Goal: Task Accomplishment & Management: Use online tool/utility

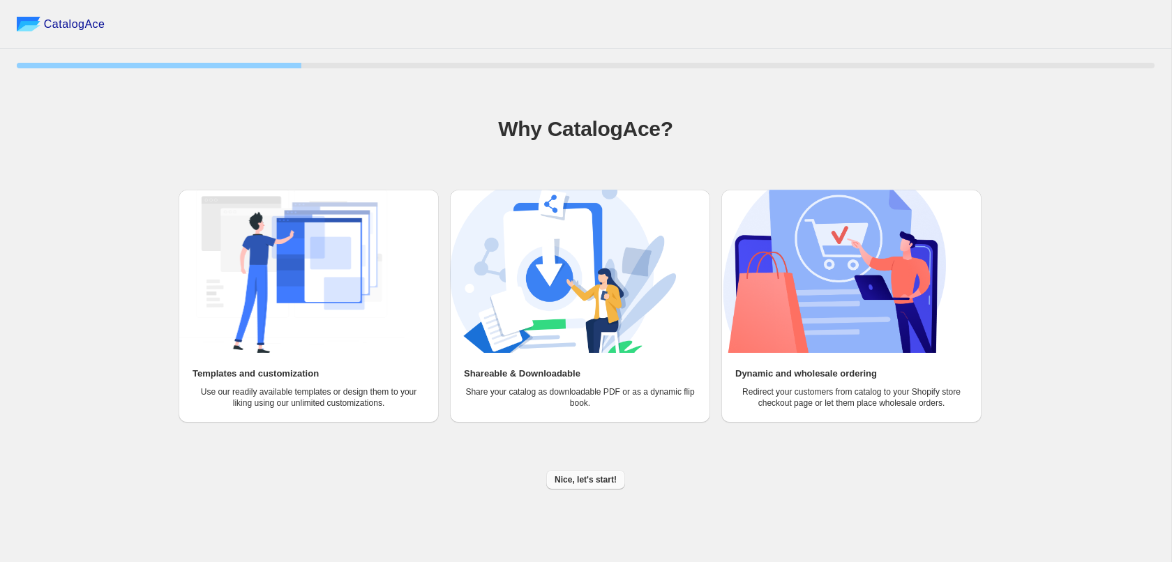
click at [588, 480] on span "Nice, let's start!" at bounding box center [586, 480] width 62 height 11
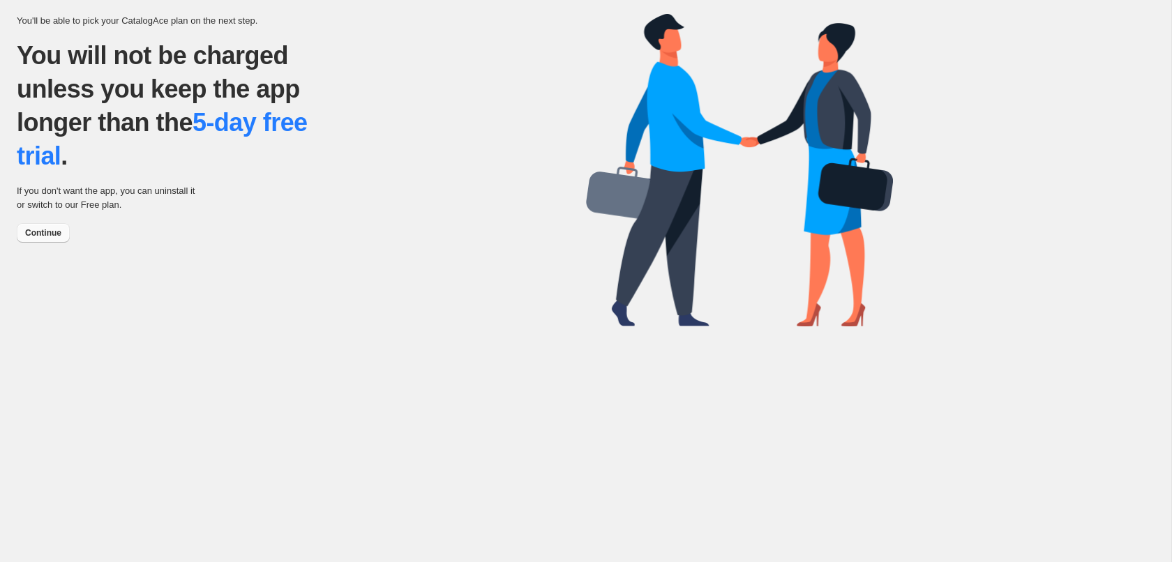
click at [45, 236] on span "Continue" at bounding box center [43, 232] width 36 height 11
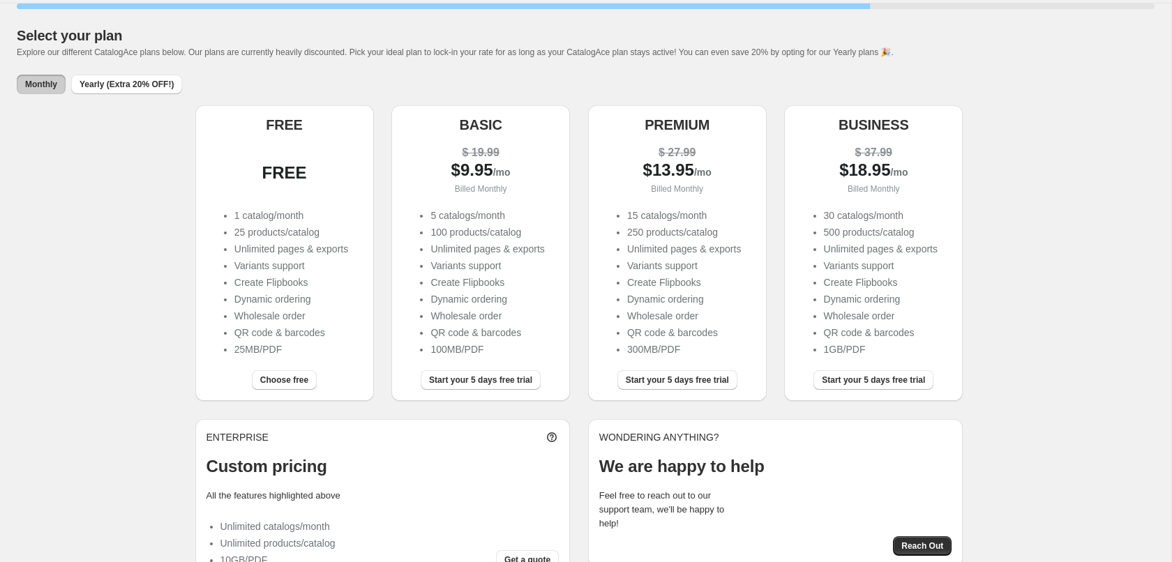
scroll to position [15, 0]
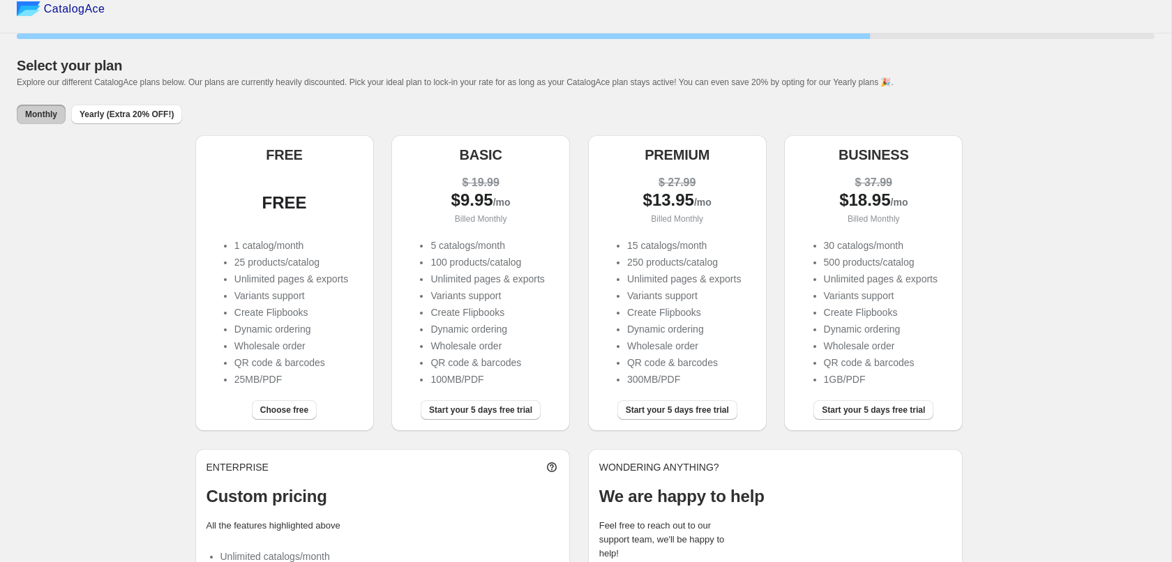
click at [35, 118] on span "Monthly" at bounding box center [41, 114] width 32 height 11
click at [85, 114] on span "Yearly (Extra 20% OFF!)" at bounding box center [127, 114] width 94 height 11
click at [35, 117] on span "Monthly" at bounding box center [41, 114] width 32 height 11
click at [281, 289] on ul "1 catalog/month 25 products/catalog Unlimited pages & exports Variants support …" at bounding box center [285, 314] width 128 height 151
click at [304, 416] on span "Choose free" at bounding box center [284, 410] width 48 height 11
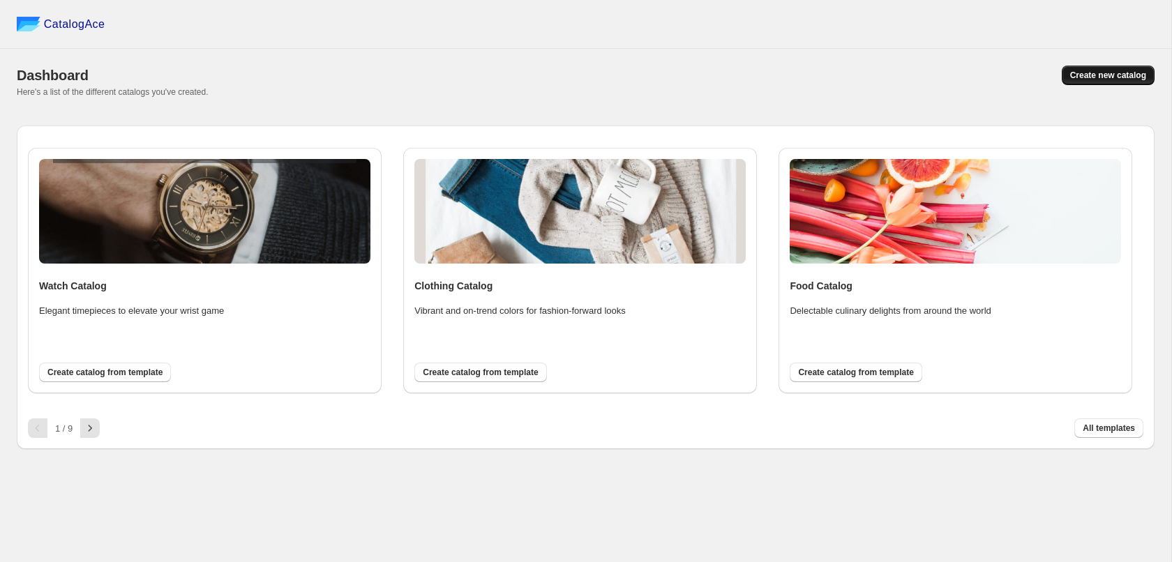
click at [1089, 71] on span "Create new catalog" at bounding box center [1108, 75] width 76 height 11
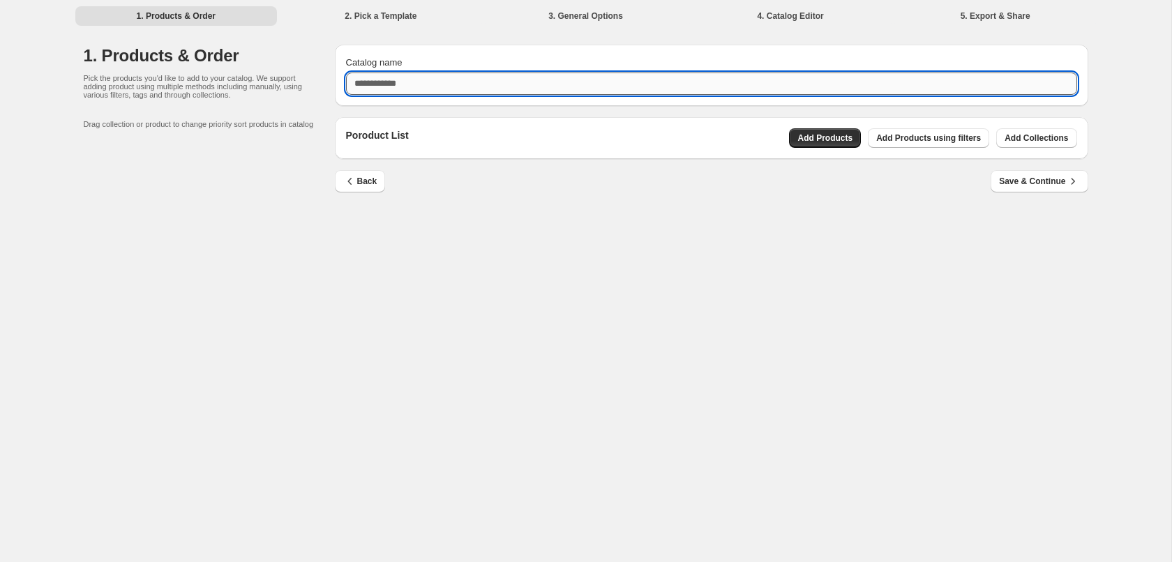
click at [444, 80] on input "Catalog name" at bounding box center [711, 84] width 731 height 22
type input "**********"
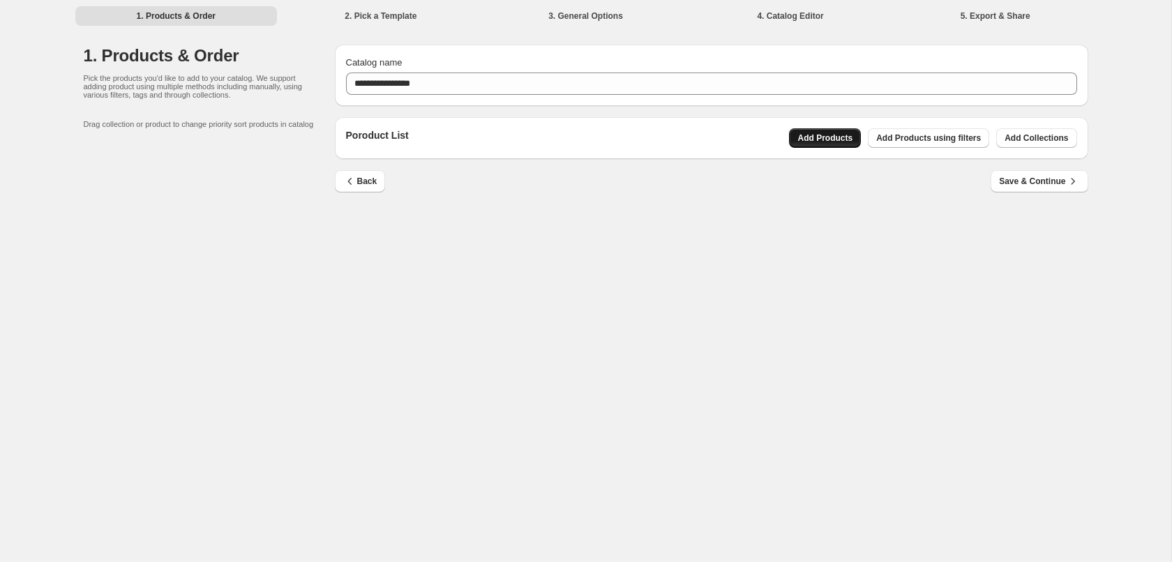
click at [844, 138] on span "Add Products" at bounding box center [825, 138] width 55 height 11
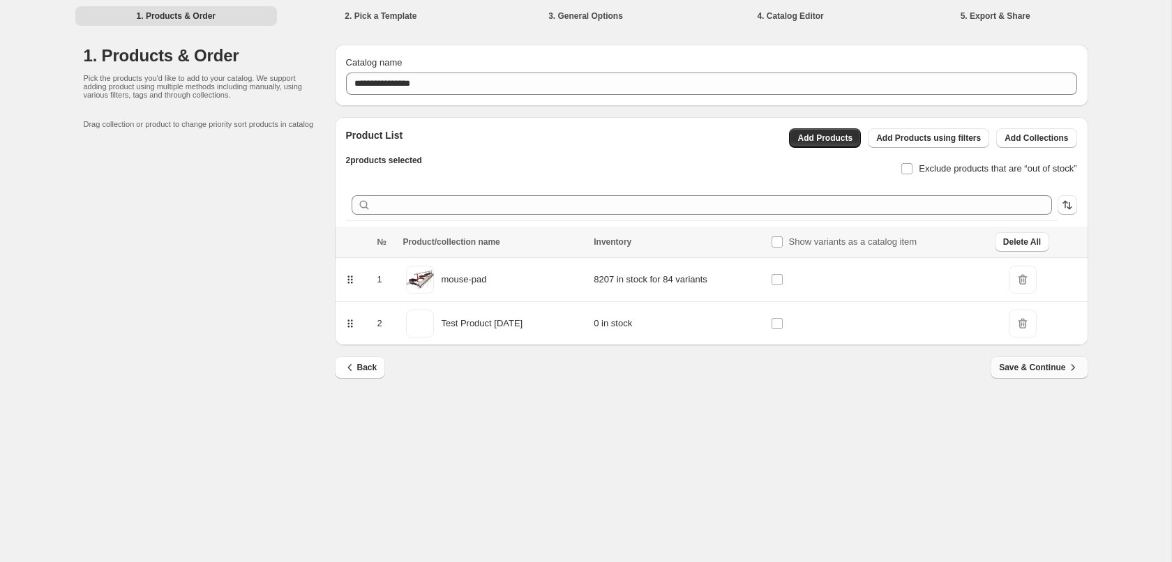
click at [1034, 375] on button "Save & Continue" at bounding box center [1039, 368] width 97 height 22
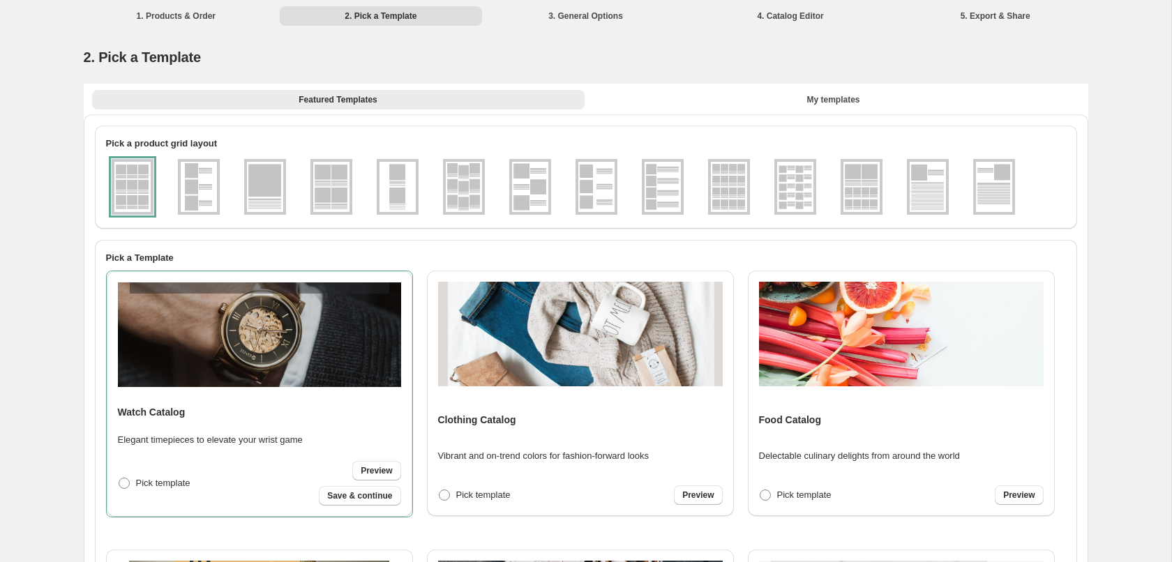
click at [925, 184] on img at bounding box center [928, 187] width 36 height 50
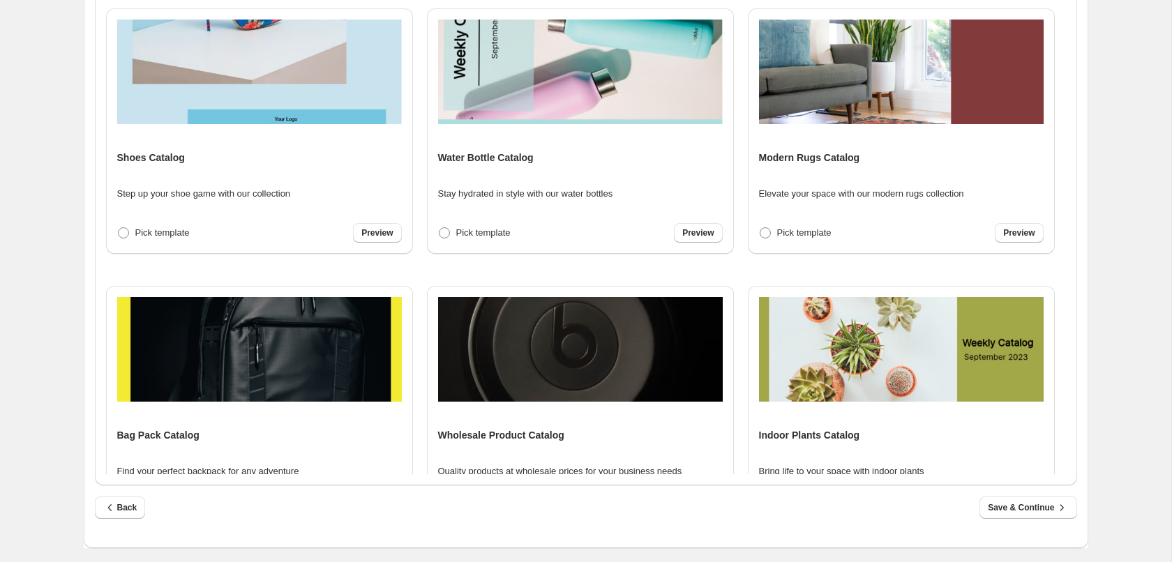
scroll to position [1281, 0]
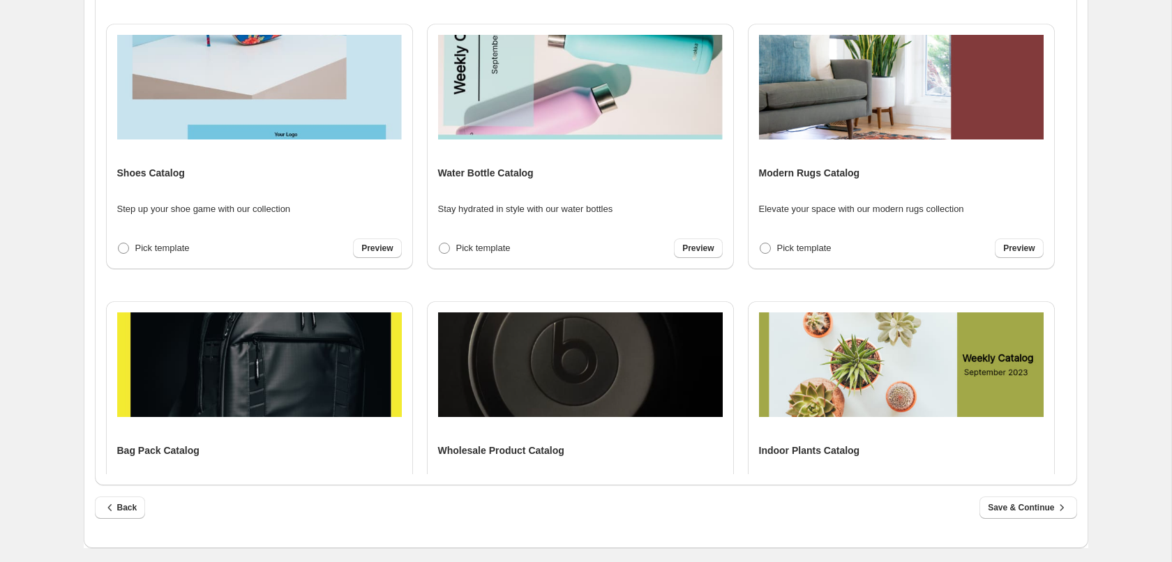
click at [953, 363] on img at bounding box center [901, 365] width 285 height 105
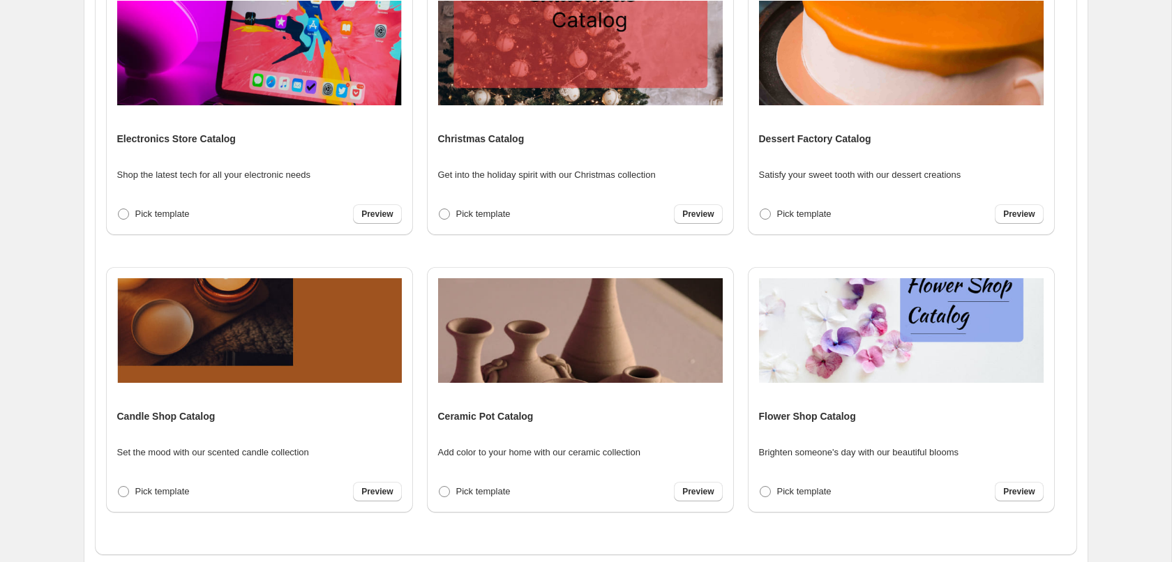
scroll to position [355, 0]
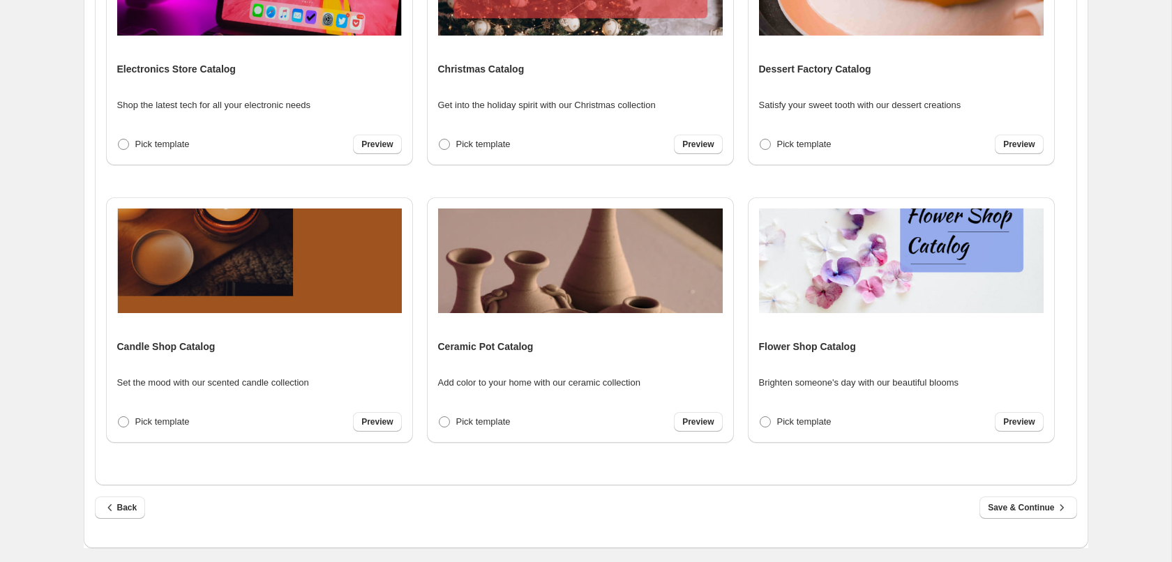
click at [1034, 506] on span "Save & Continue" at bounding box center [1028, 508] width 80 height 14
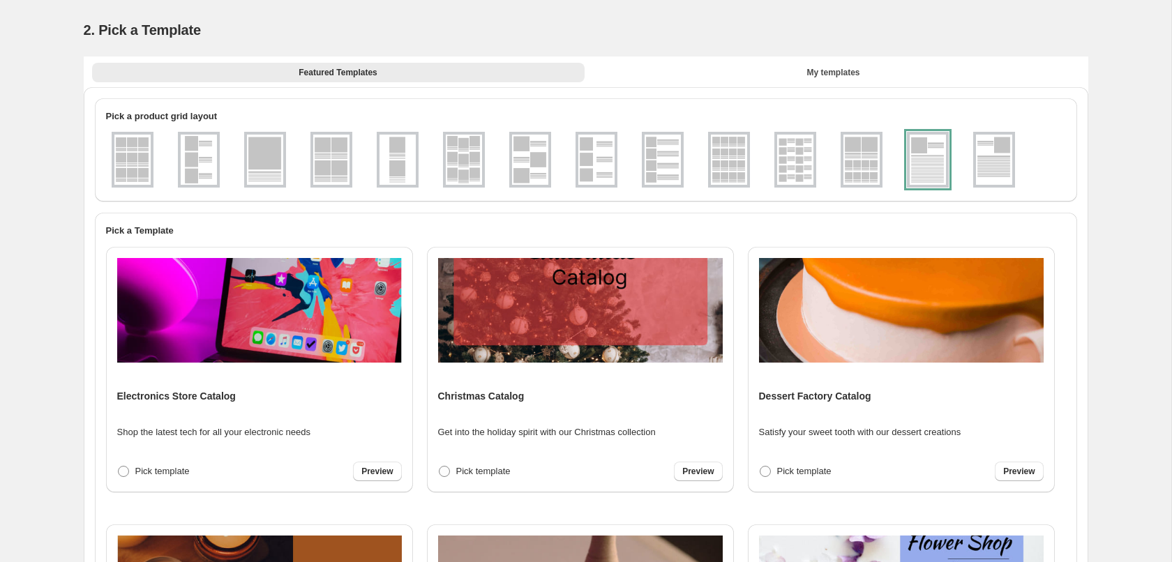
select select "**********"
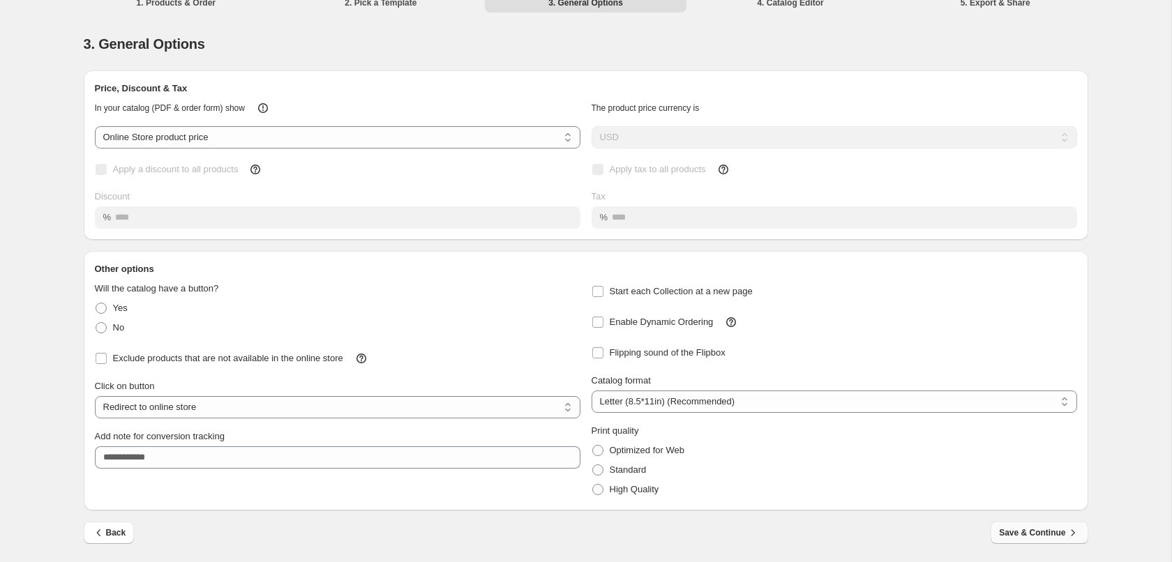
click at [1047, 539] on span "Save & Continue" at bounding box center [1039, 533] width 80 height 14
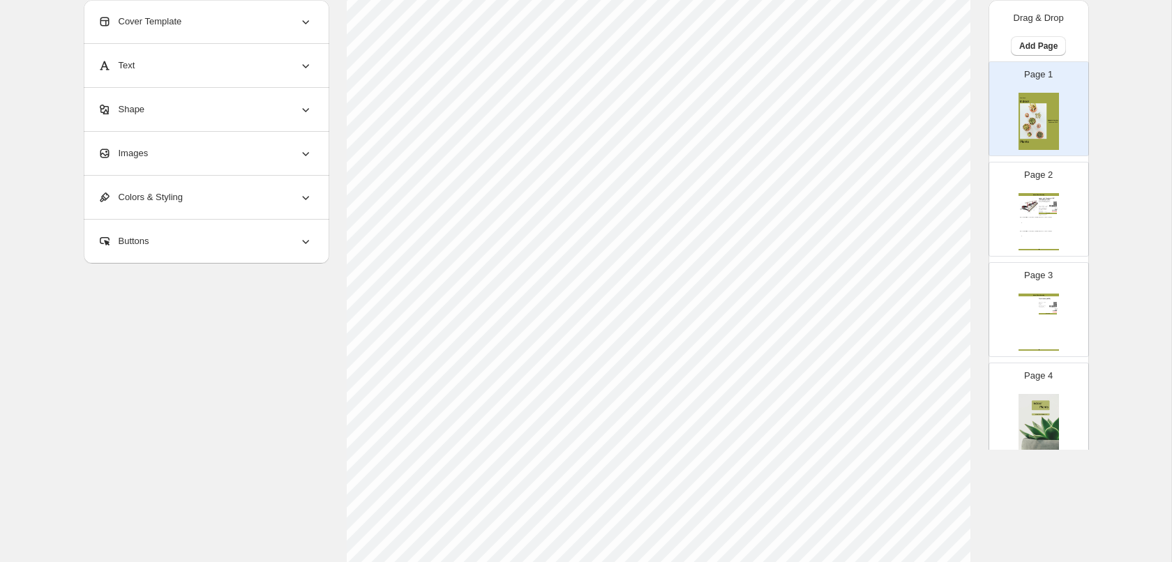
scroll to position [146, 0]
click at [302, 22] on icon at bounding box center [306, 22] width 14 height 14
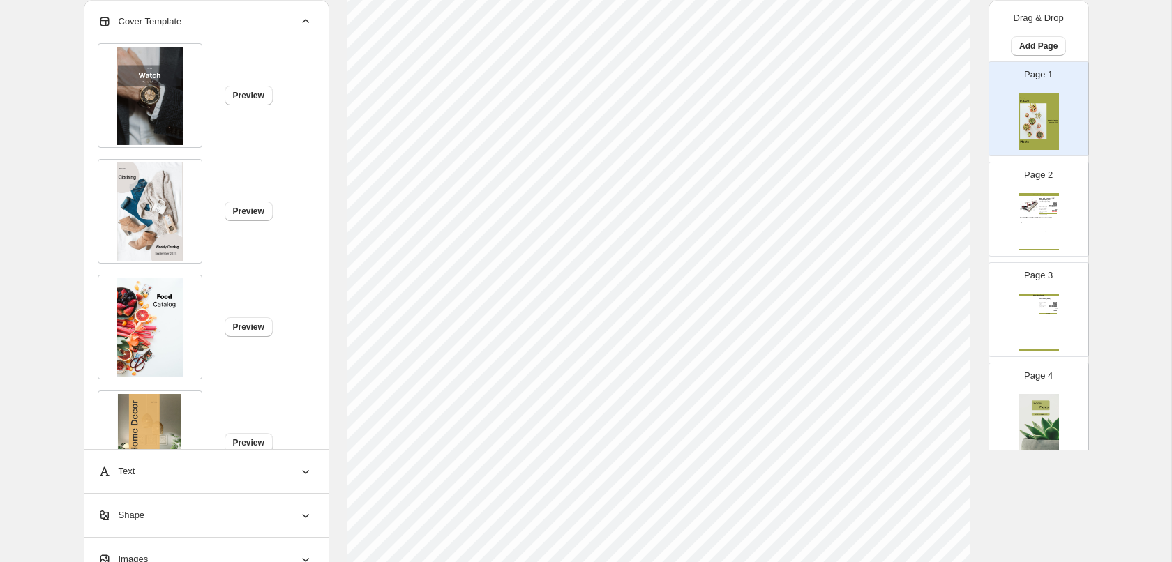
click at [302, 22] on icon at bounding box center [306, 22] width 14 height 14
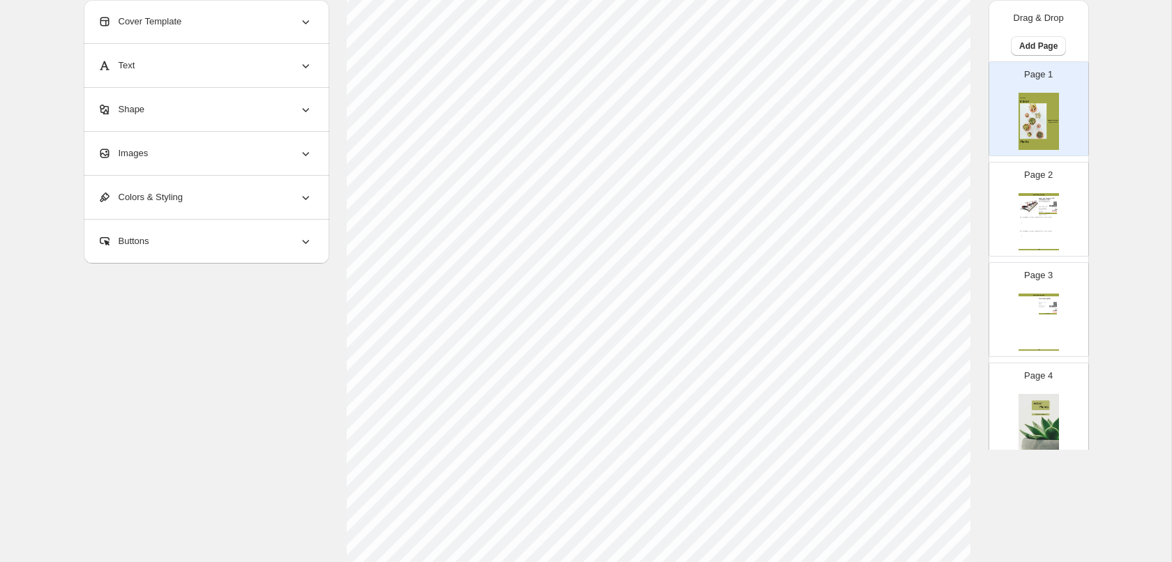
click at [303, 151] on icon at bounding box center [306, 154] width 14 height 14
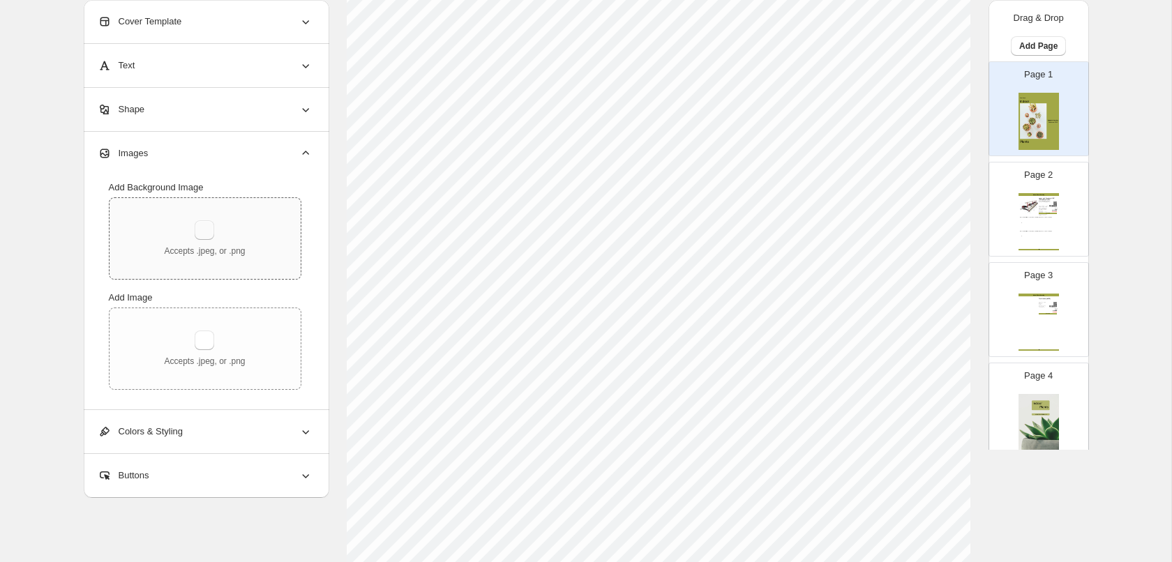
click at [209, 230] on button "button" at bounding box center [205, 231] width 20 height 20
type input "**********"
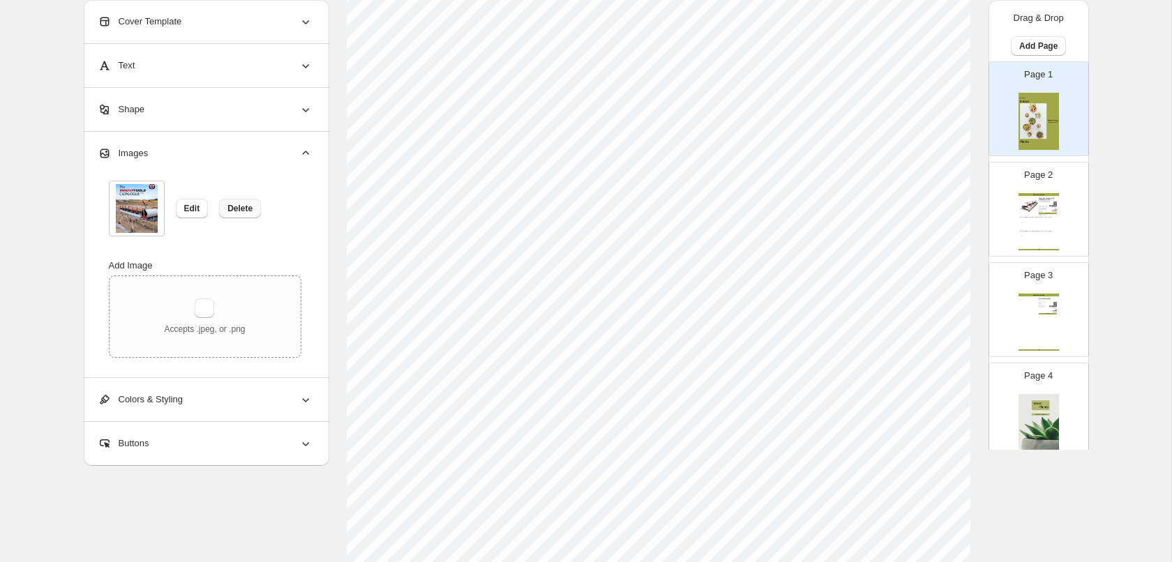
click at [239, 211] on span "Delete" at bounding box center [239, 208] width 25 height 11
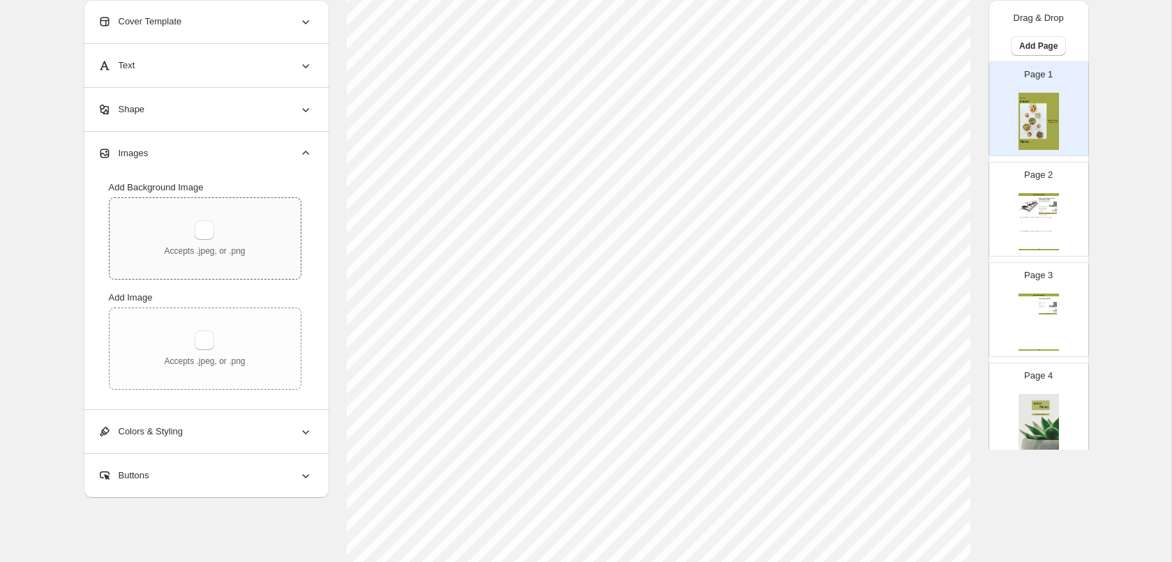
click at [214, 223] on div "Accepts .jpeg, or .png" at bounding box center [204, 239] width 81 height 36
type input "**********"
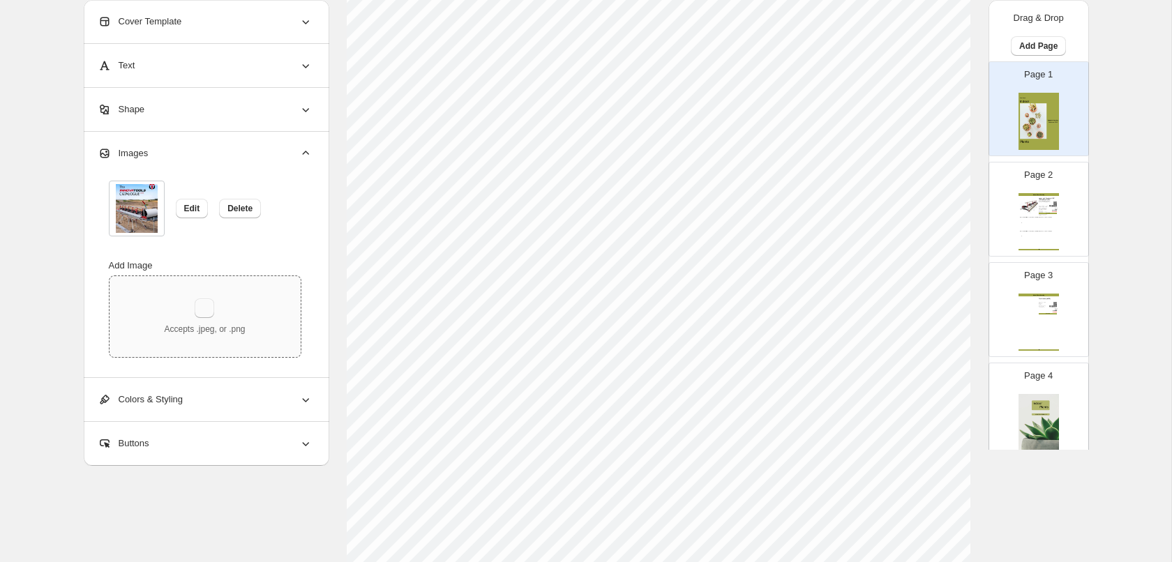
click at [197, 303] on button "button" at bounding box center [205, 309] width 20 height 20
type input "**********"
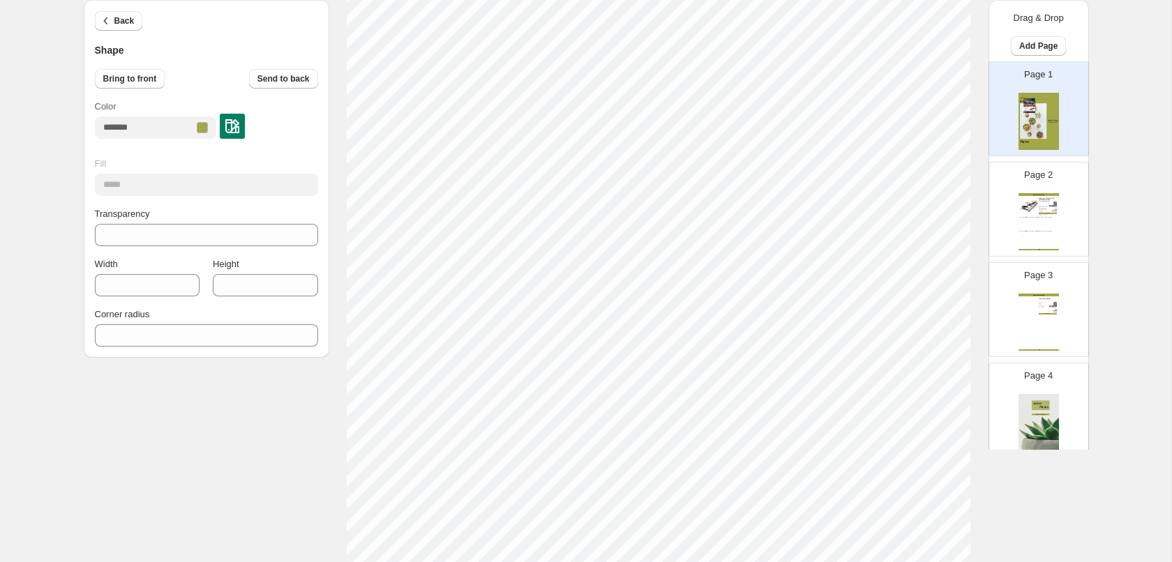
click at [208, 125] on div at bounding box center [202, 127] width 11 height 11
click at [156, 129] on input "Color" at bounding box center [144, 128] width 99 height 22
click at [239, 124] on img at bounding box center [232, 126] width 14 height 14
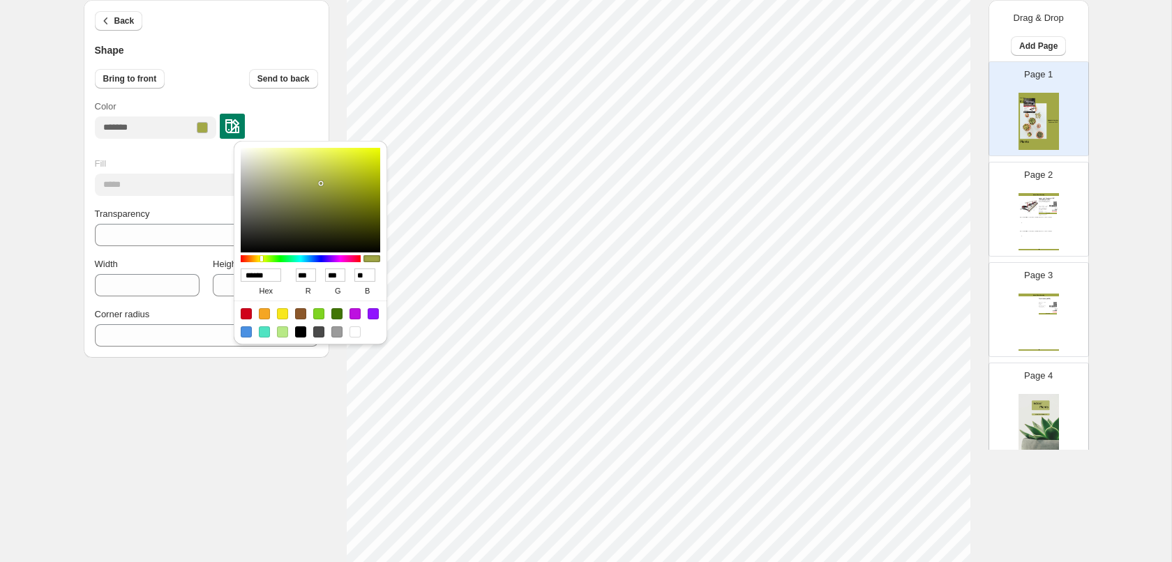
drag, startPoint x: 368, startPoint y: 277, endPoint x: 331, endPoint y: 277, distance: 37.0
click at [355, 277] on input "**" at bounding box center [365, 275] width 20 height 13
type input "******"
type input "*"
click at [224, 429] on div "Back Shape Bring to front Send to back Color Fill ***** Transparency *** Width …" at bounding box center [586, 408] width 1005 height 906
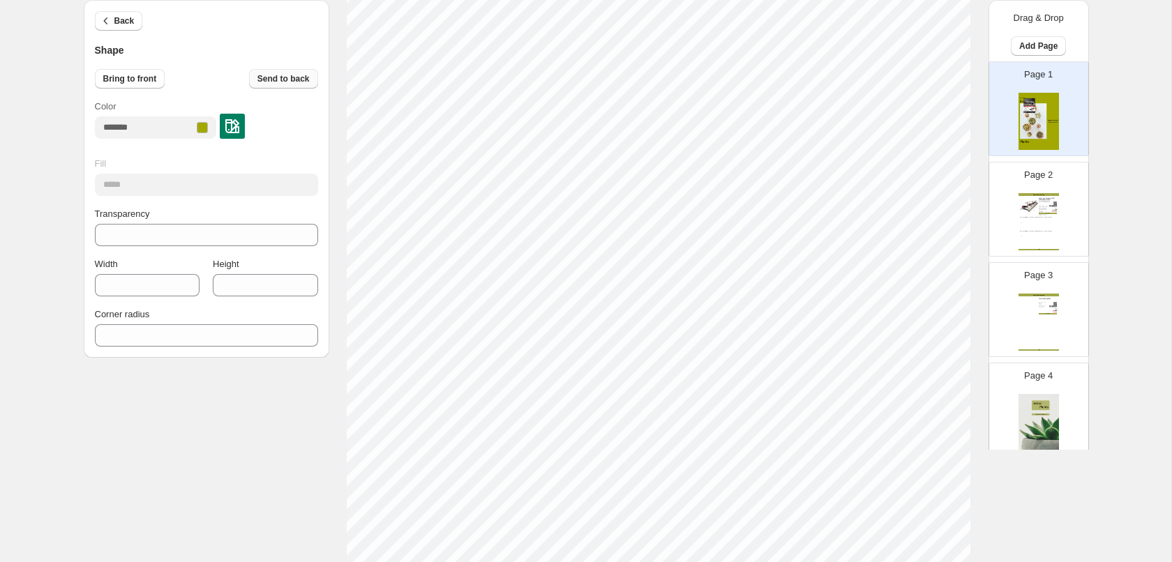
click at [280, 72] on button "Send to back" at bounding box center [283, 79] width 69 height 20
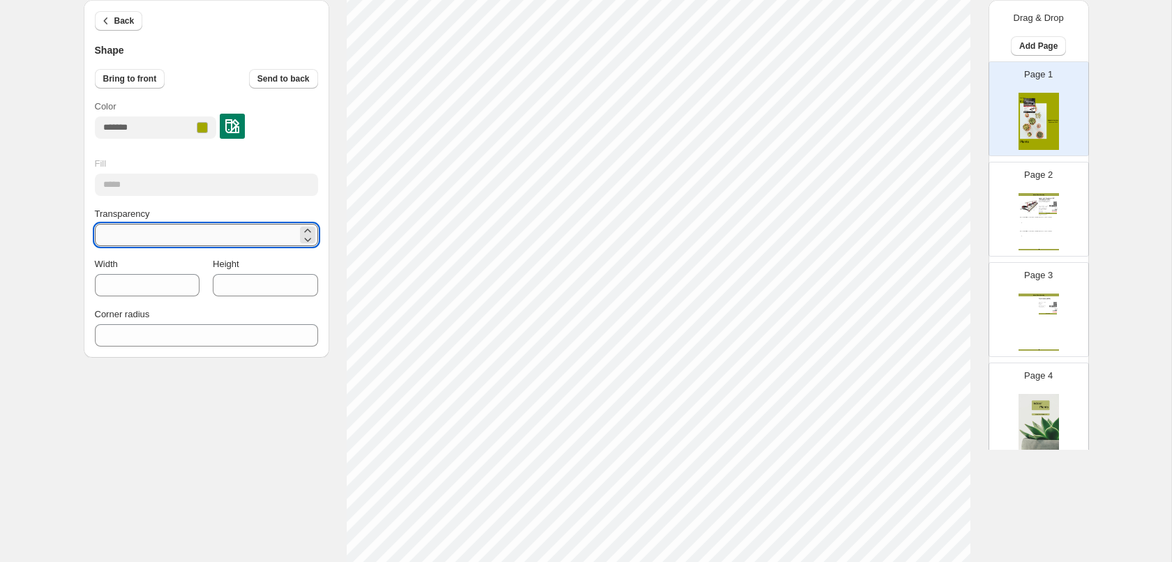
drag, startPoint x: 119, startPoint y: 238, endPoint x: 49, endPoint y: 234, distance: 69.9
click at [95, 234] on input "***" at bounding box center [196, 235] width 202 height 22
type input "*"
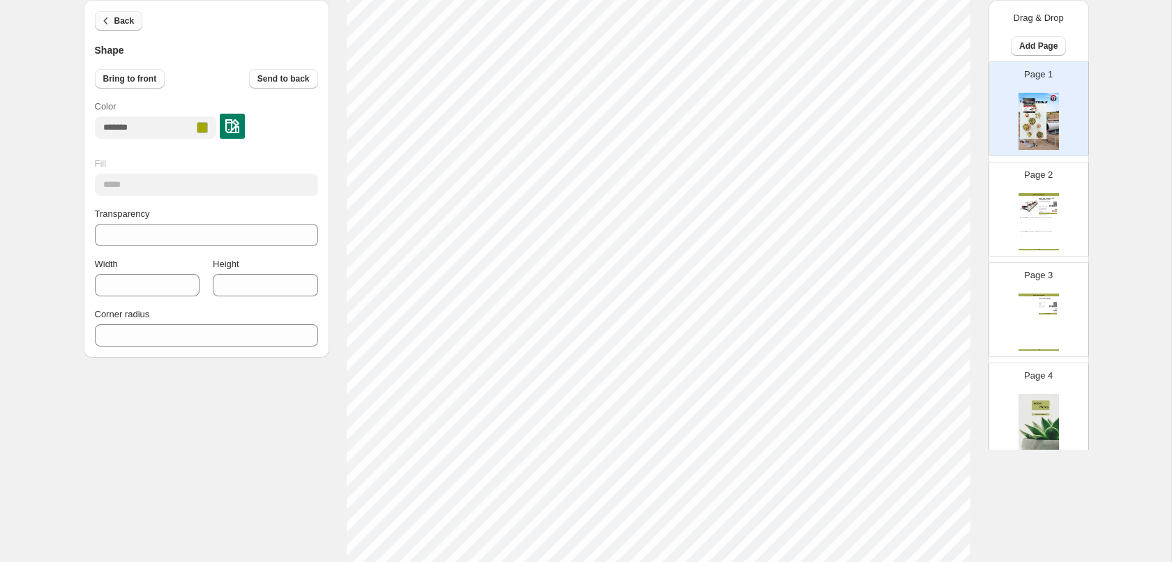
click at [103, 16] on icon "button" at bounding box center [106, 21] width 14 height 14
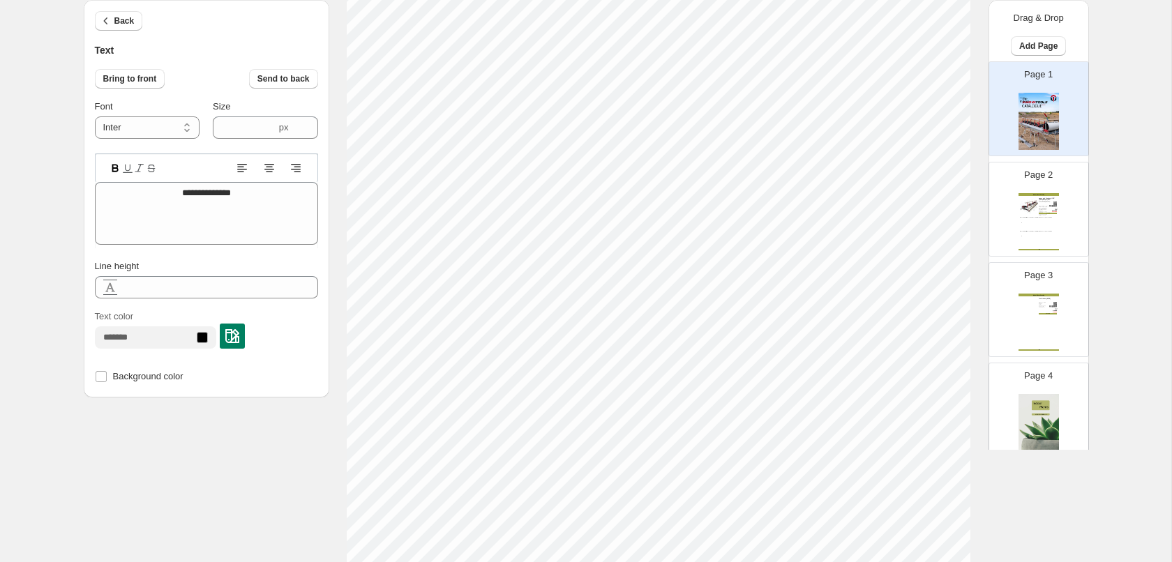
scroll to position [431, 0]
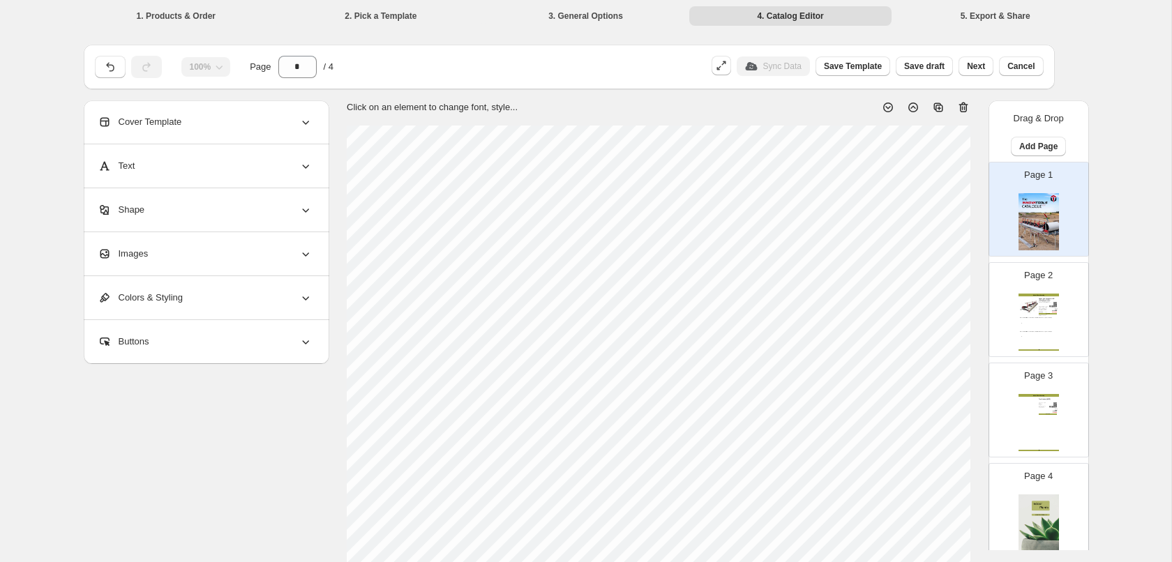
click at [1038, 295] on div "Indoor Plants Catalog" at bounding box center [1039, 295] width 40 height 3
type input "*"
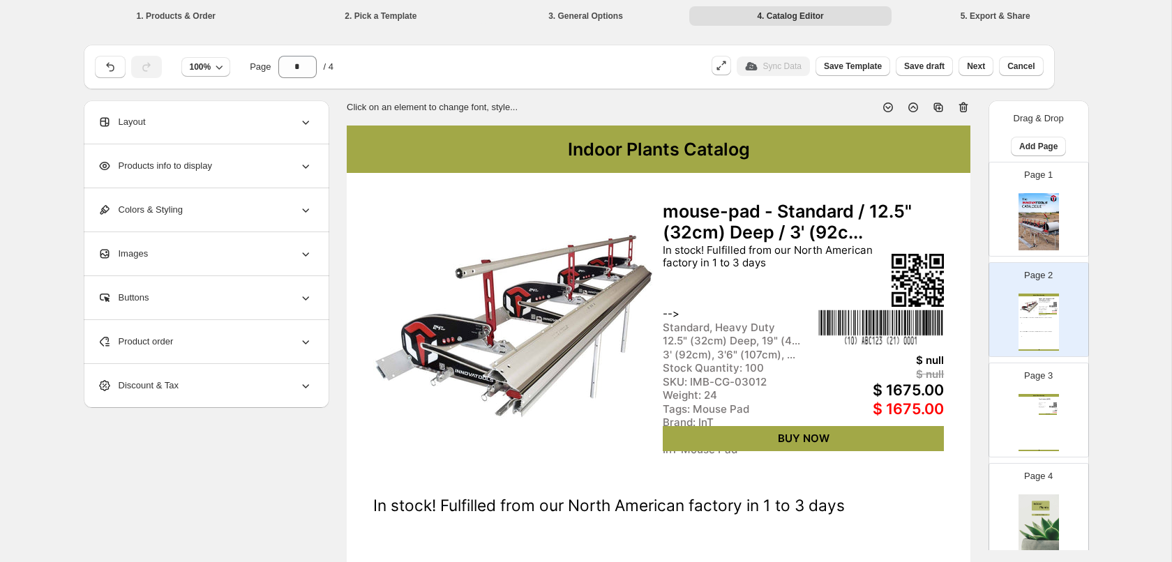
click at [1043, 294] on div "Indoor Plants Catalog" at bounding box center [1039, 295] width 40 height 3
click at [662, 158] on div "Indoor Plants Catalog" at bounding box center [659, 149] width 624 height 47
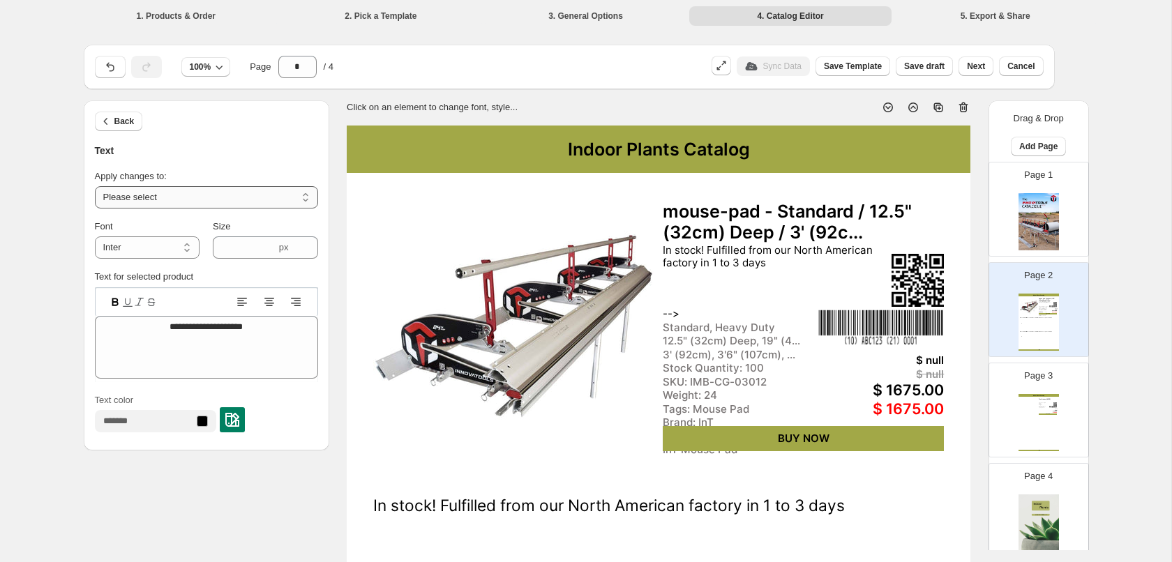
click at [95, 186] on select "**********" at bounding box center [206, 197] width 223 height 22
click at [964, 105] on icon at bounding box center [964, 107] width 14 height 14
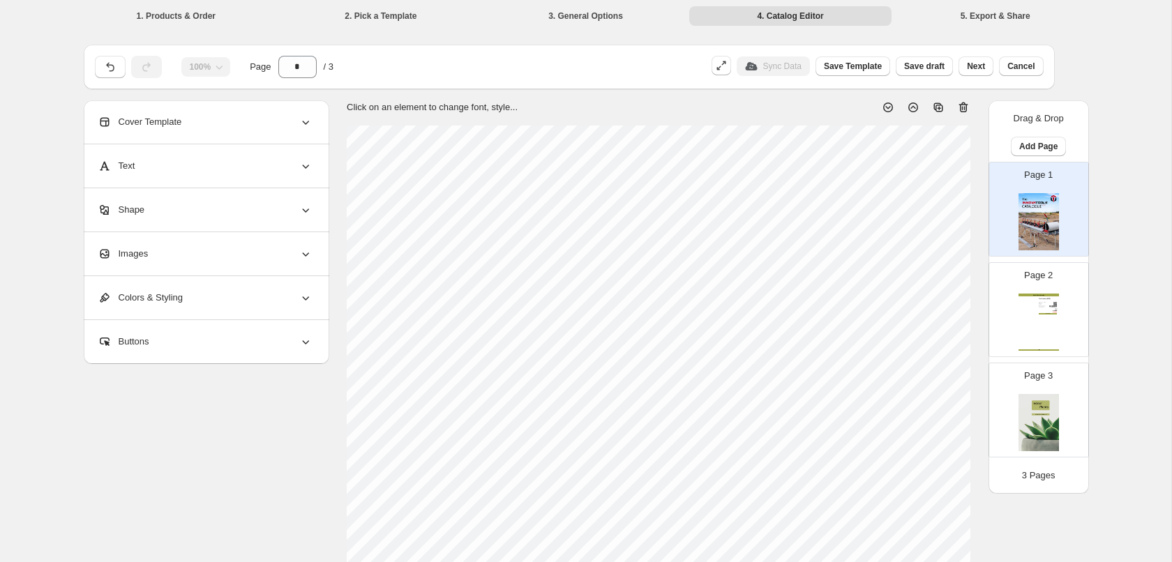
click at [1037, 308] on div at bounding box center [1029, 307] width 18 height 18
type input "*"
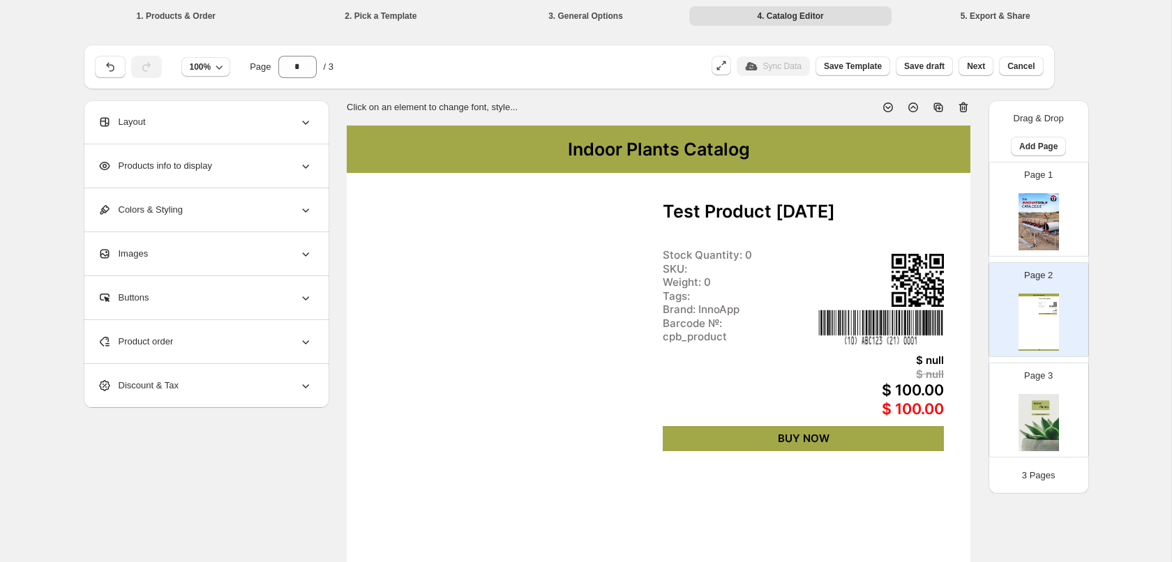
click at [431, 167] on div "Indoor Plants Catalog" at bounding box center [659, 149] width 624 height 47
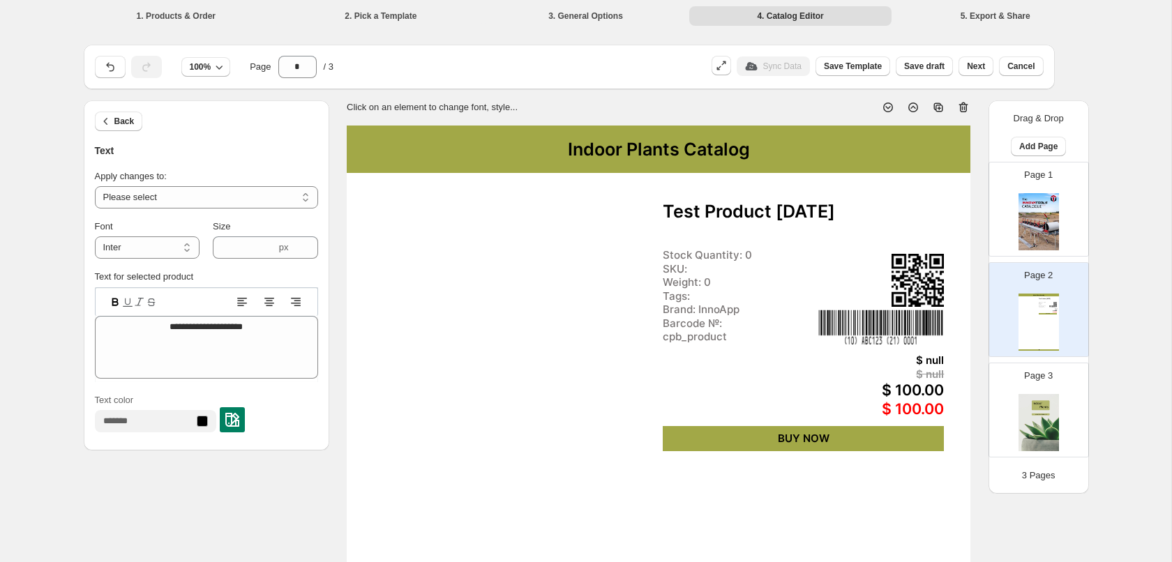
click at [573, 274] on div at bounding box center [513, 326] width 281 height 281
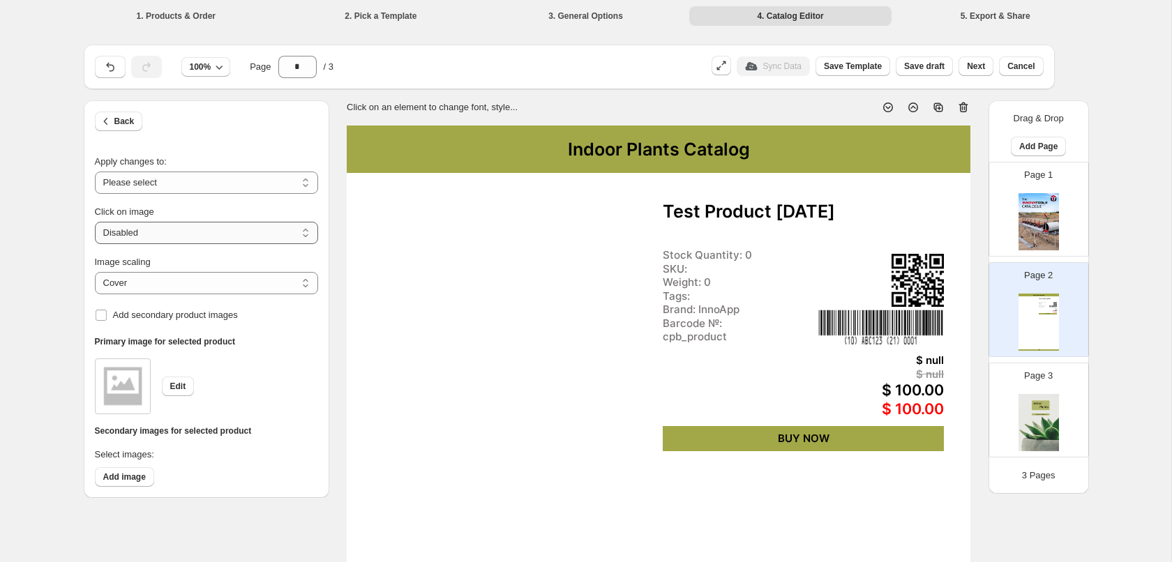
click at [95, 222] on select "**********" at bounding box center [206, 233] width 223 height 22
click option "********" at bounding box center [0, 0] width 0 height 0
click at [241, 251] on div "Image scaling ***** ******* Cover Add secondary product images" at bounding box center [206, 284] width 223 height 81
click at [95, 172] on select "**********" at bounding box center [206, 183] width 223 height 22
click at [95, 272] on select "***** *******" at bounding box center [206, 283] width 223 height 22
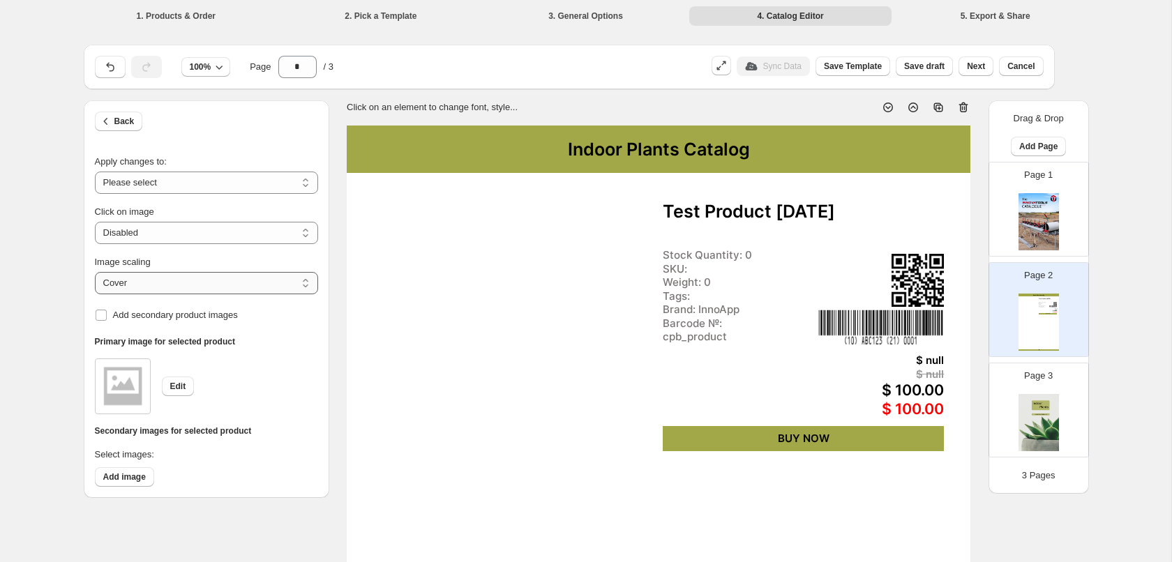
click option "*******" at bounding box center [0, 0] width 0 height 0
select select "*****"
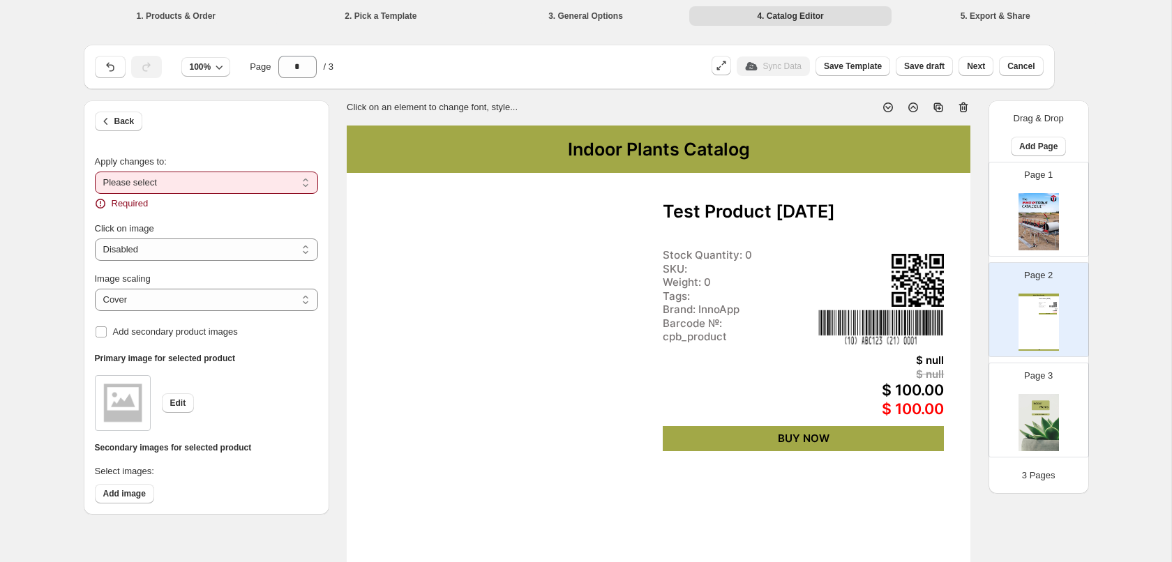
click at [95, 172] on select "**********" at bounding box center [206, 183] width 223 height 22
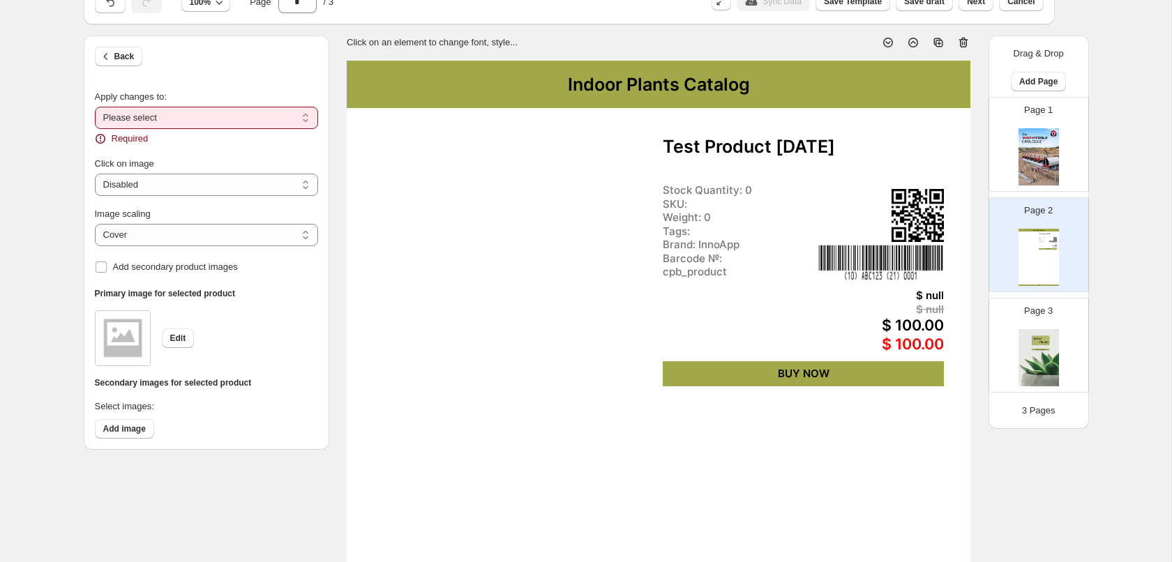
scroll to position [142, 0]
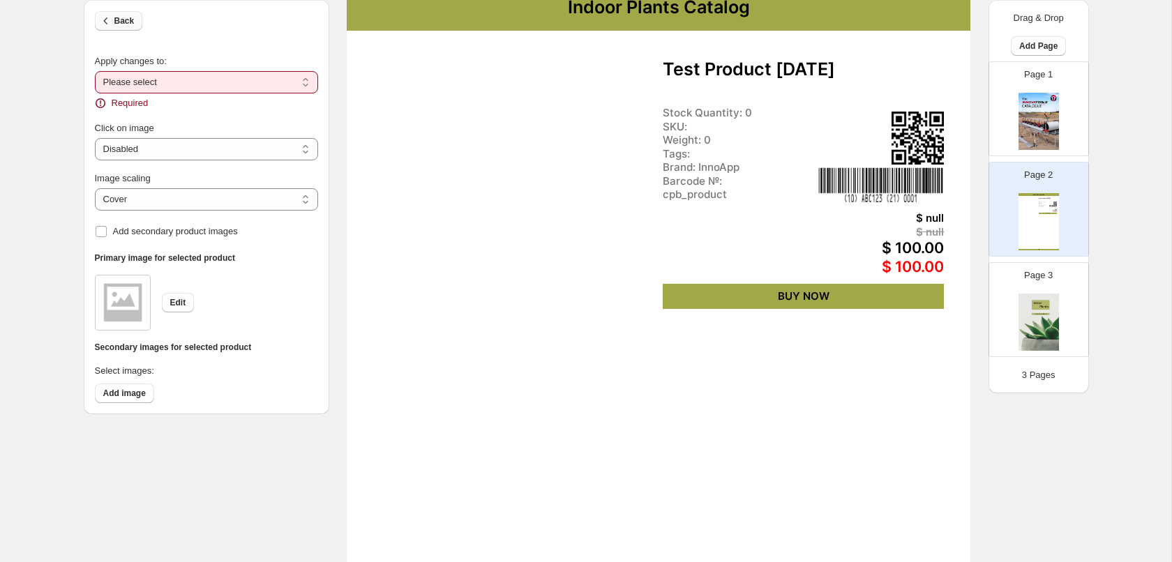
click at [107, 21] on icon "button" at bounding box center [106, 21] width 14 height 14
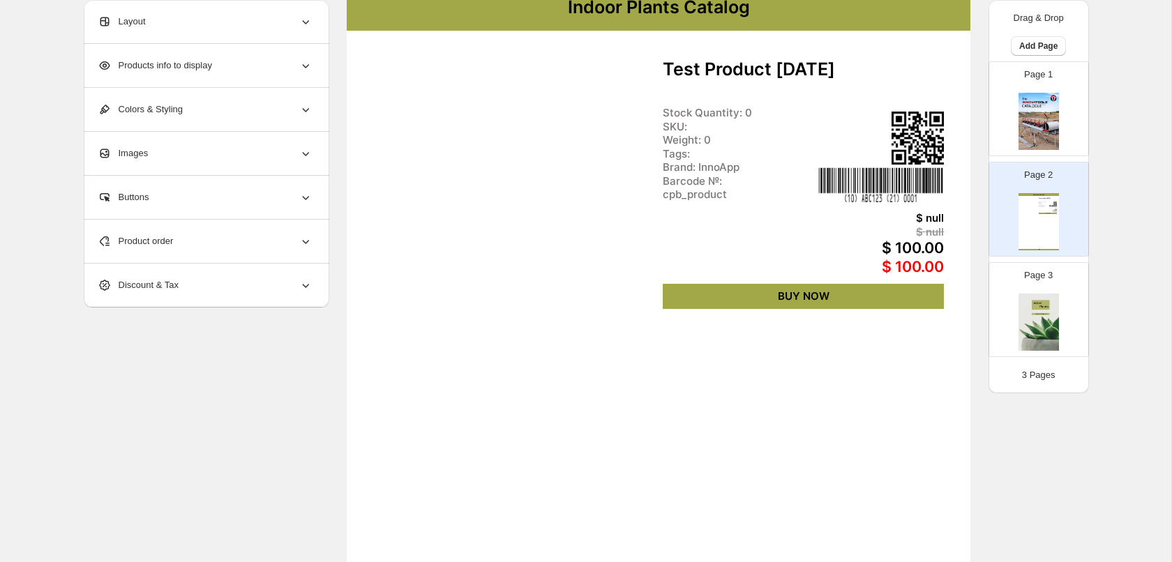
click at [304, 197] on icon at bounding box center [305, 198] width 7 height 4
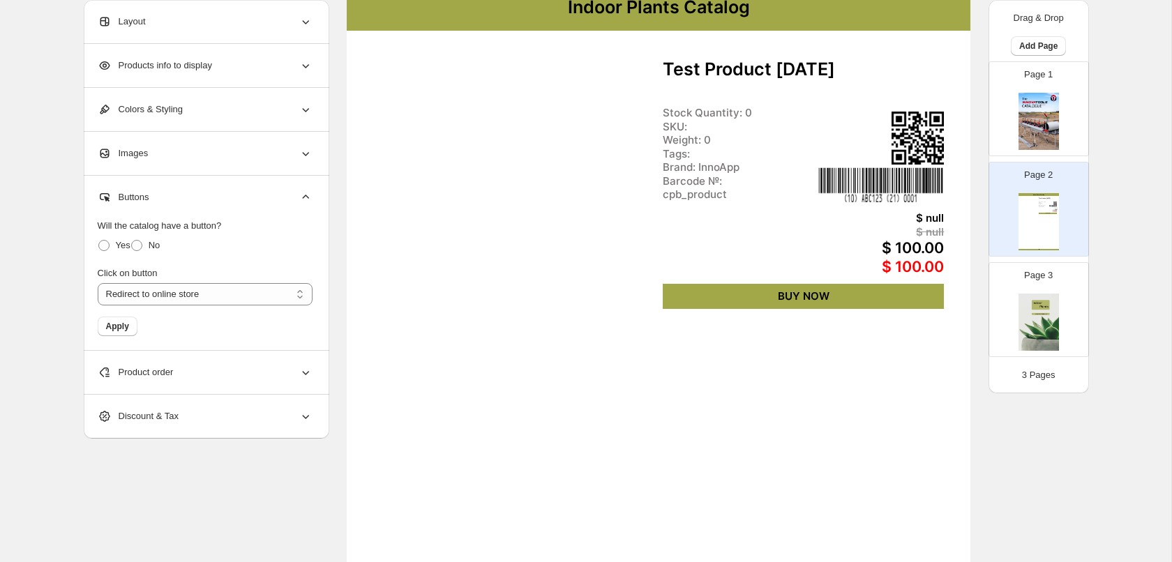
click at [430, 204] on div at bounding box center [513, 184] width 281 height 281
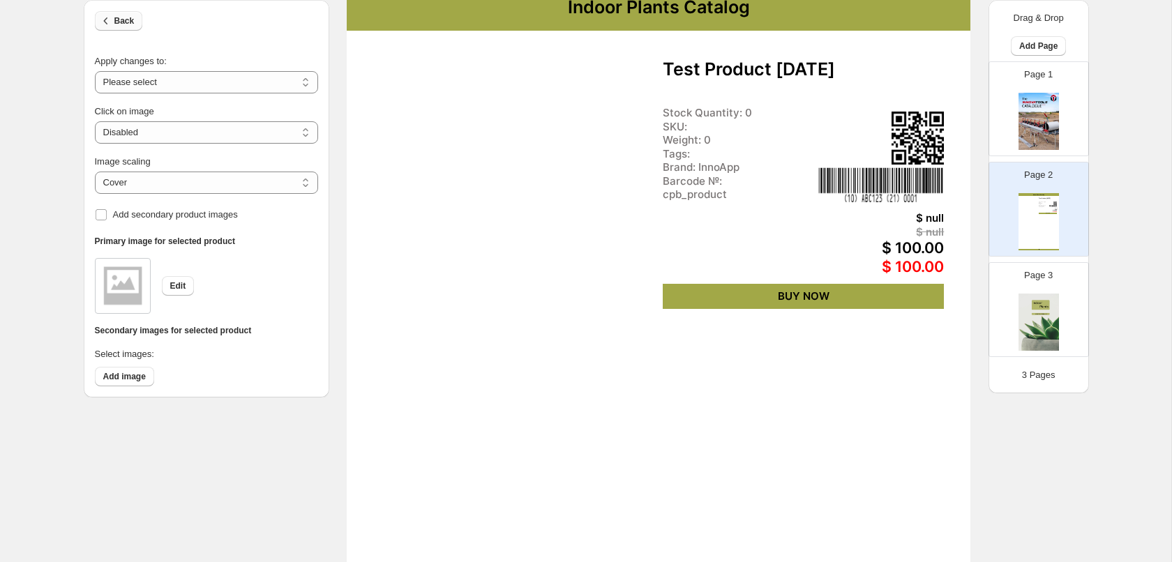
click at [108, 25] on icon "button" at bounding box center [106, 21] width 14 height 14
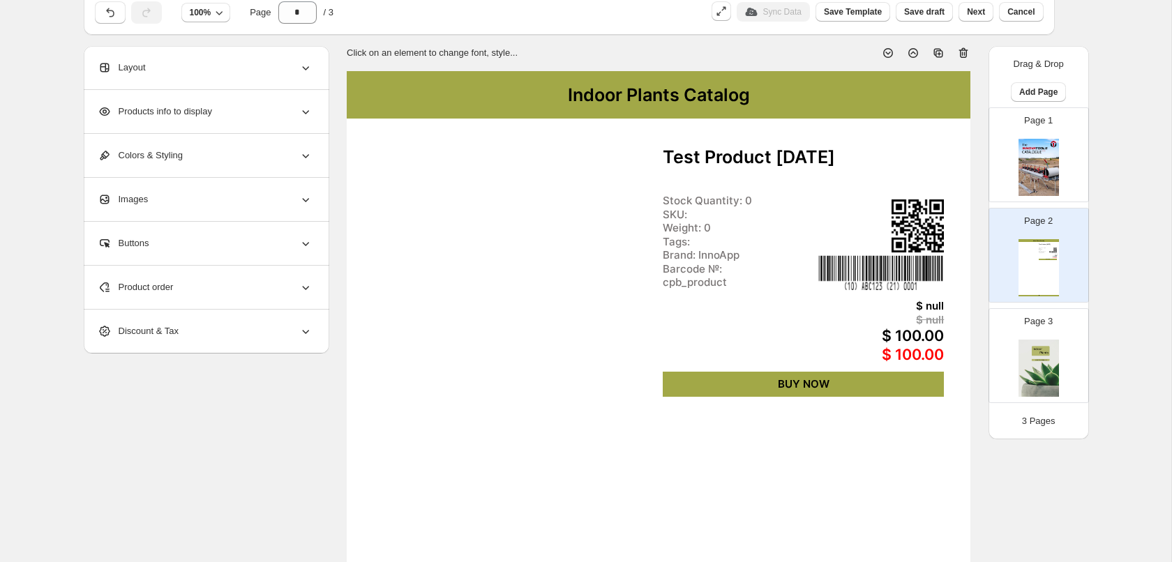
scroll to position [0, 0]
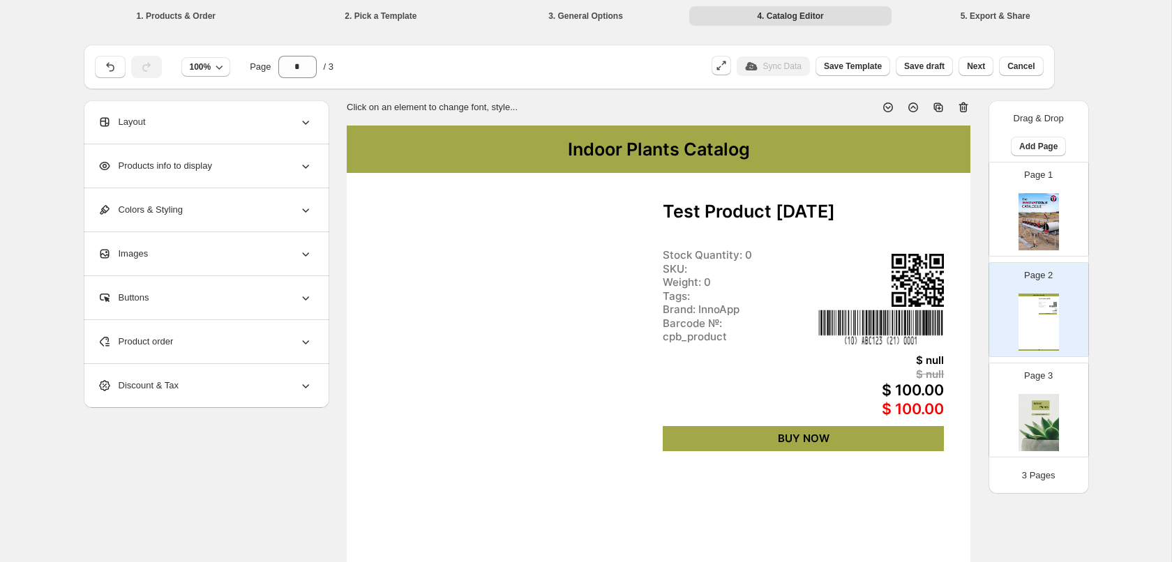
click at [281, 122] on div "Layout" at bounding box center [205, 121] width 215 height 43
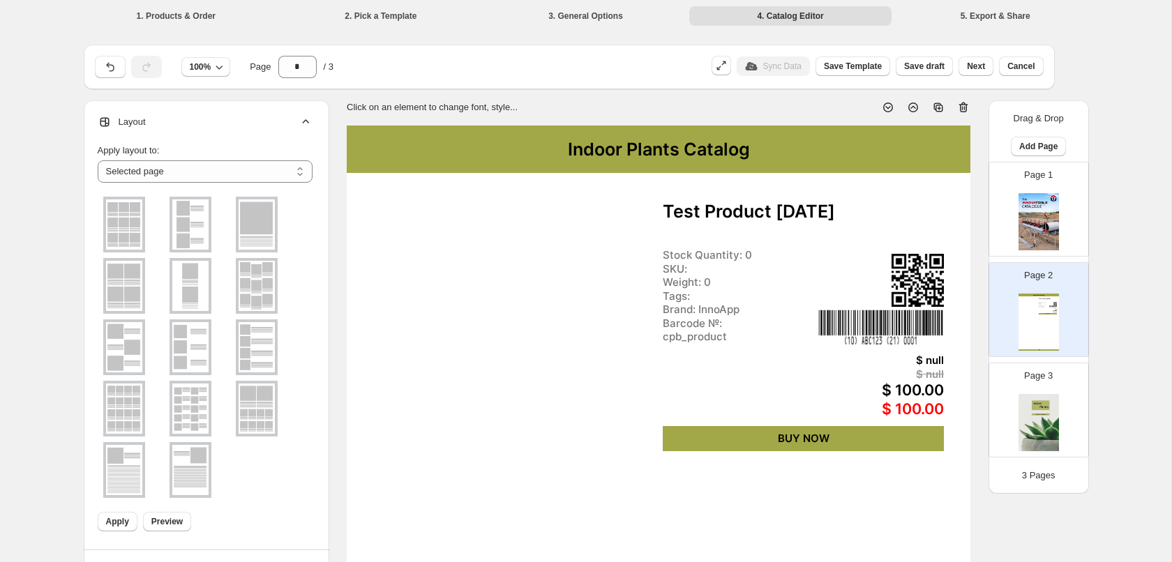
click at [445, 202] on div at bounding box center [513, 326] width 281 height 281
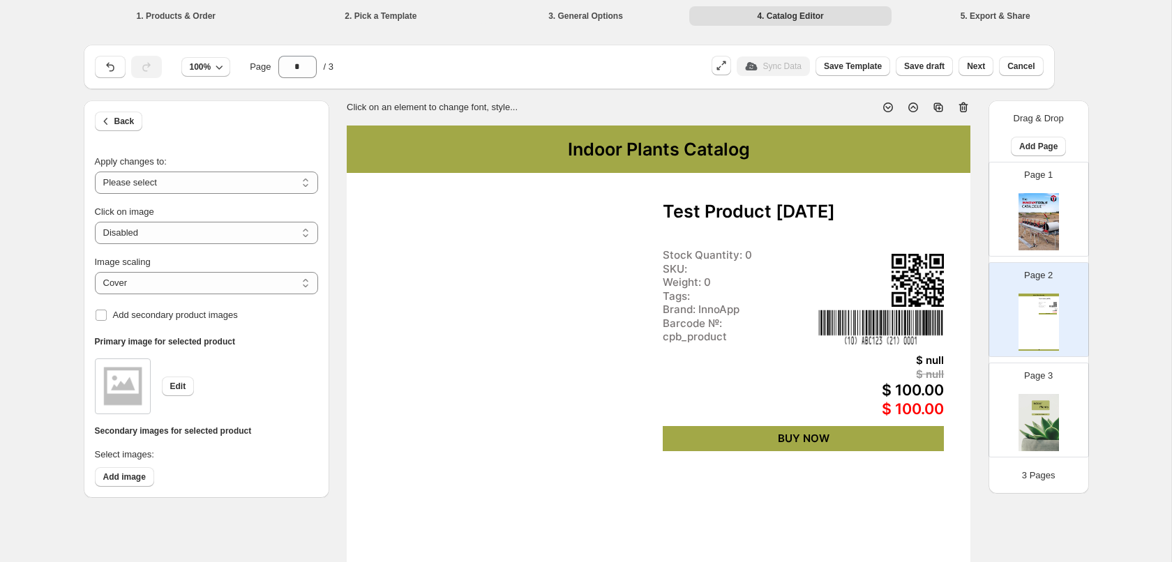
click at [1047, 305] on div "Tags:" at bounding box center [1044, 304] width 10 height 1
click at [966, 103] on icon at bounding box center [964, 107] width 14 height 14
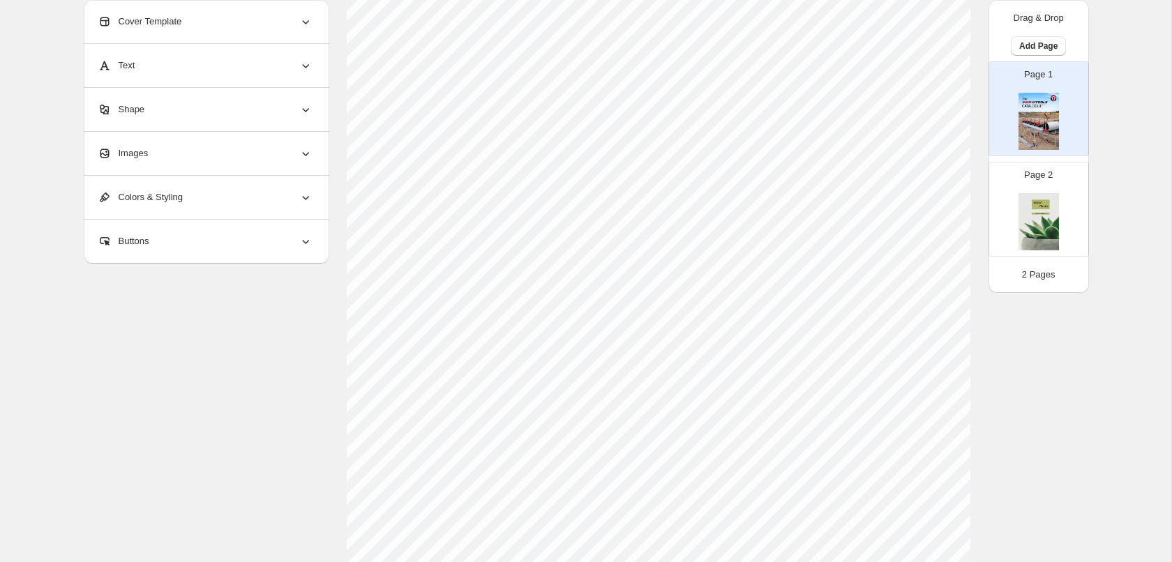
scroll to position [71, 0]
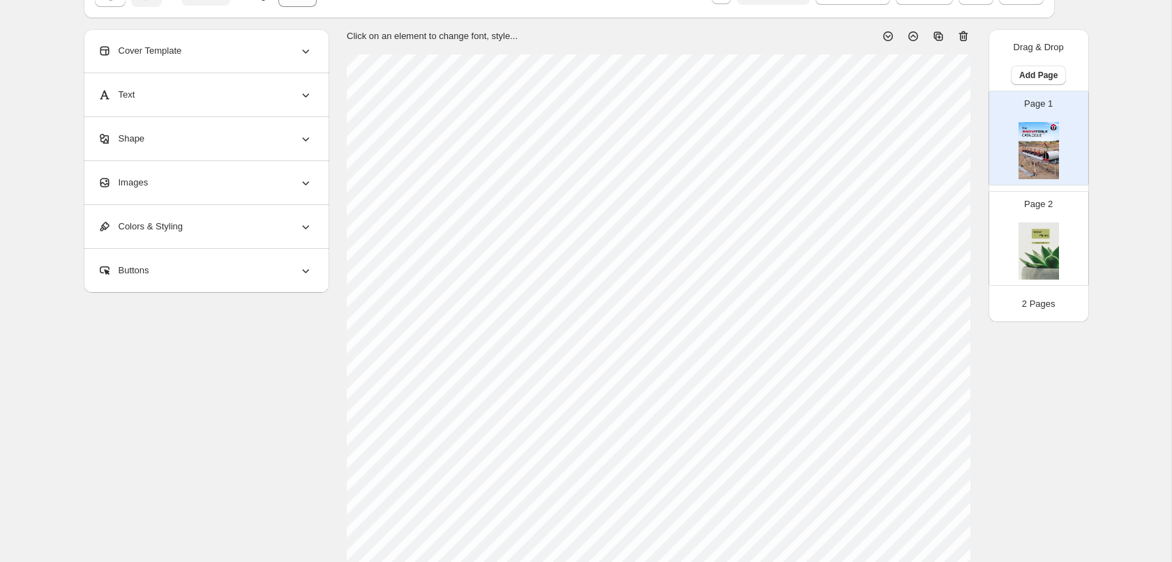
click at [1043, 249] on img at bounding box center [1039, 251] width 40 height 57
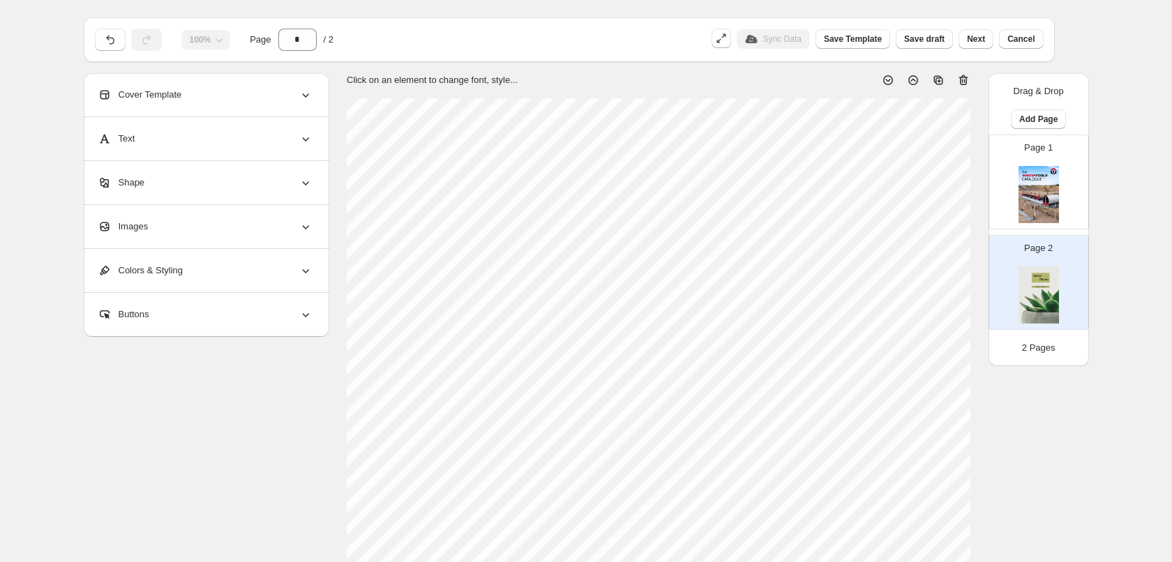
scroll to position [0, 0]
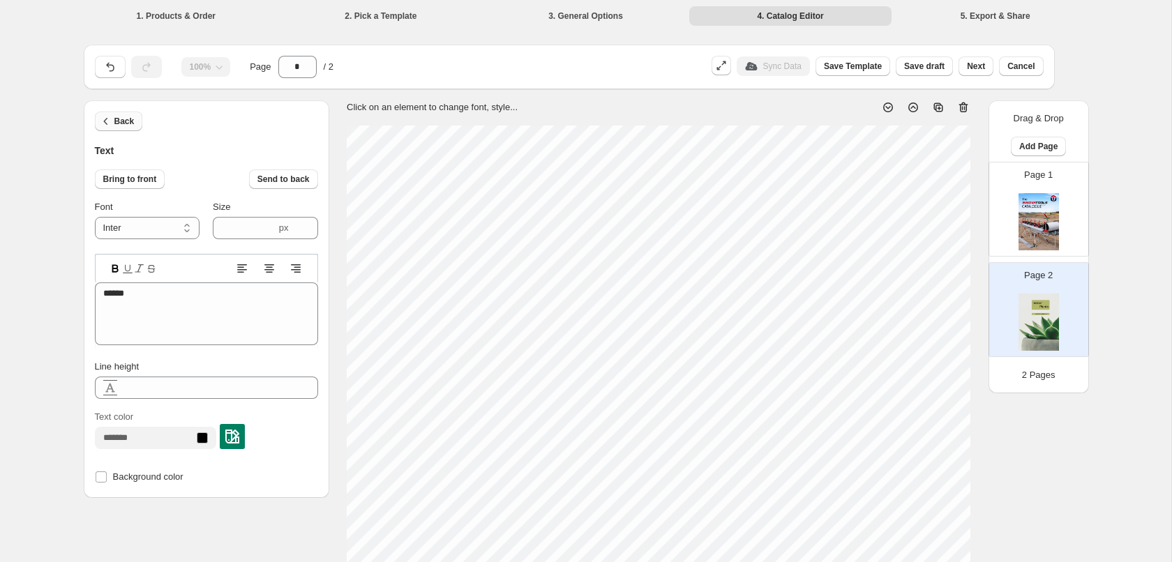
click at [111, 119] on icon "button" at bounding box center [106, 121] width 14 height 14
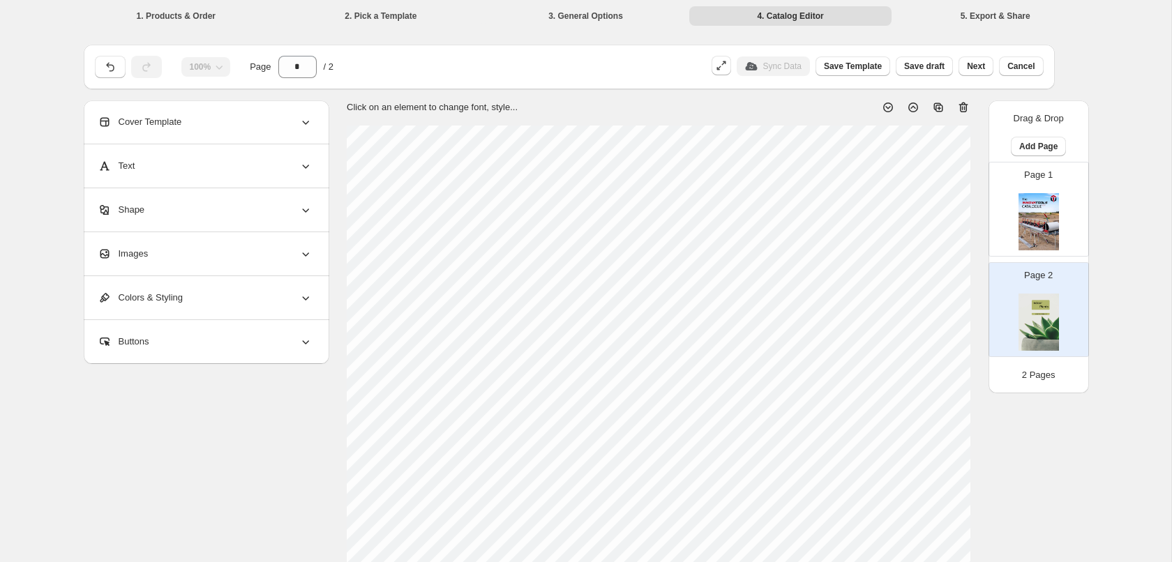
click at [940, 105] on icon at bounding box center [938, 107] width 9 height 9
click at [1131, 212] on div "**********" at bounding box center [586, 532] width 1172 height 1064
click at [966, 111] on icon at bounding box center [964, 107] width 14 height 14
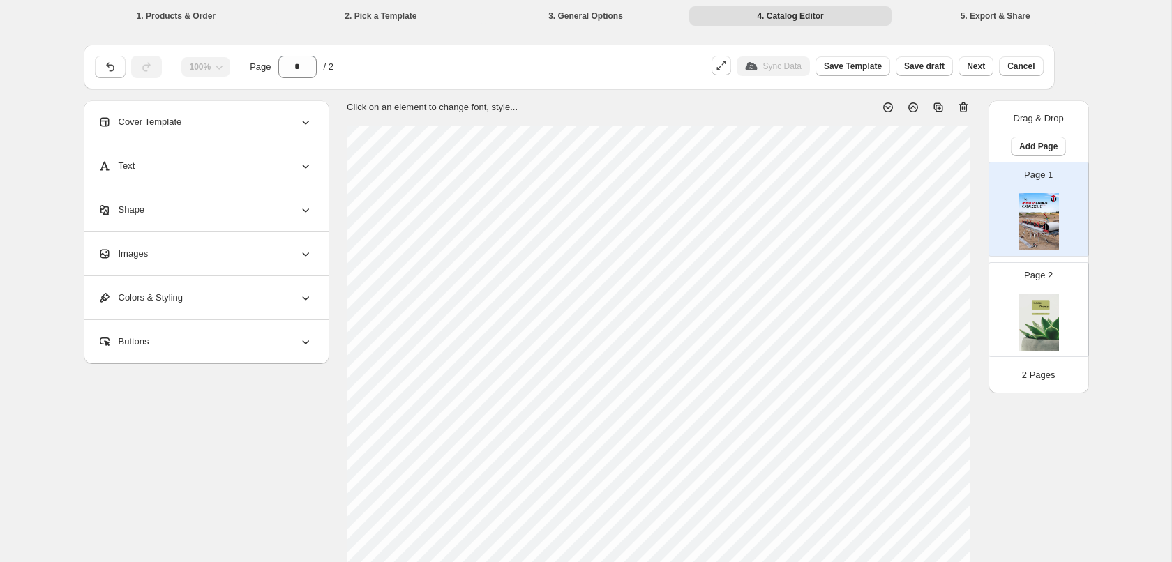
click at [1029, 311] on img at bounding box center [1039, 322] width 40 height 57
type input "*"
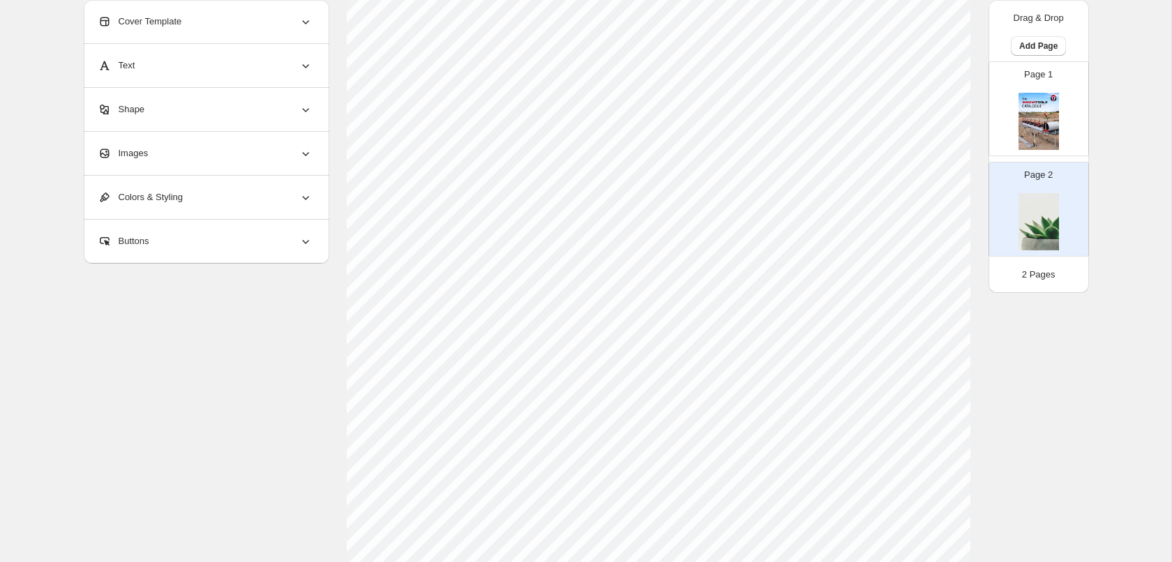
scroll to position [356, 0]
click at [169, 156] on div "Images" at bounding box center [205, 153] width 215 height 43
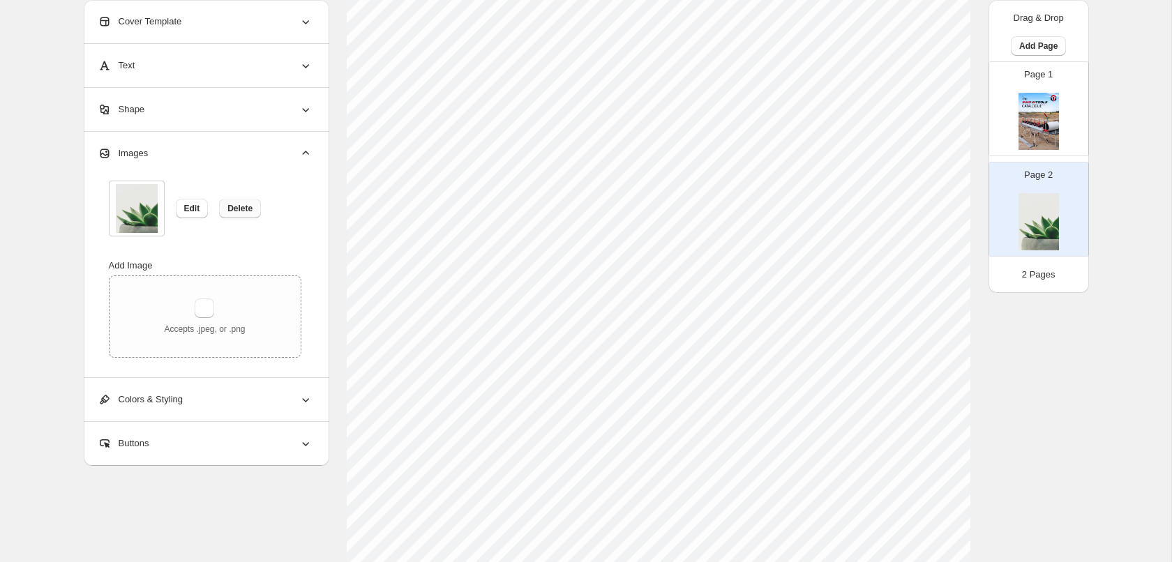
click at [232, 204] on span "Delete" at bounding box center [239, 208] width 25 height 11
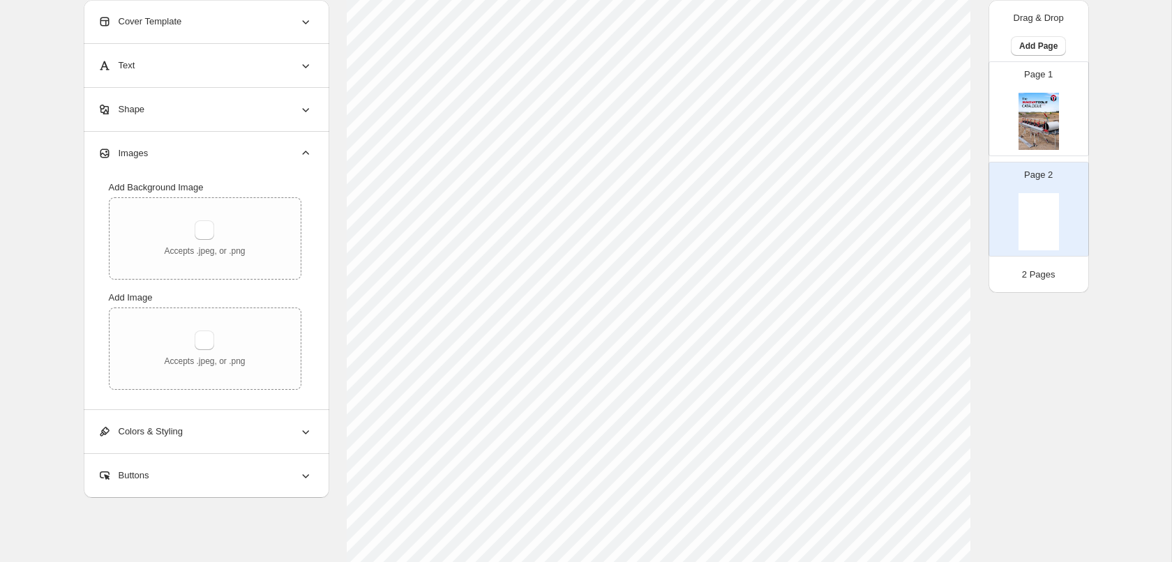
click at [1040, 231] on img at bounding box center [1039, 221] width 40 height 57
click at [295, 147] on div "Images" at bounding box center [205, 153] width 215 height 43
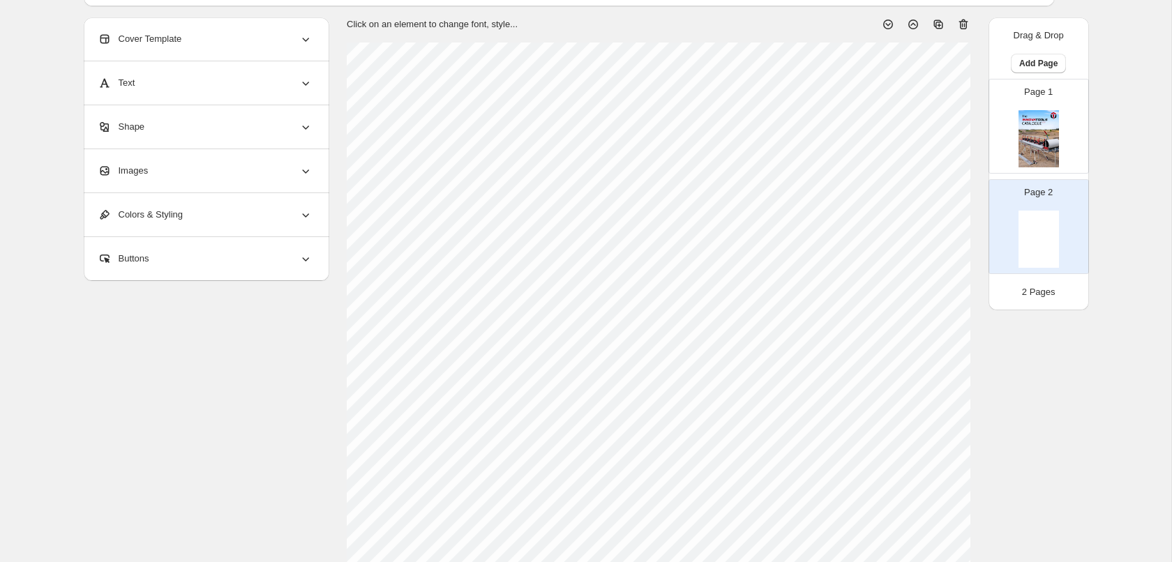
scroll to position [0, 0]
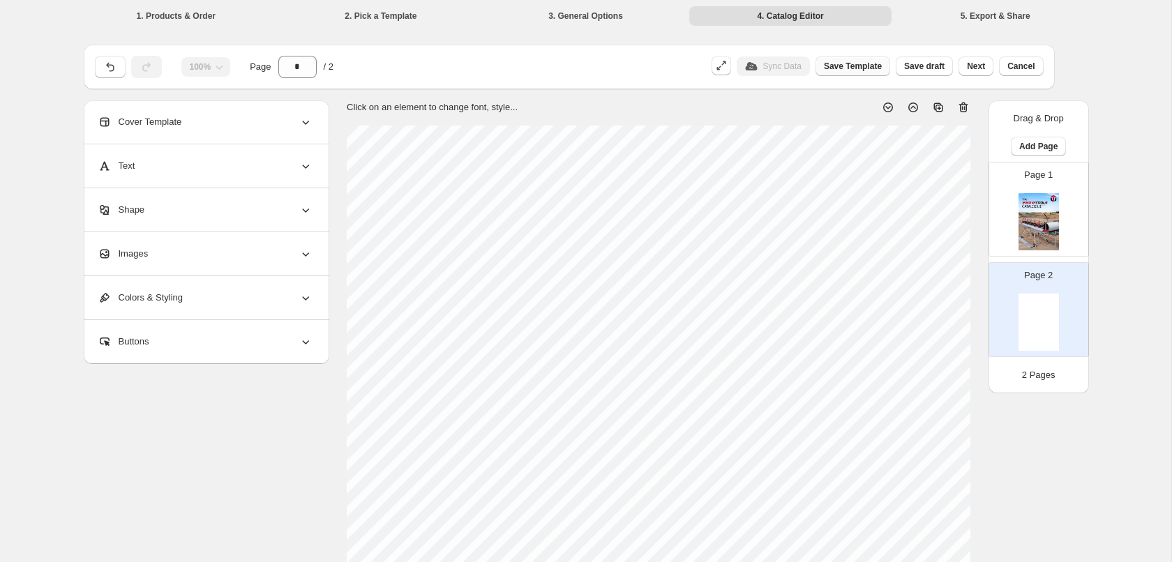
click at [849, 66] on span "Save Template" at bounding box center [853, 66] width 58 height 11
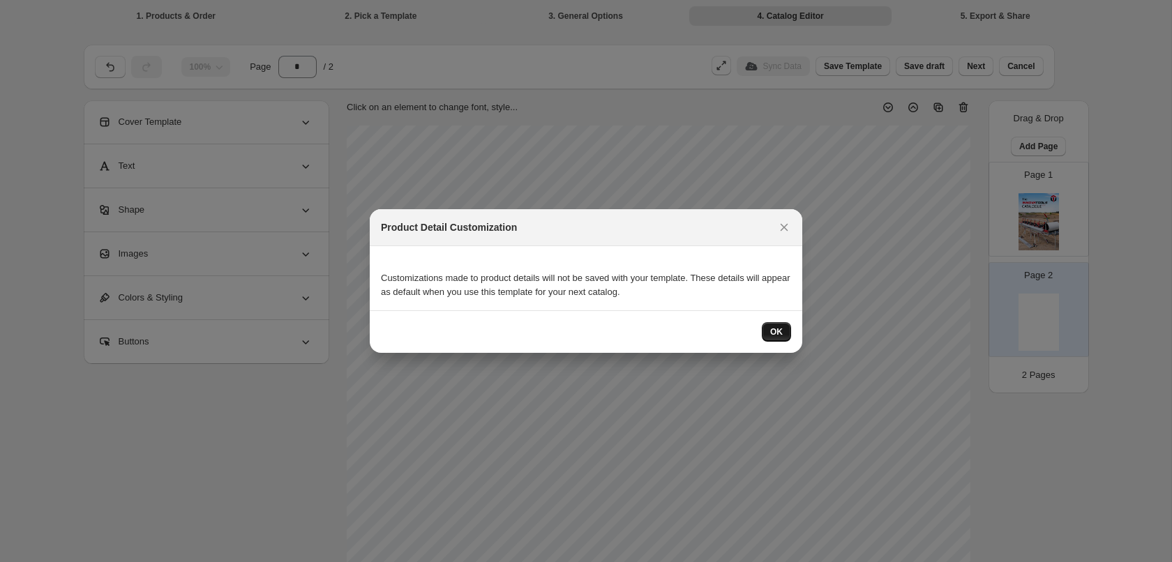
click at [773, 331] on span "OK" at bounding box center [776, 332] width 13 height 11
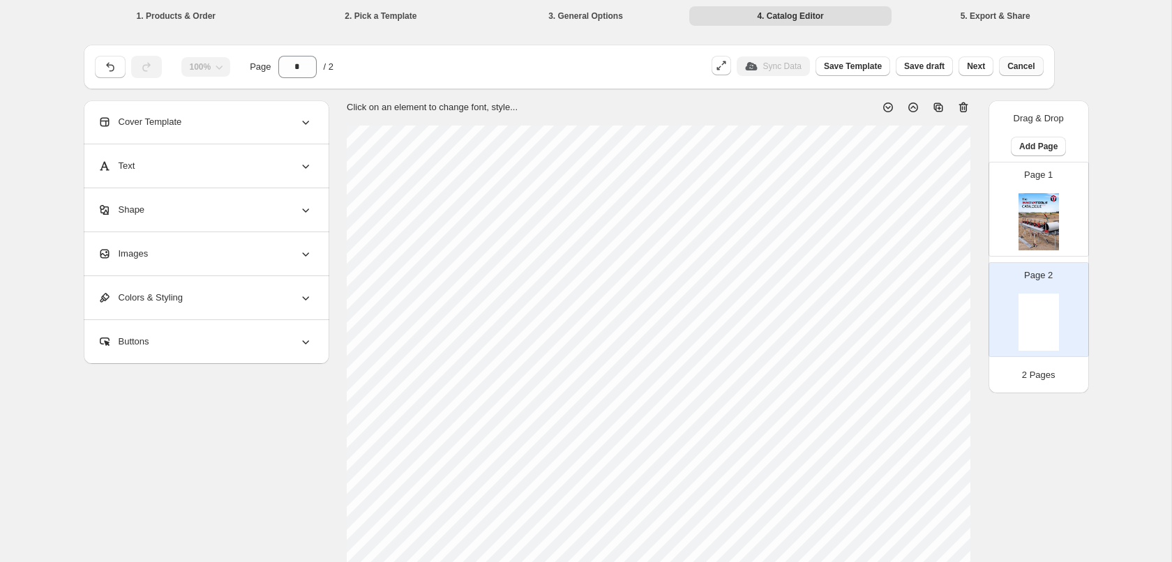
click at [1031, 66] on span "Cancel" at bounding box center [1021, 66] width 27 height 11
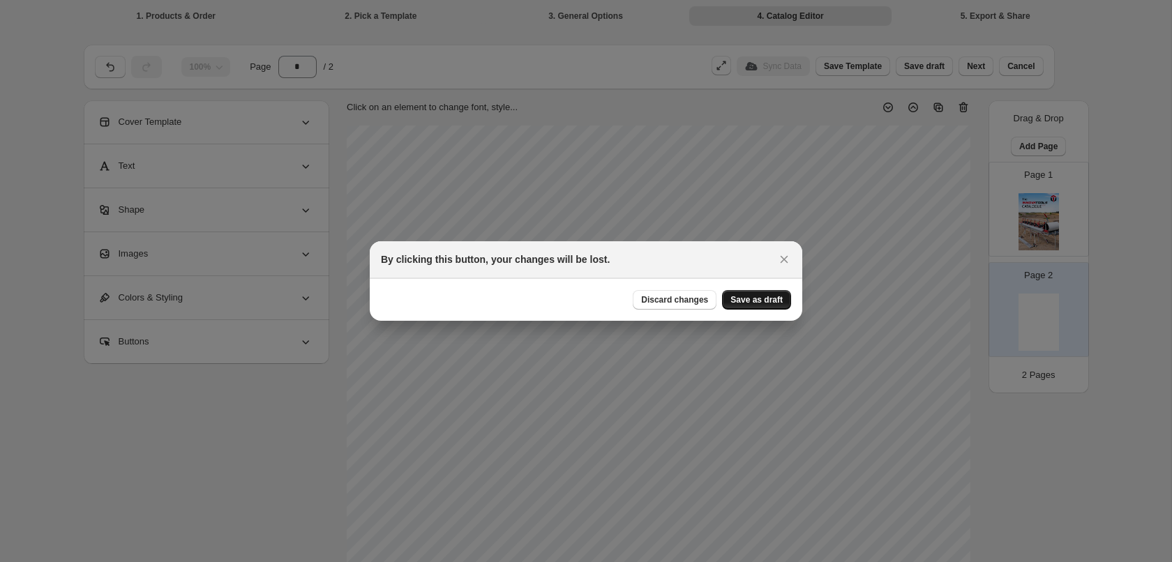
click at [754, 299] on span "Save as draft" at bounding box center [757, 299] width 52 height 11
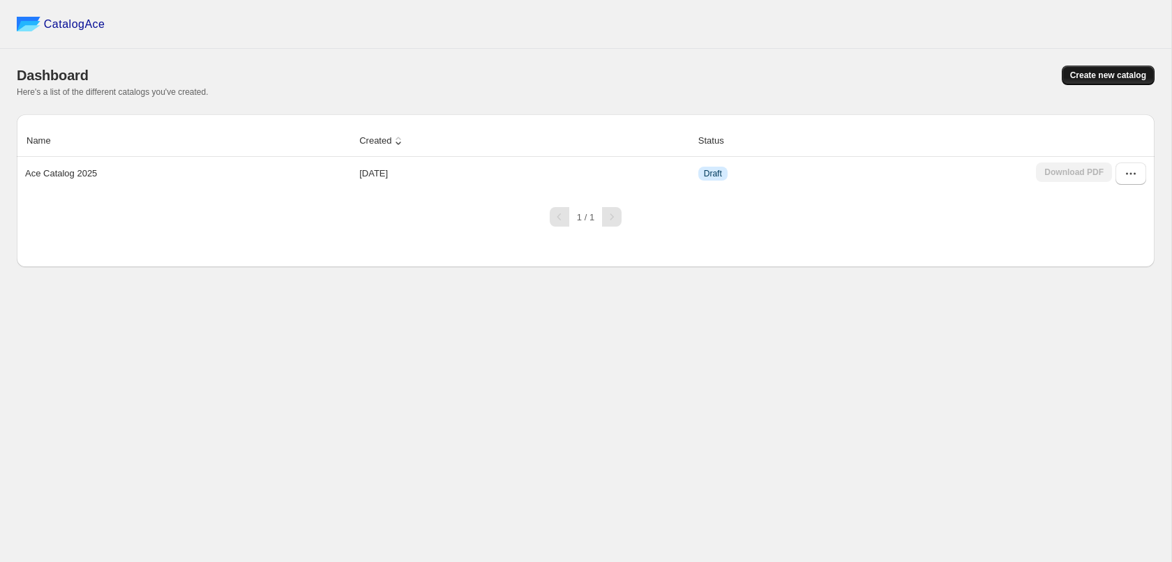
click at [1097, 71] on span "Create new catalog" at bounding box center [1108, 75] width 76 height 11
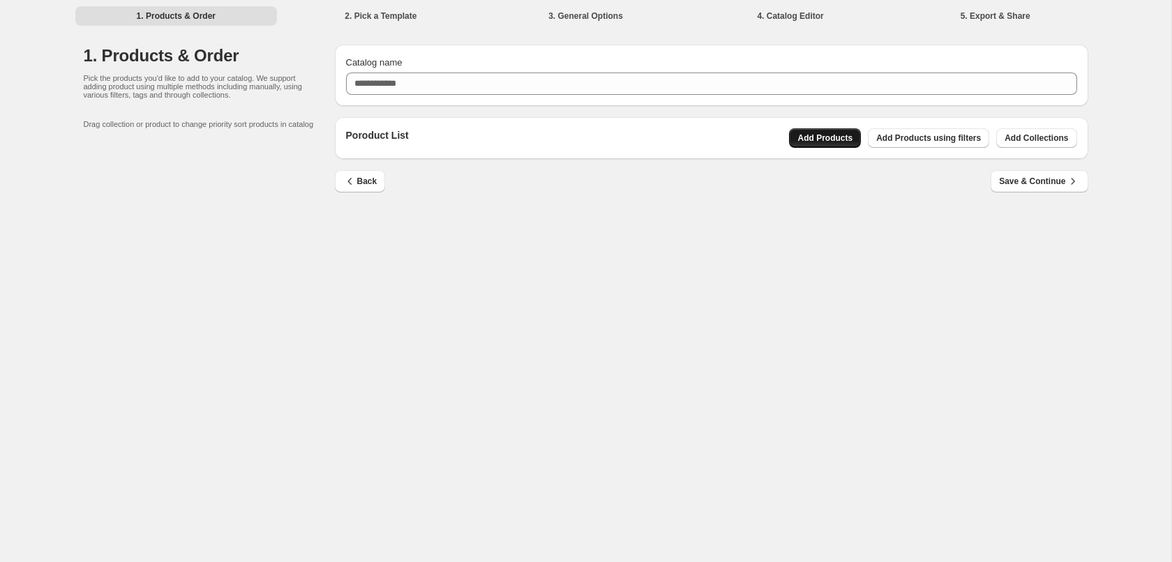
click at [828, 138] on span "Add Products" at bounding box center [825, 138] width 55 height 11
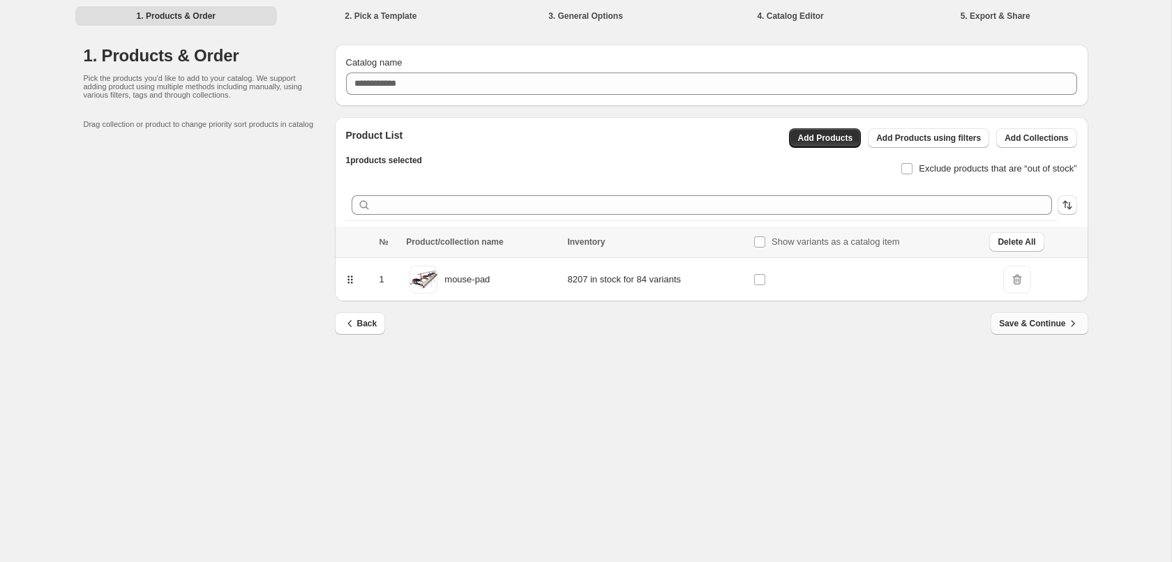
click at [1038, 324] on span "Save & Continue" at bounding box center [1039, 324] width 80 height 14
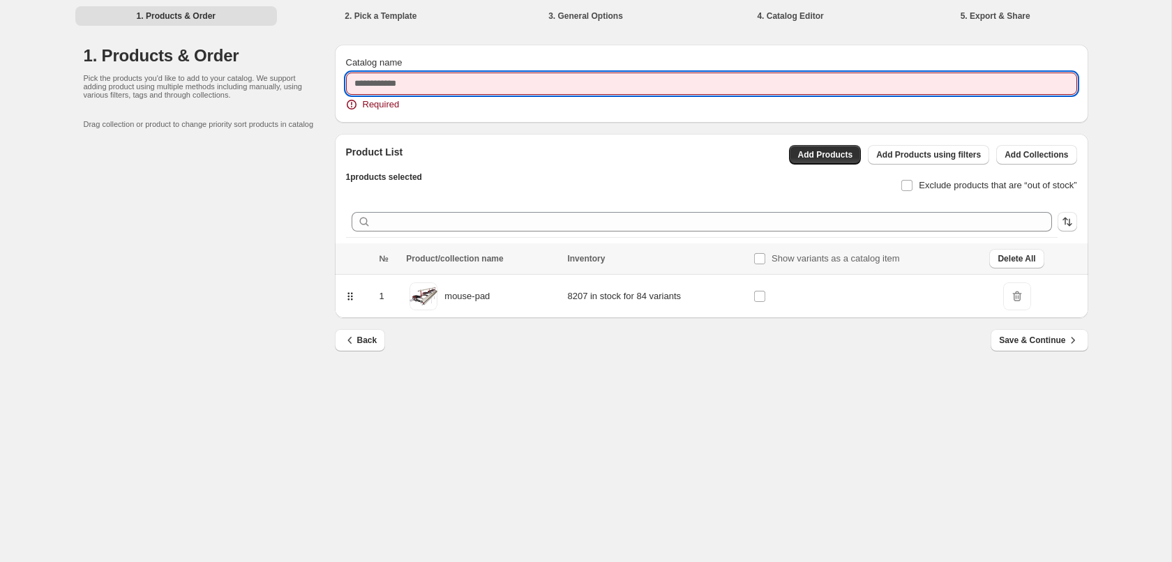
click at [442, 82] on input "Catalog name" at bounding box center [711, 84] width 731 height 22
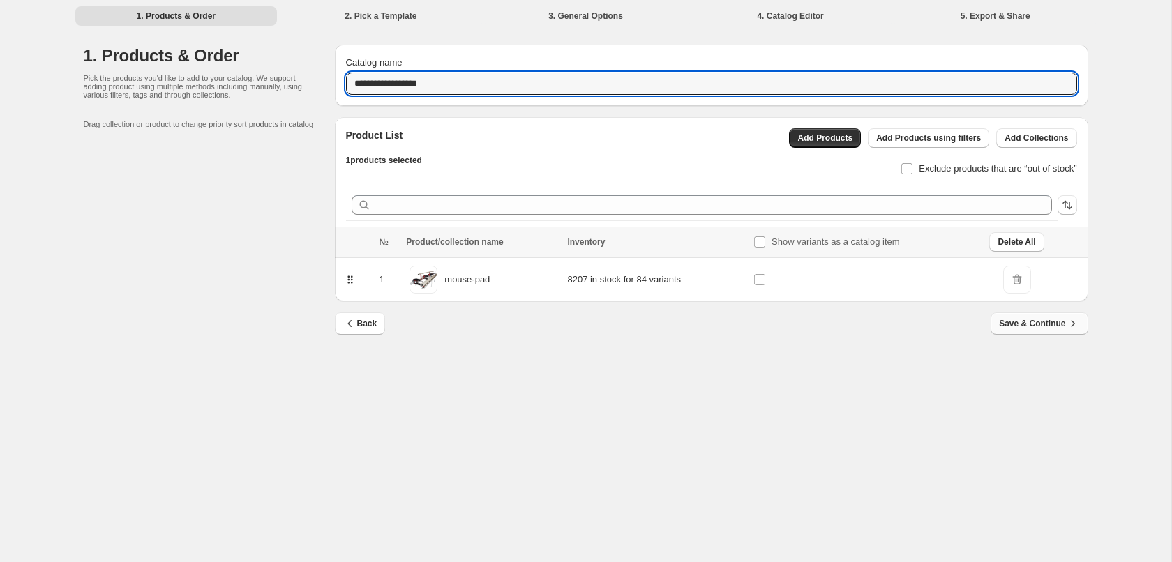
type input "**********"
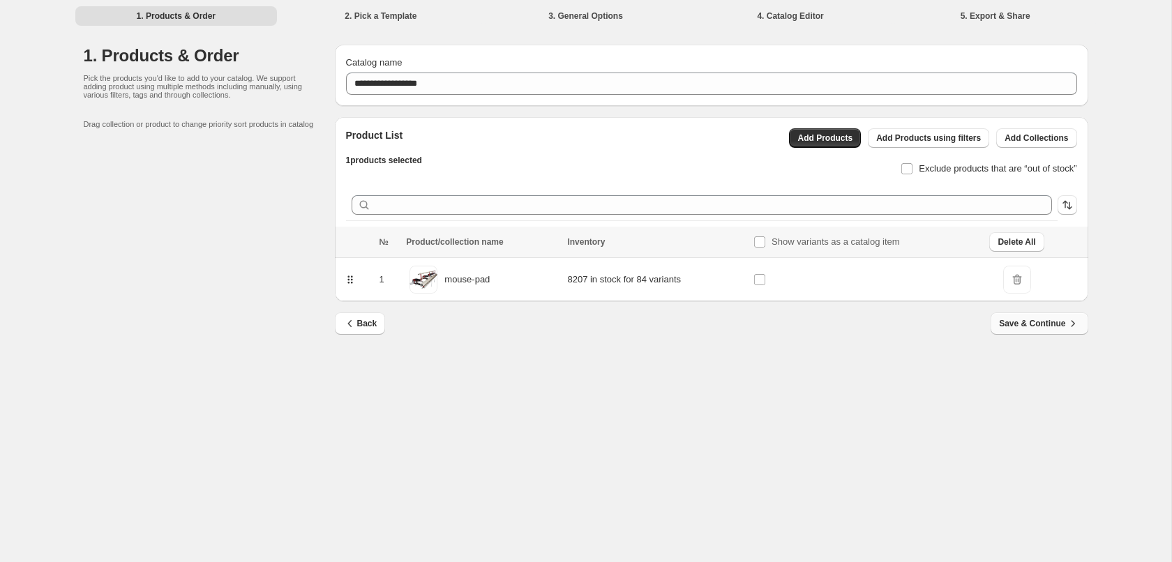
click at [1045, 325] on span "Save & Continue" at bounding box center [1039, 324] width 80 height 14
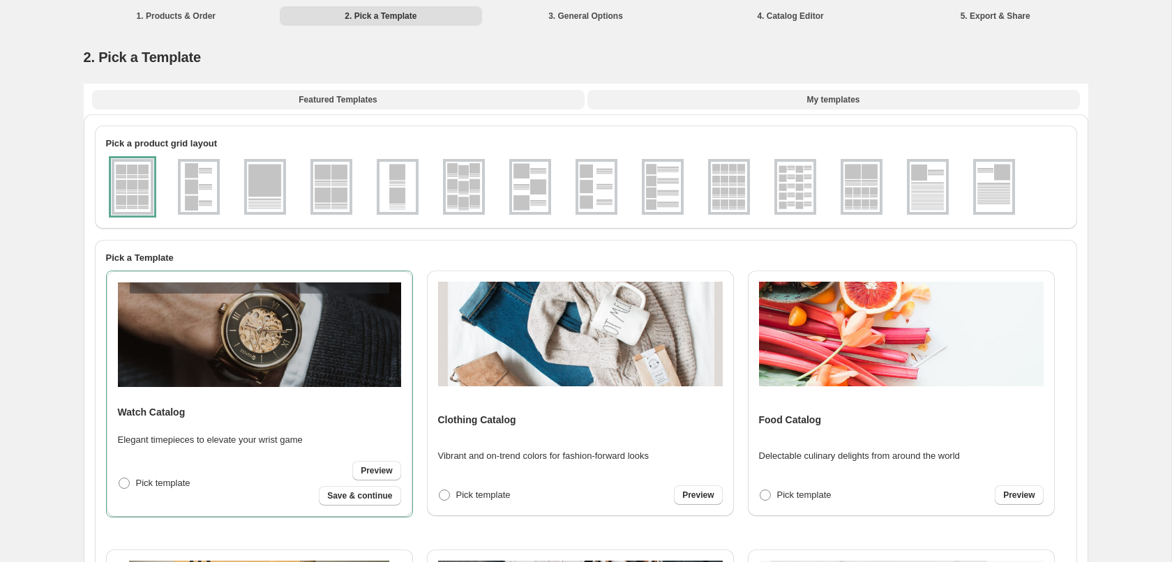
click at [816, 97] on span "My templates" at bounding box center [833, 99] width 53 height 11
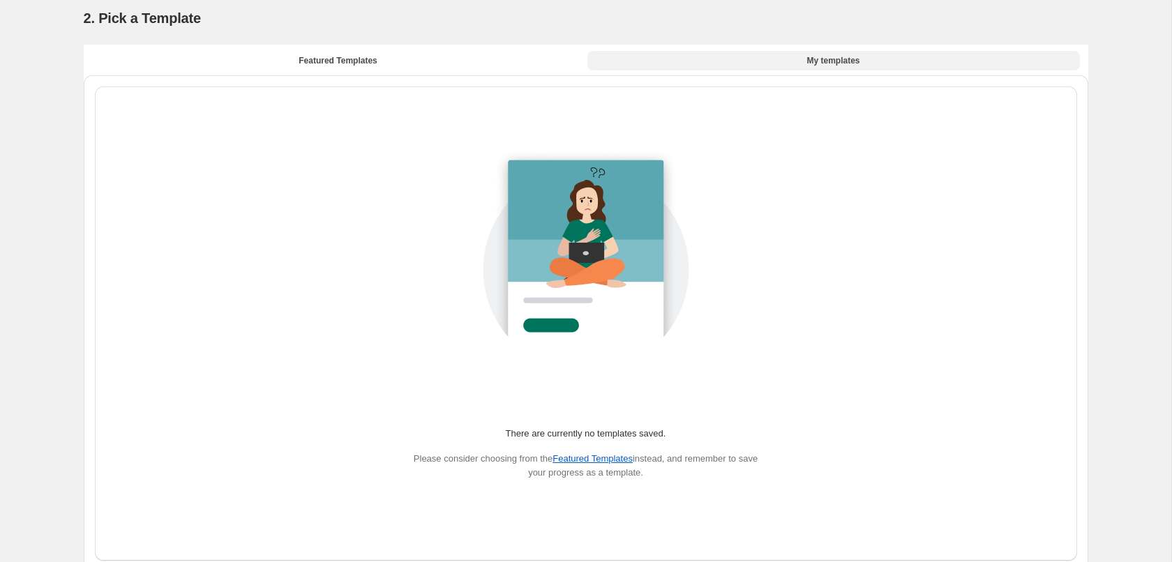
scroll to position [62, 0]
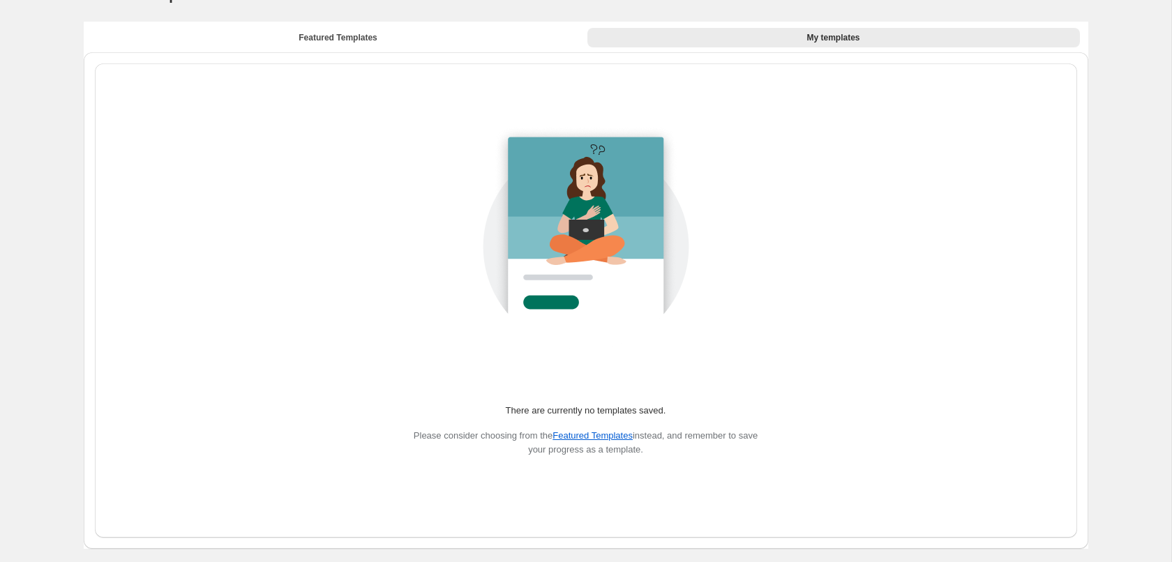
click at [602, 233] on img at bounding box center [586, 232] width 314 height 314
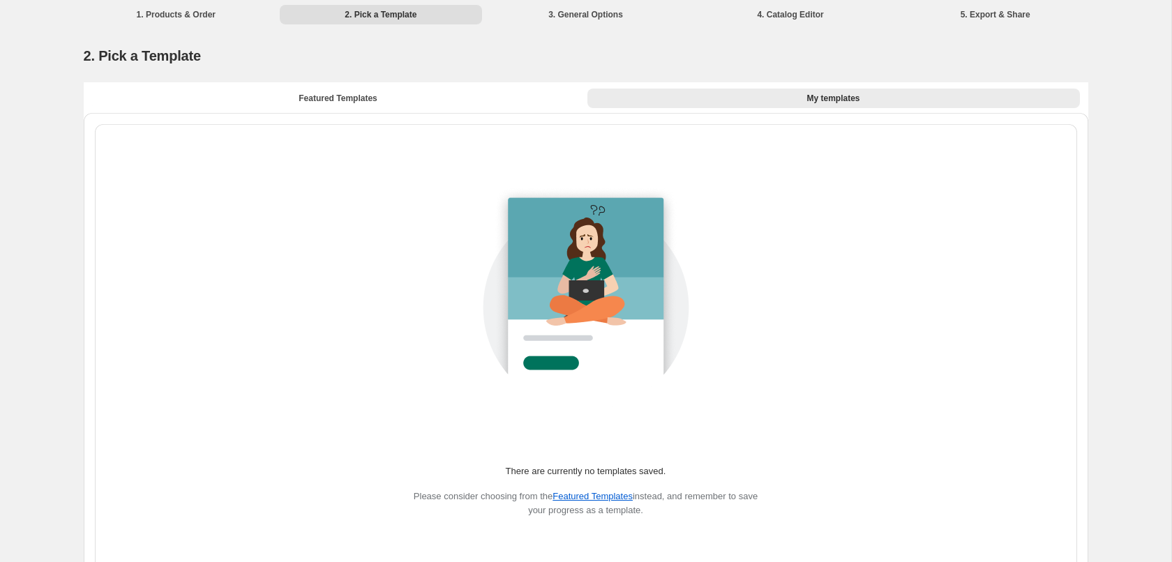
scroll to position [0, 0]
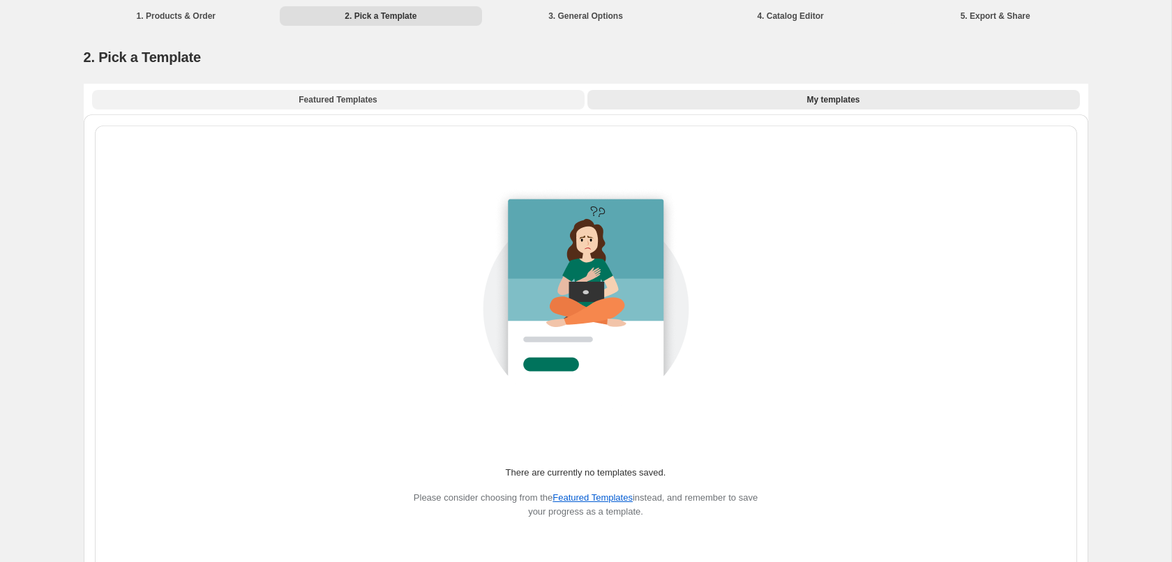
click at [330, 103] on span "Featured Templates" at bounding box center [338, 99] width 78 height 11
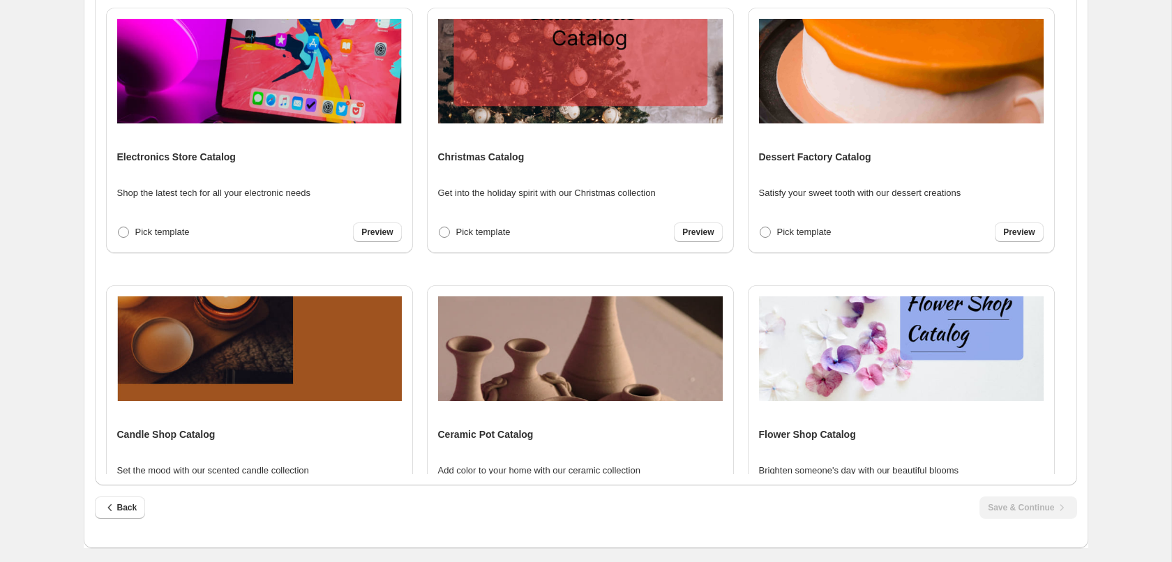
scroll to position [1939, 0]
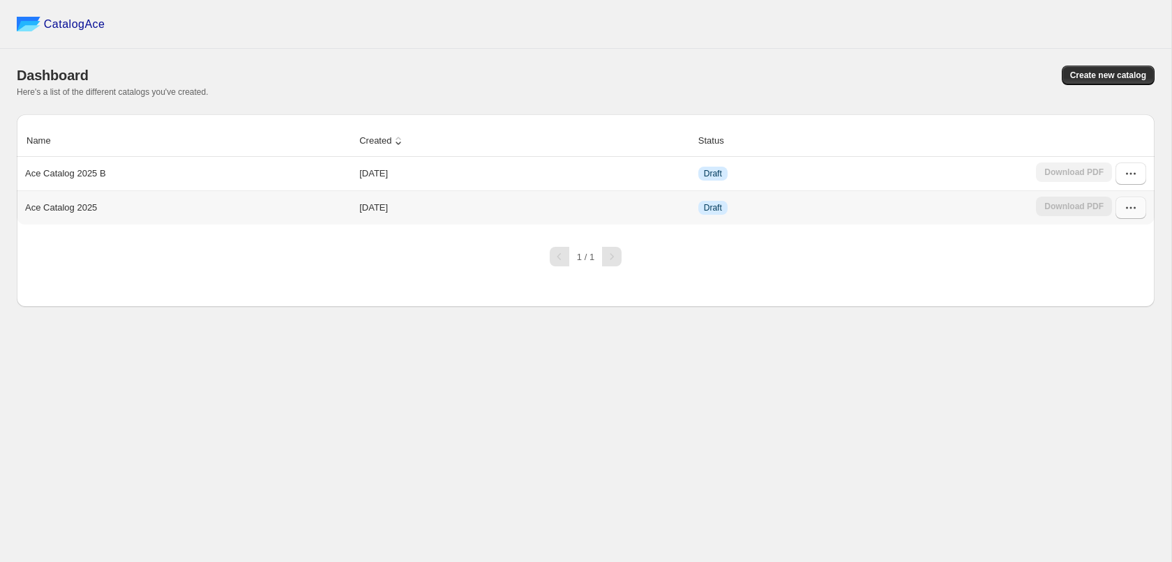
click at [1133, 207] on icon "button" at bounding box center [1131, 208] width 14 height 14
click at [1122, 422] on span "Create a template" at bounding box center [1104, 434] width 35 height 24
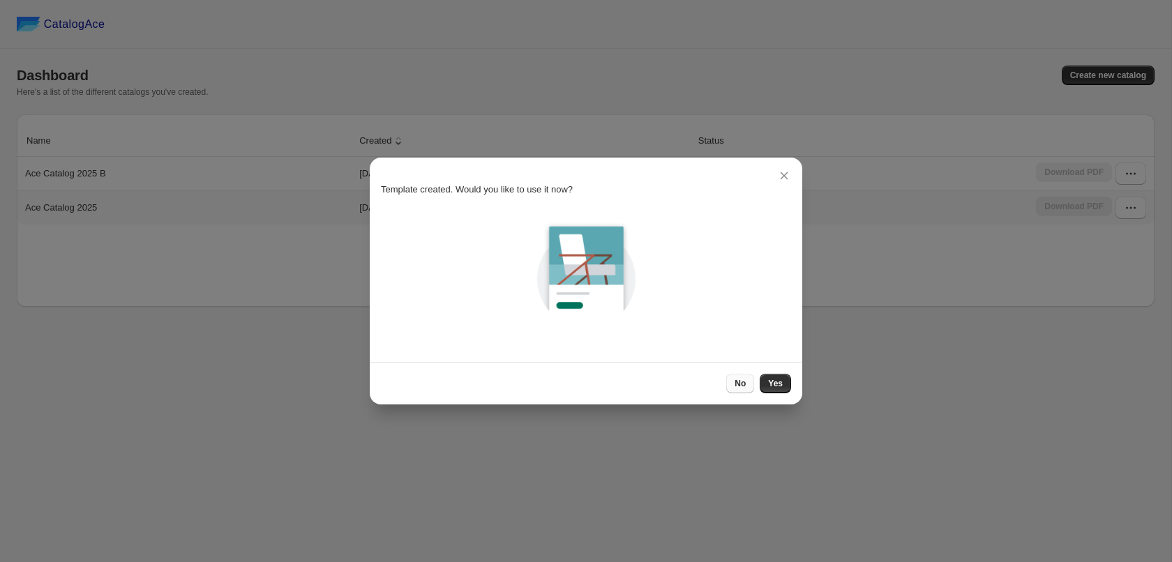
click at [743, 385] on span "No" at bounding box center [740, 383] width 11 height 11
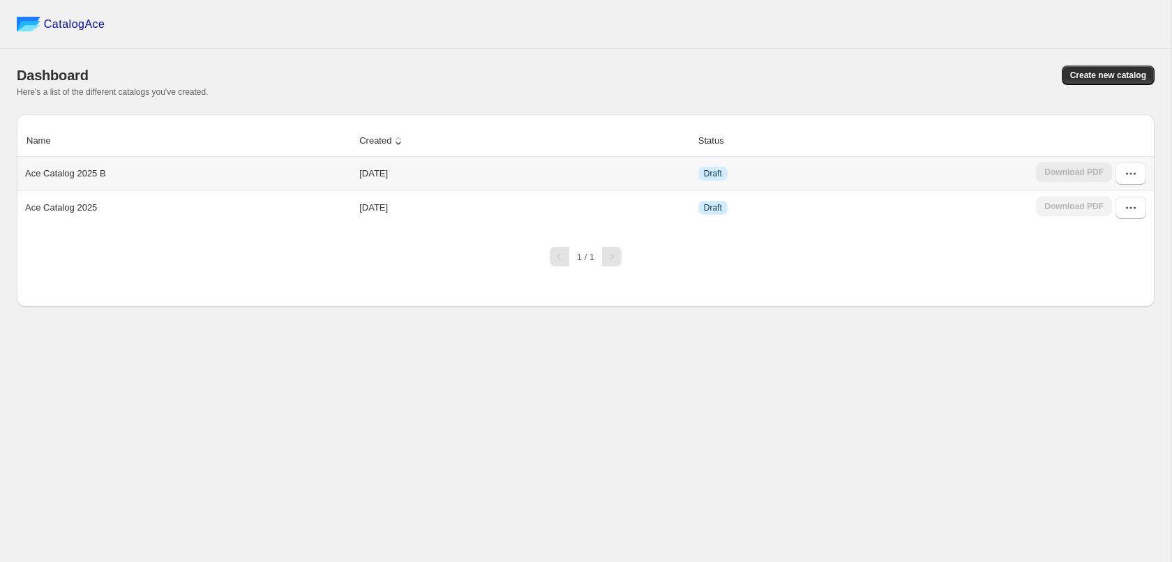
click at [267, 179] on div "Ace Catalog 2025 B" at bounding box center [185, 171] width 331 height 20
click at [1133, 172] on icon "button" at bounding box center [1131, 174] width 14 height 14
click at [1113, 293] on span "Edit" at bounding box center [1122, 300] width 71 height 14
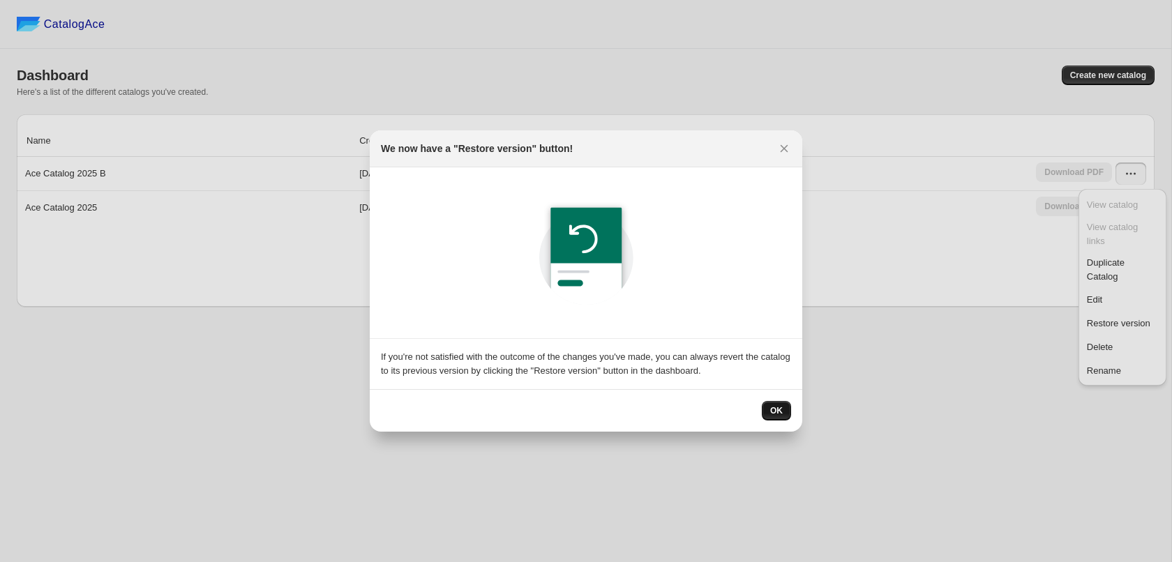
click at [777, 409] on span "OK" at bounding box center [776, 410] width 13 height 11
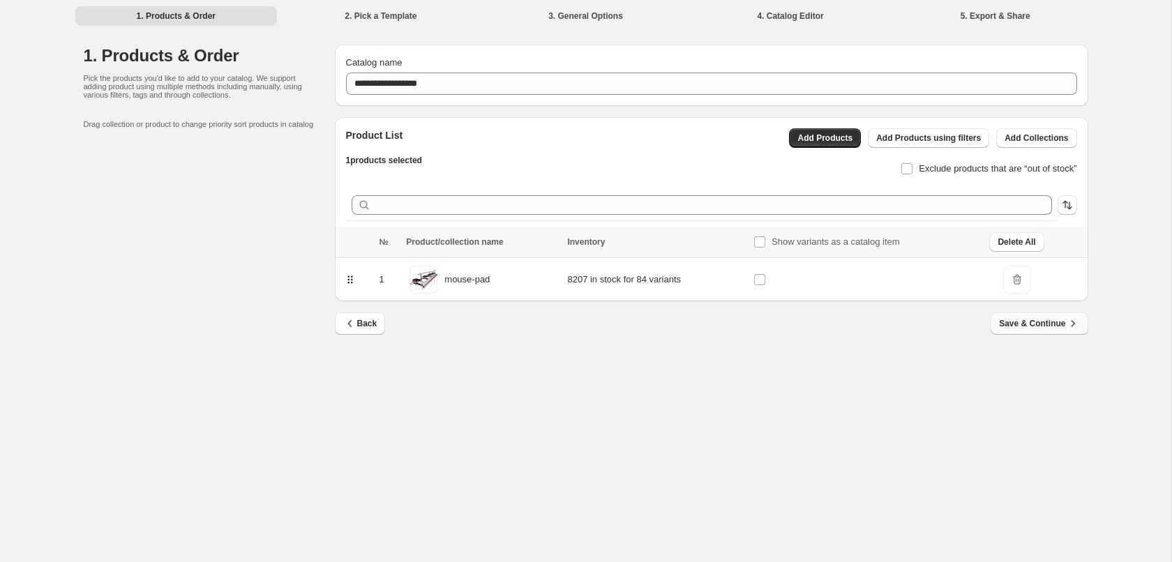
click at [1052, 327] on span "Save & Continue" at bounding box center [1039, 324] width 80 height 14
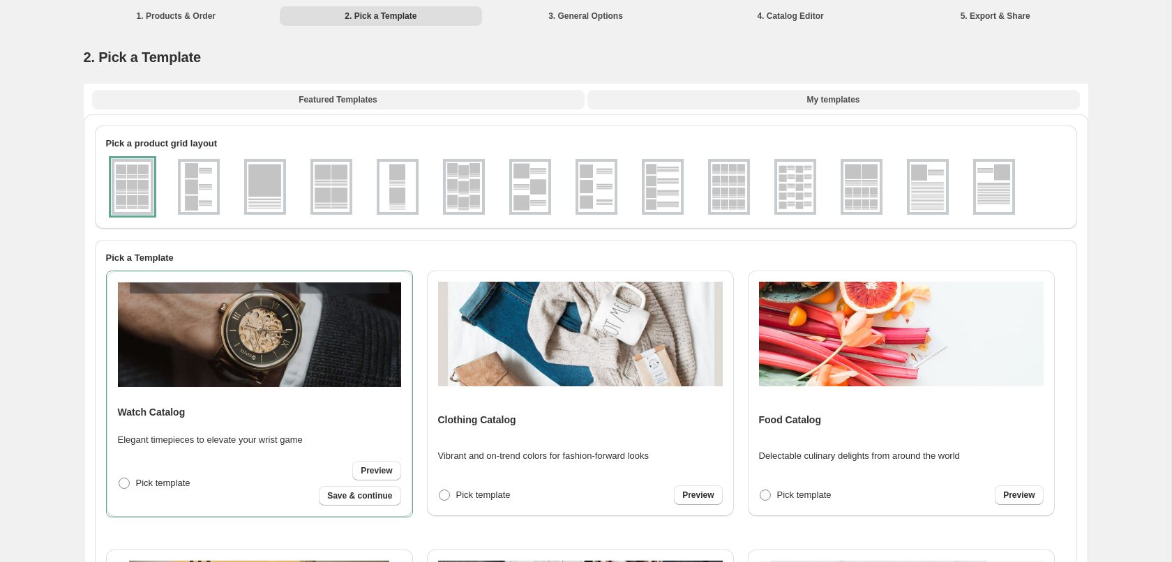
click at [823, 94] on button "My templates" at bounding box center [834, 100] width 493 height 20
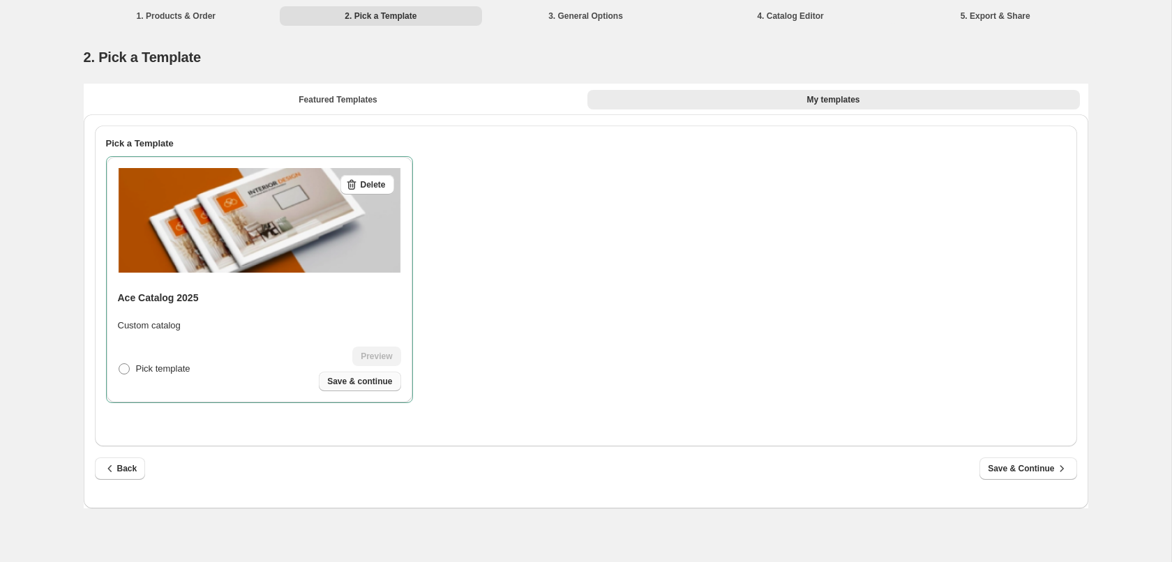
click at [345, 378] on span "Save & continue" at bounding box center [359, 381] width 65 height 11
select select "**********"
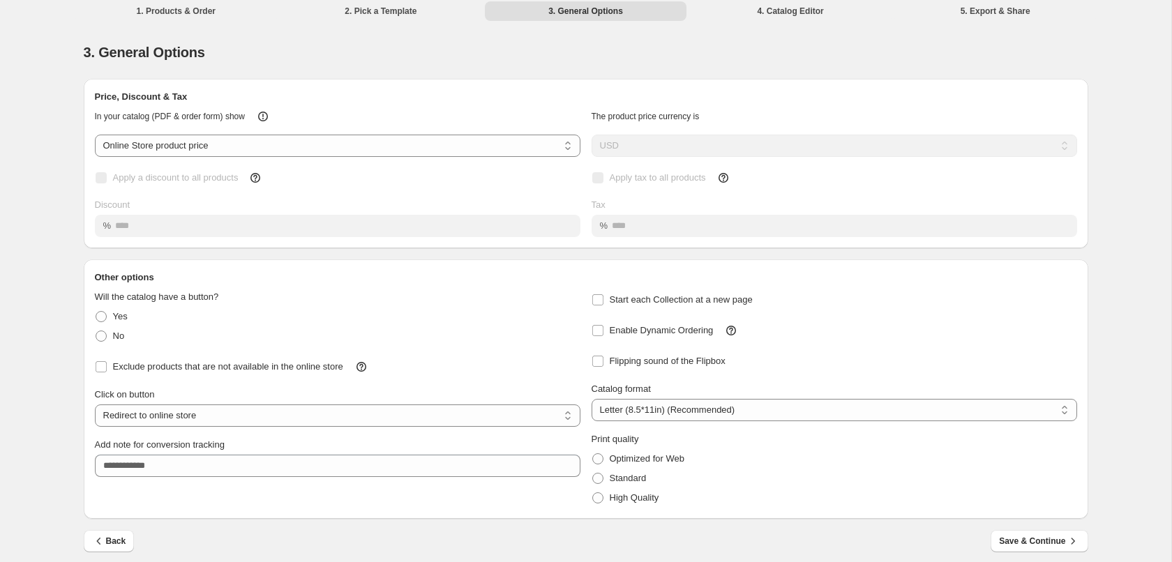
scroll to position [27, 0]
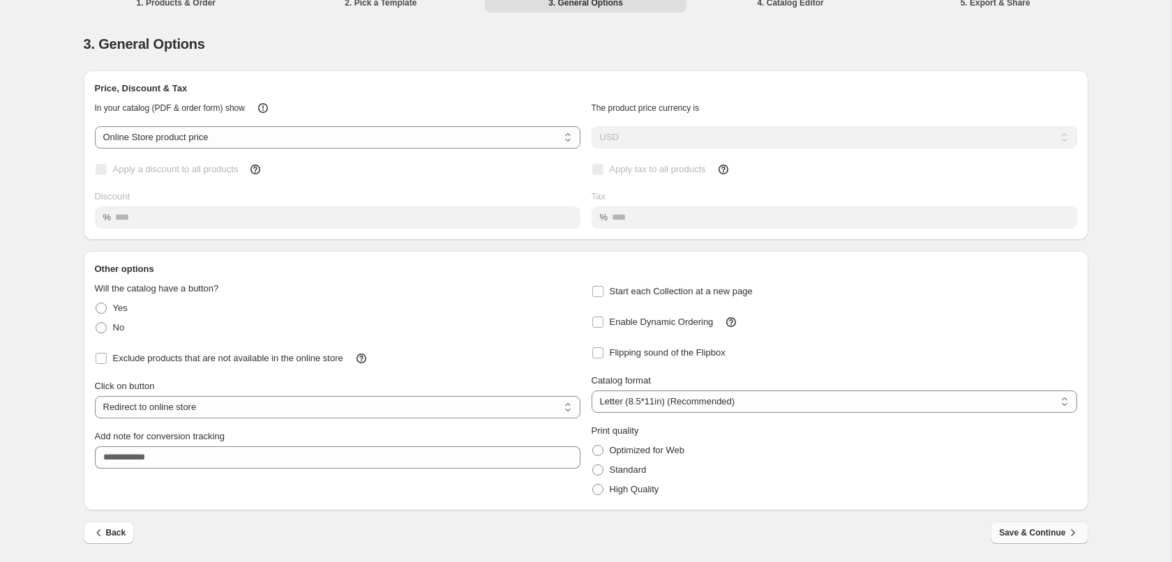
click at [1040, 530] on span "Save & Continue" at bounding box center [1039, 533] width 80 height 14
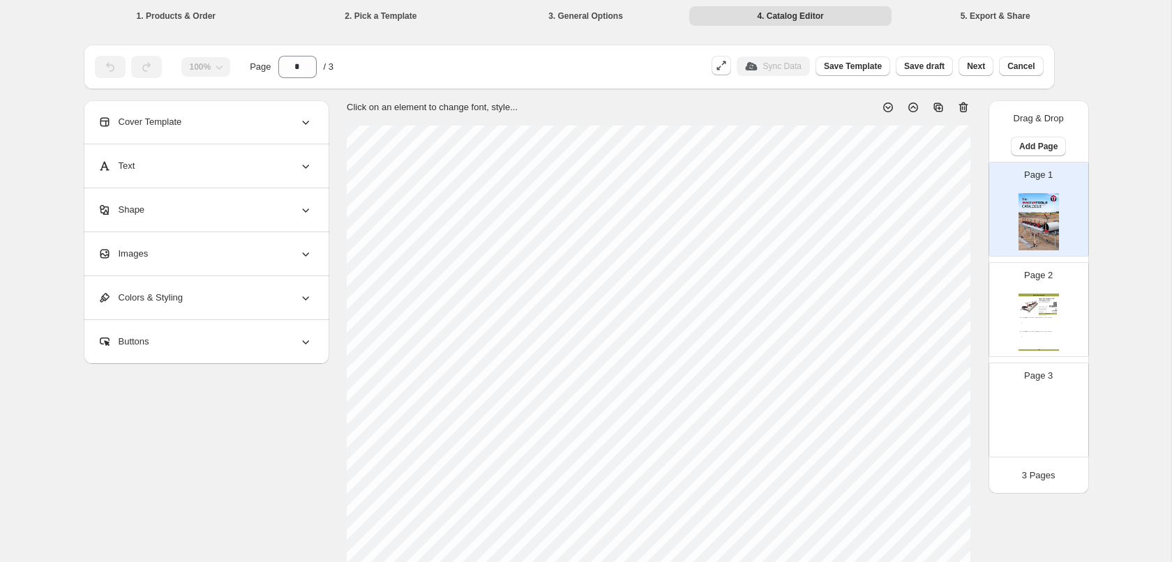
click at [1047, 309] on div "mouse-pad - Standard / 12.5" (32cm) Deep / 3' (92c... In stock! Fulfilled from …" at bounding box center [1048, 307] width 18 height 17
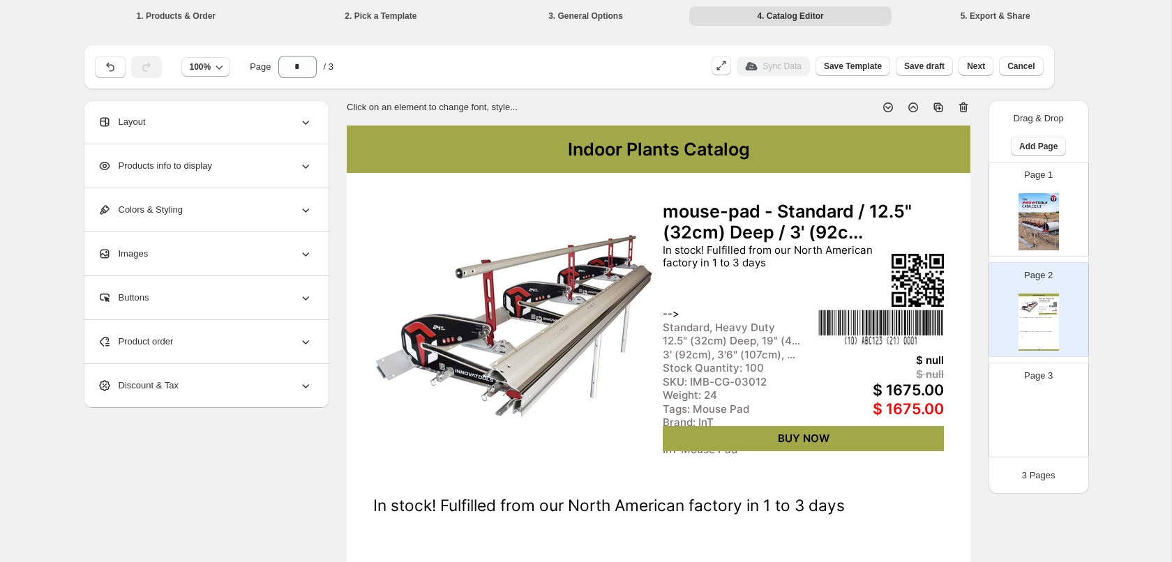
click at [965, 108] on icon at bounding box center [964, 107] width 14 height 14
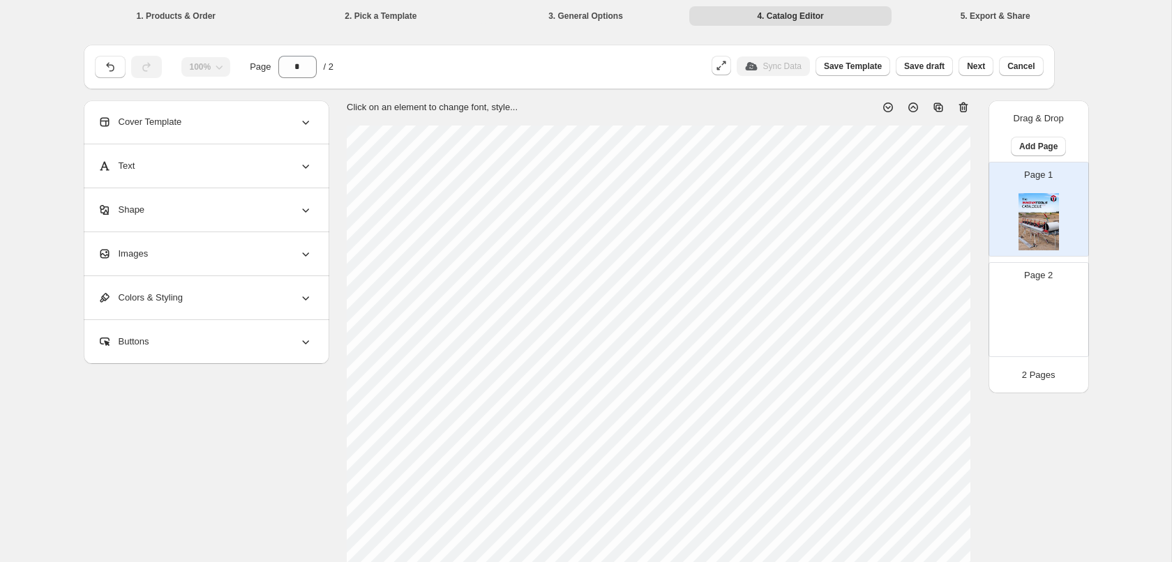
click at [1036, 316] on img at bounding box center [1039, 322] width 40 height 57
type input "*"
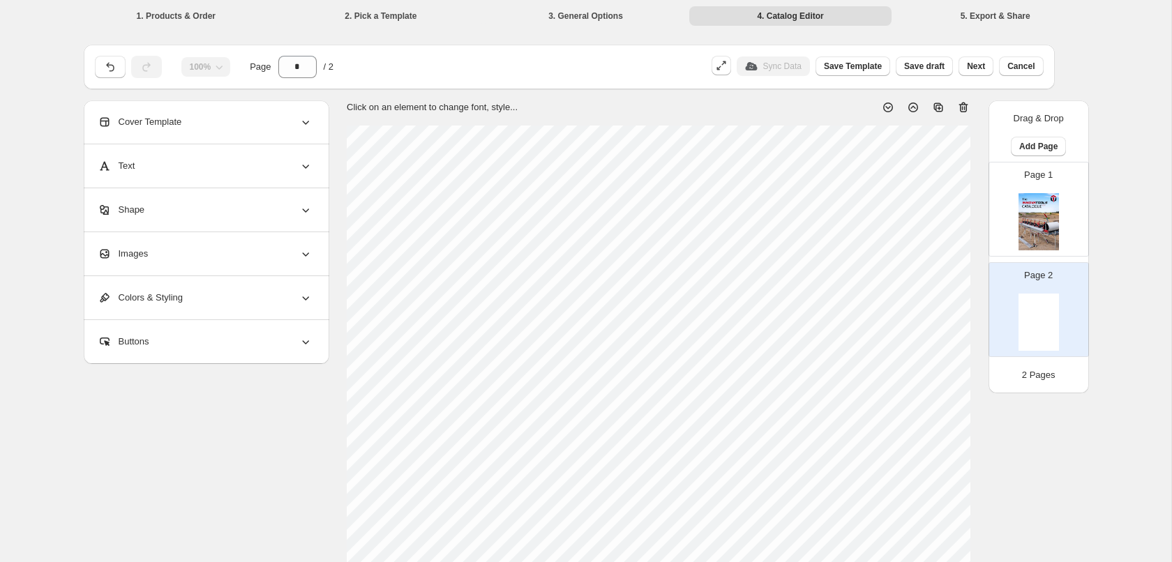
click at [938, 103] on icon at bounding box center [939, 107] width 14 height 14
click at [1038, 324] on img at bounding box center [1039, 322] width 40 height 57
click at [140, 253] on span "Images" at bounding box center [123, 254] width 51 height 14
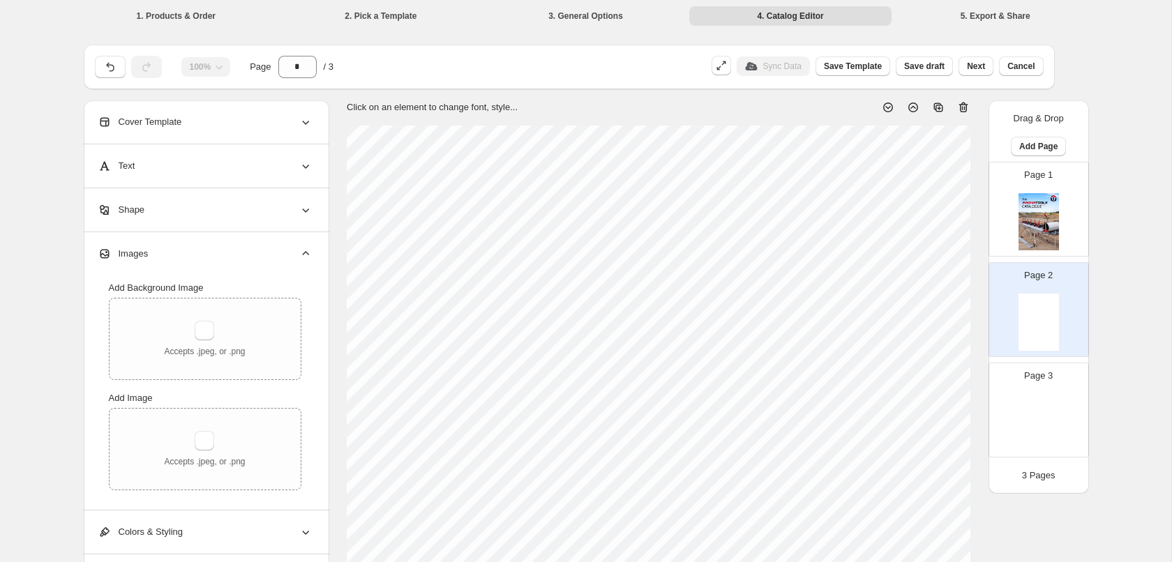
click at [140, 253] on span "Images" at bounding box center [123, 254] width 51 height 14
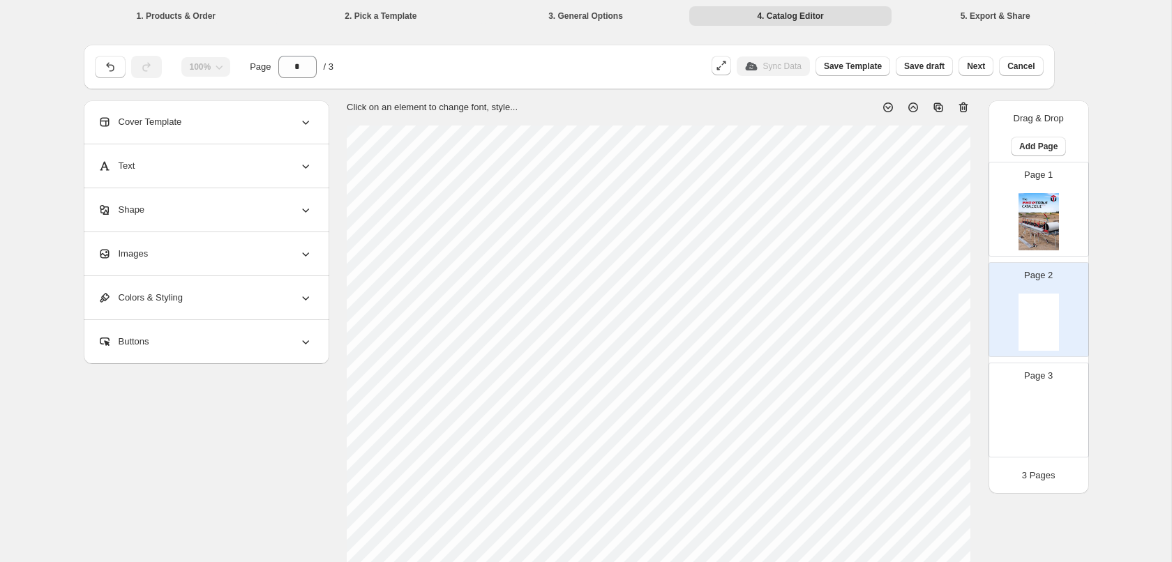
click at [306, 119] on icon at bounding box center [306, 122] width 14 height 14
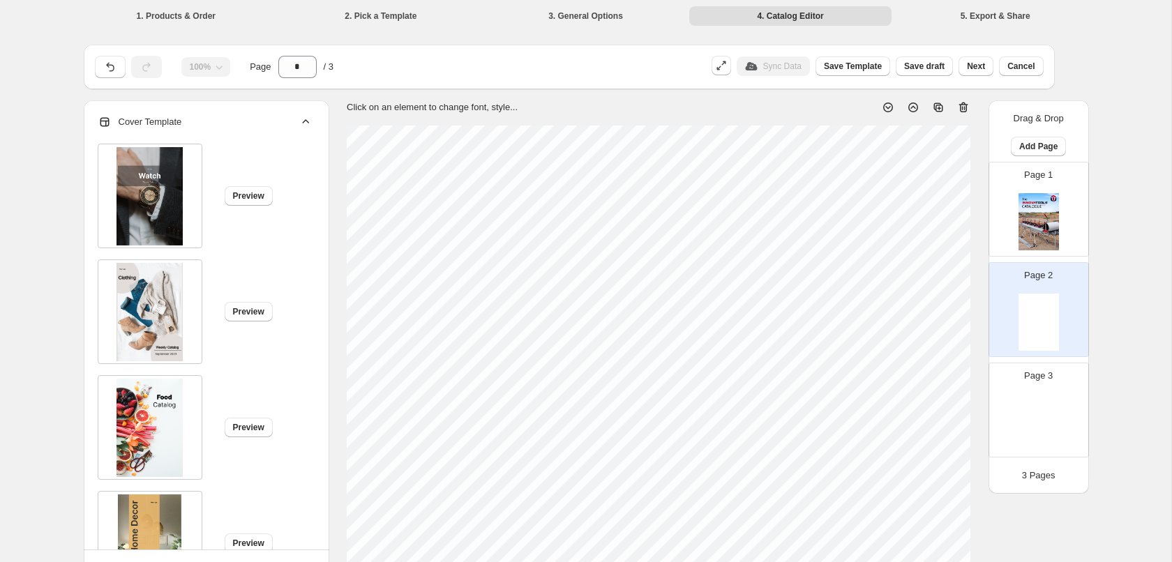
click at [306, 119] on icon at bounding box center [306, 122] width 14 height 14
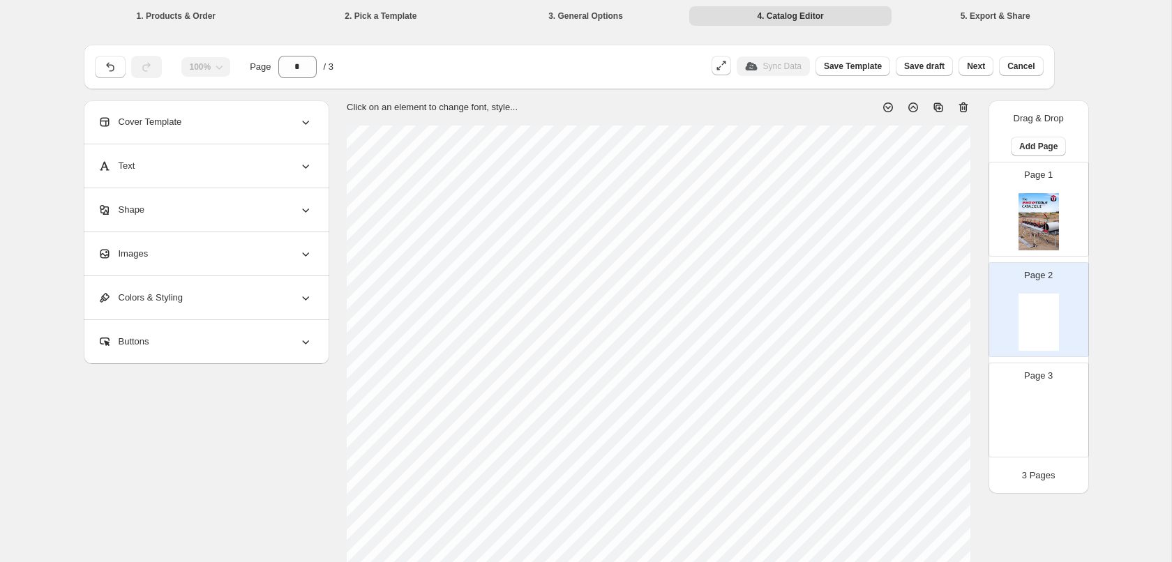
click at [281, 260] on div "Images" at bounding box center [205, 253] width 215 height 43
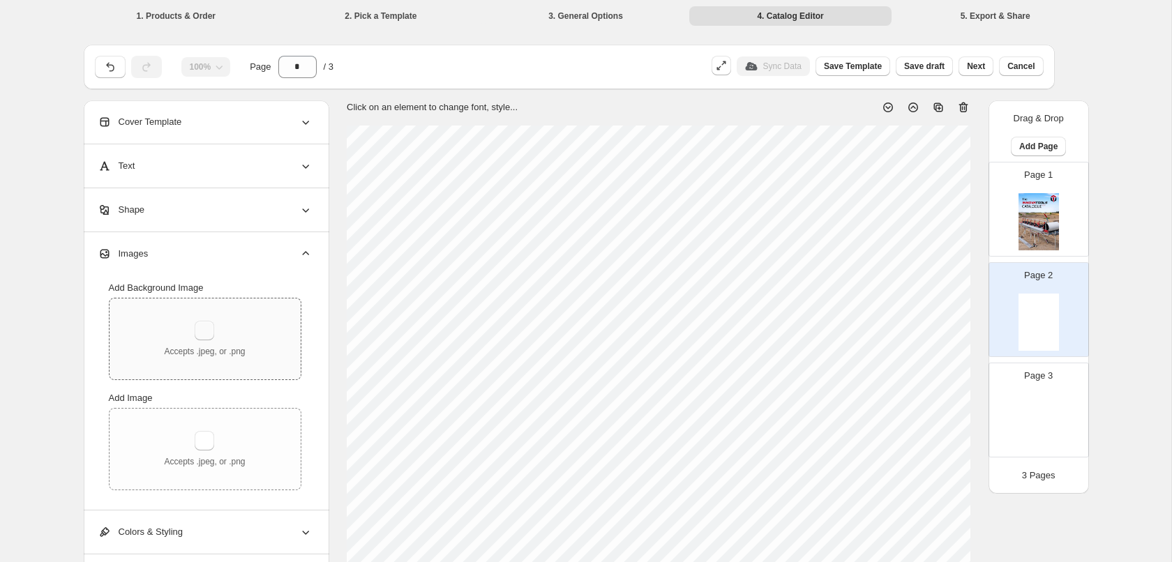
click at [206, 334] on button "button" at bounding box center [205, 331] width 20 height 20
type input "**********"
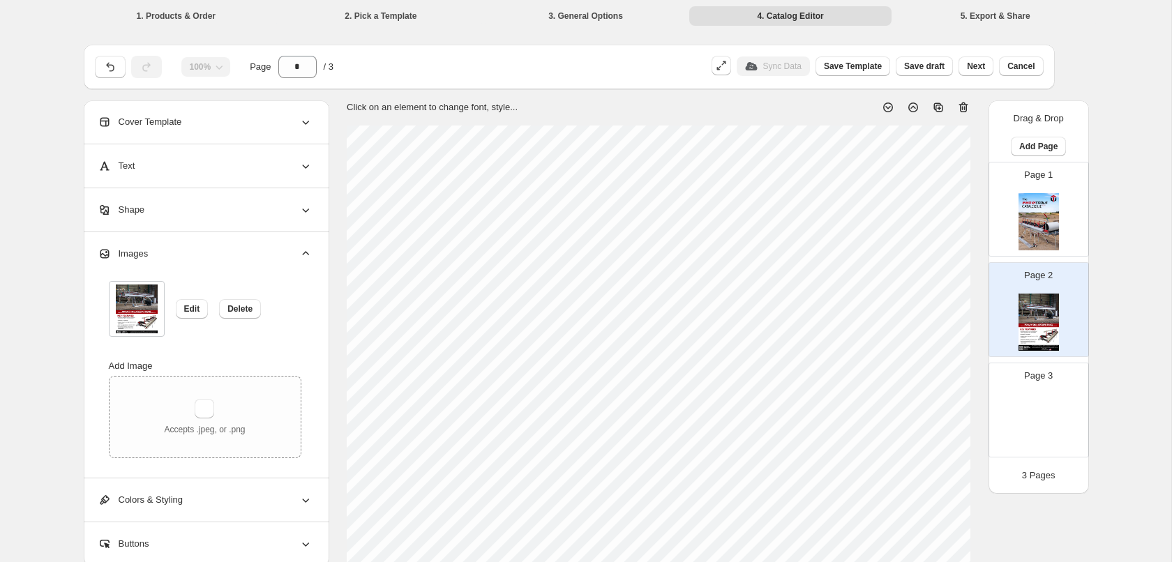
click at [1038, 424] on img at bounding box center [1039, 422] width 40 height 57
type input "*"
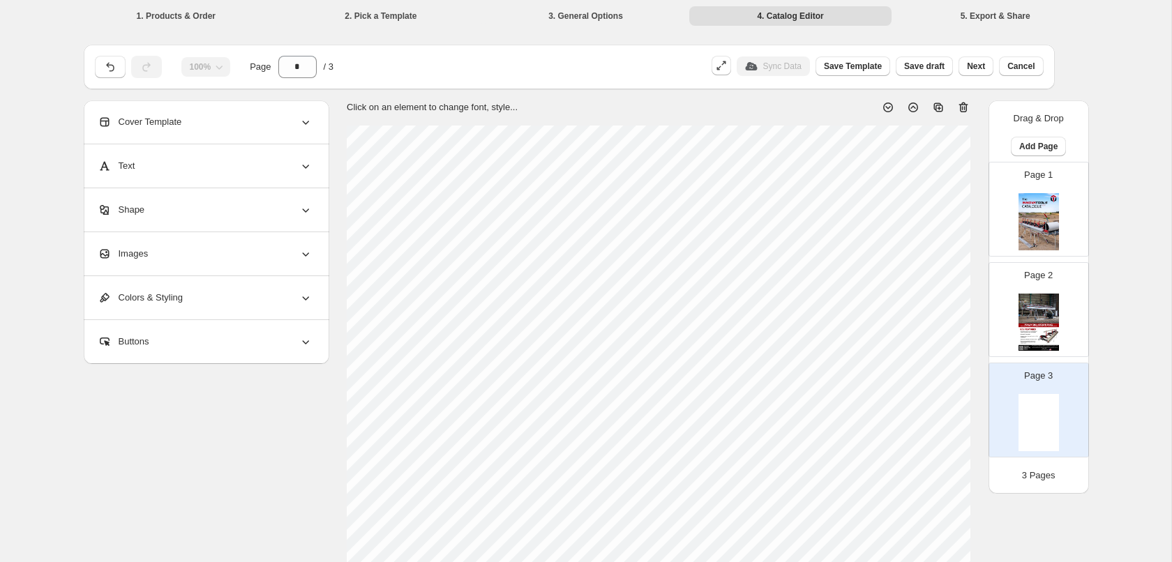
click at [942, 102] on icon at bounding box center [939, 107] width 14 height 14
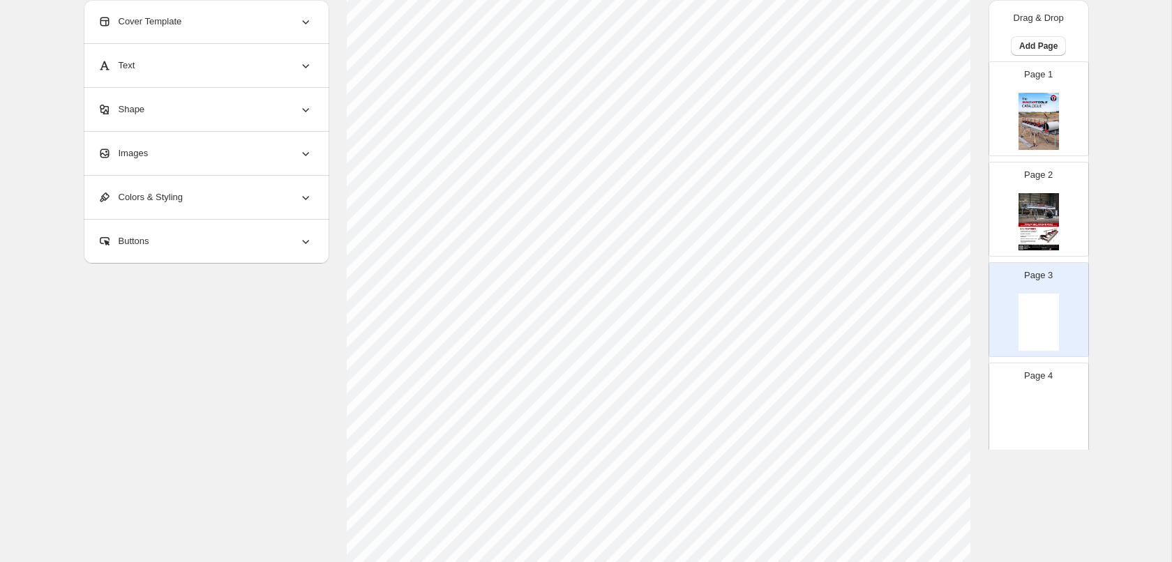
click at [163, 147] on div "Images" at bounding box center [205, 153] width 215 height 43
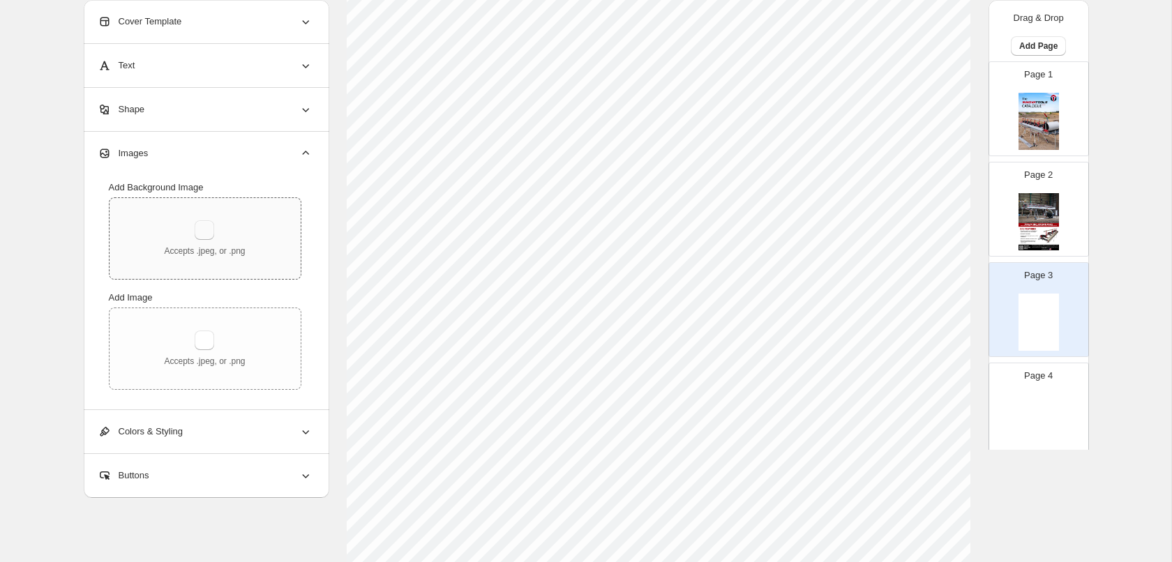
click at [205, 229] on button "button" at bounding box center [205, 231] width 20 height 20
type input "**********"
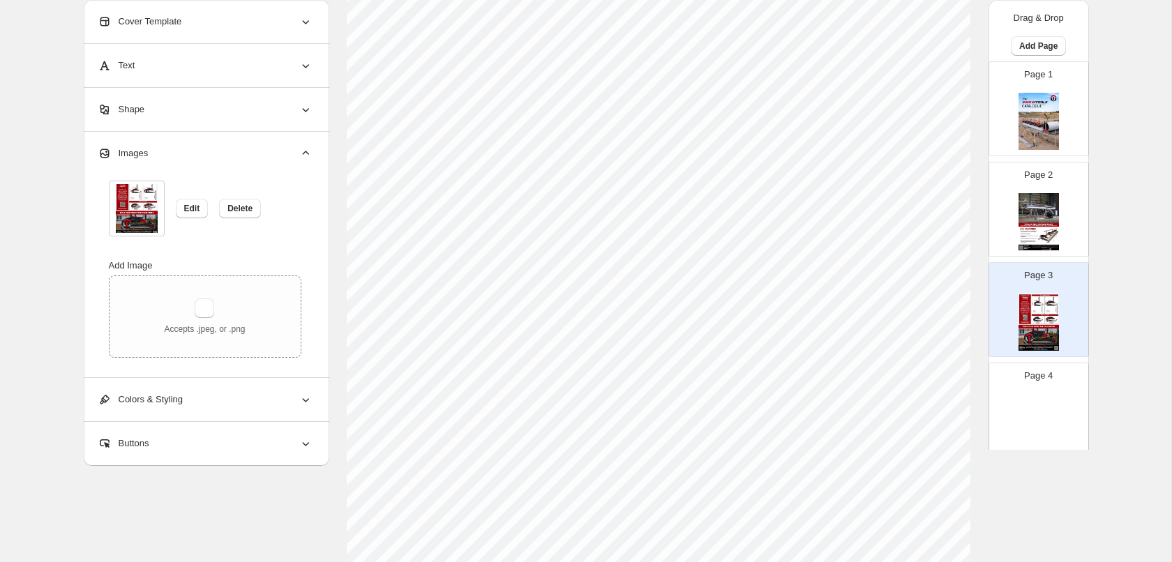
click at [1046, 382] on p "Page 4" at bounding box center [1038, 376] width 29 height 14
type input "*"
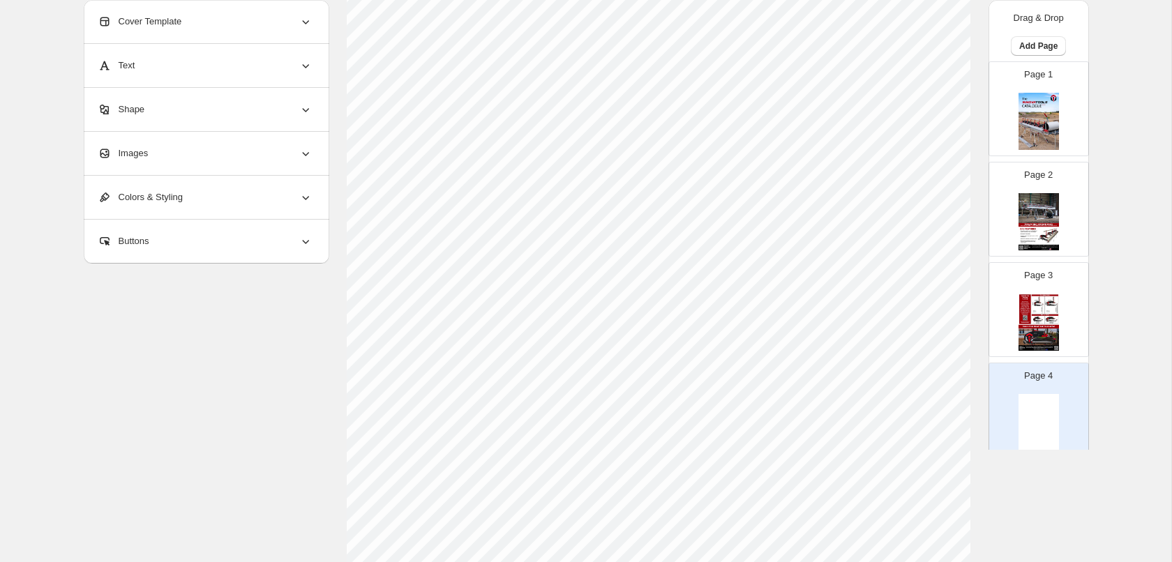
click at [1039, 407] on img at bounding box center [1039, 422] width 40 height 57
click at [186, 149] on div "Images" at bounding box center [205, 153] width 215 height 43
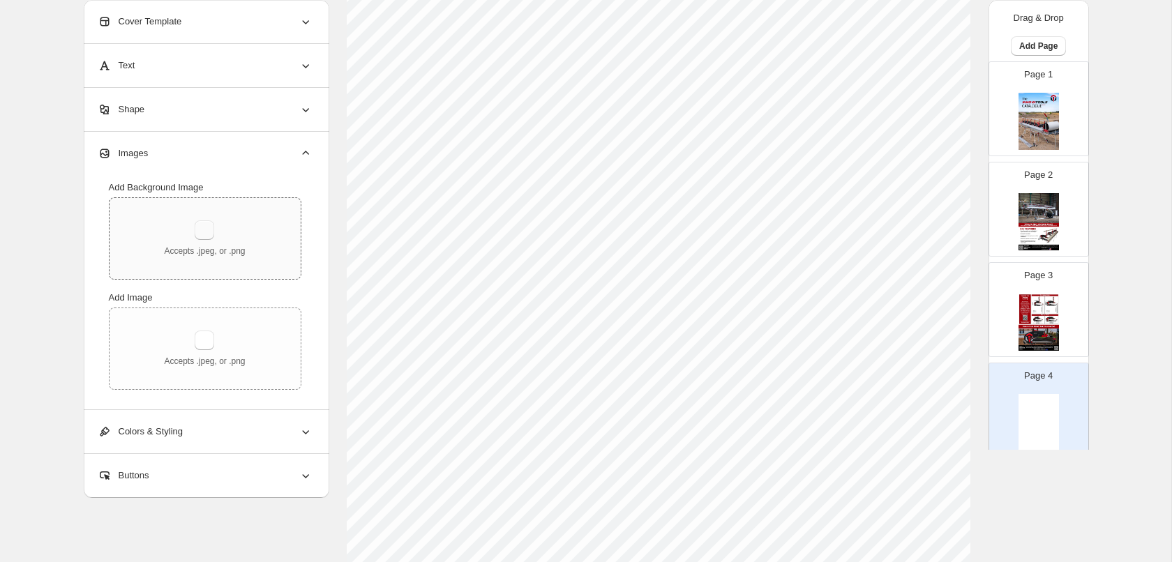
click at [206, 231] on button "button" at bounding box center [205, 231] width 20 height 20
type input "**********"
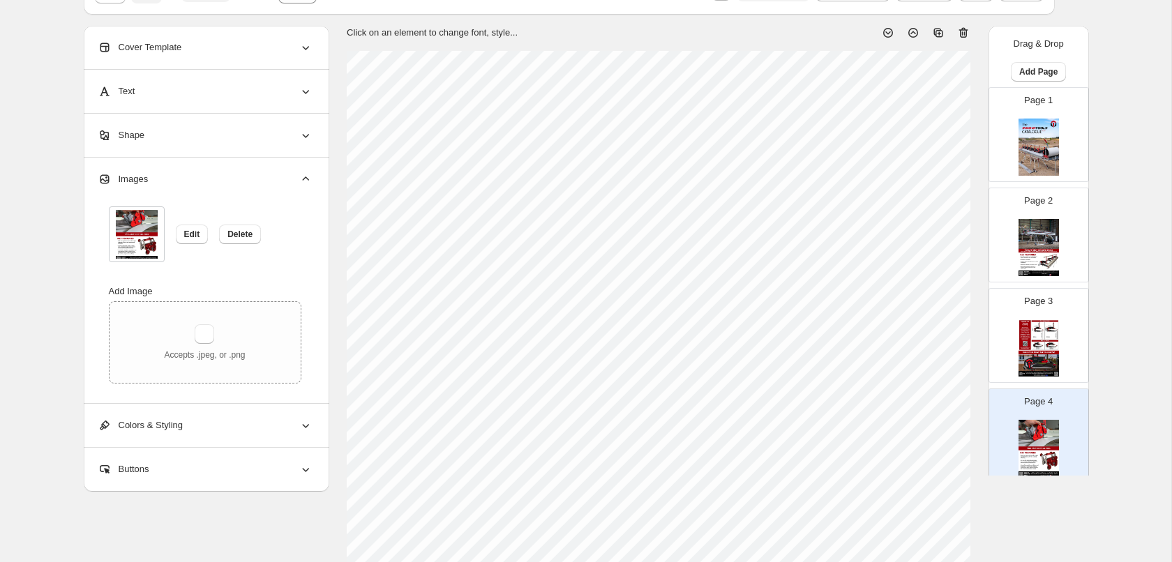
scroll to position [0, 0]
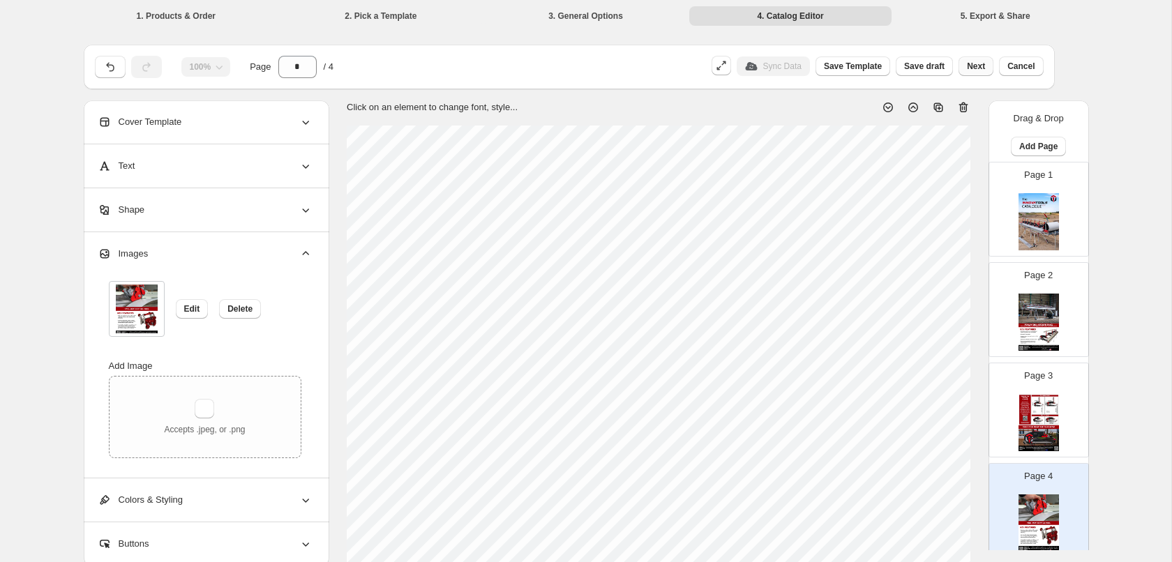
click at [983, 66] on span "Next" at bounding box center [976, 66] width 18 height 11
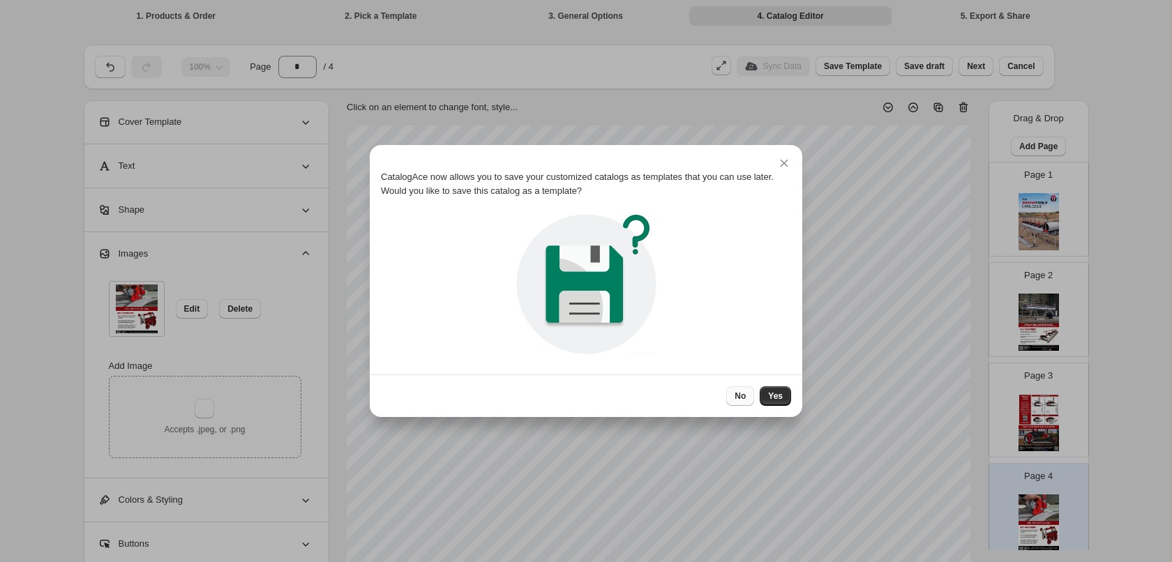
click at [743, 400] on span "No" at bounding box center [740, 396] width 11 height 11
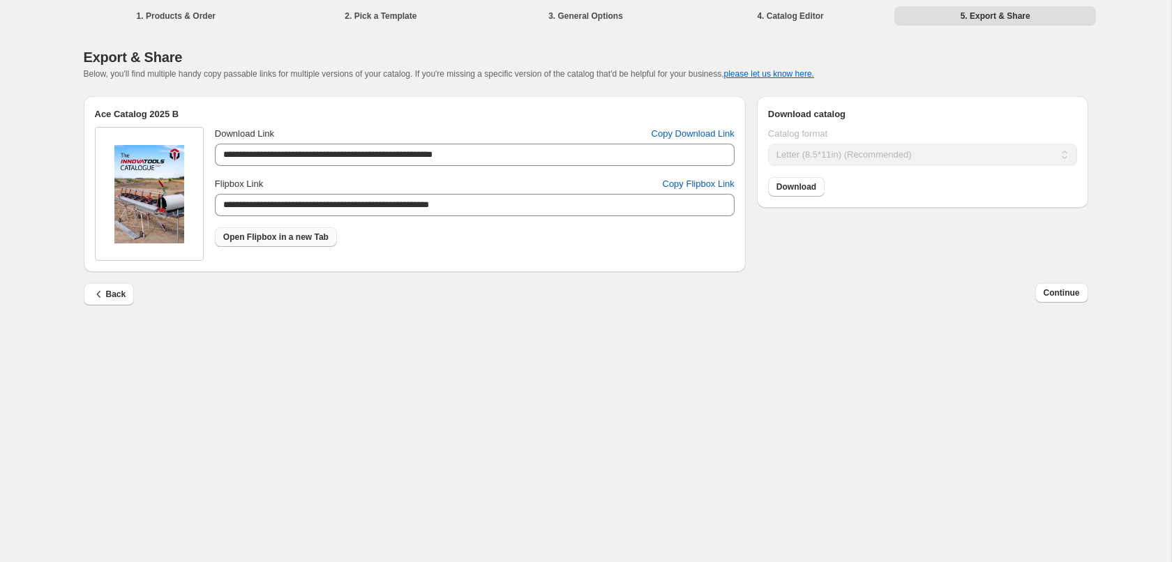
click at [271, 244] on link "Open Flipbox in a new Tab" at bounding box center [276, 237] width 122 height 20
click at [1064, 292] on span "Continue" at bounding box center [1062, 293] width 36 height 11
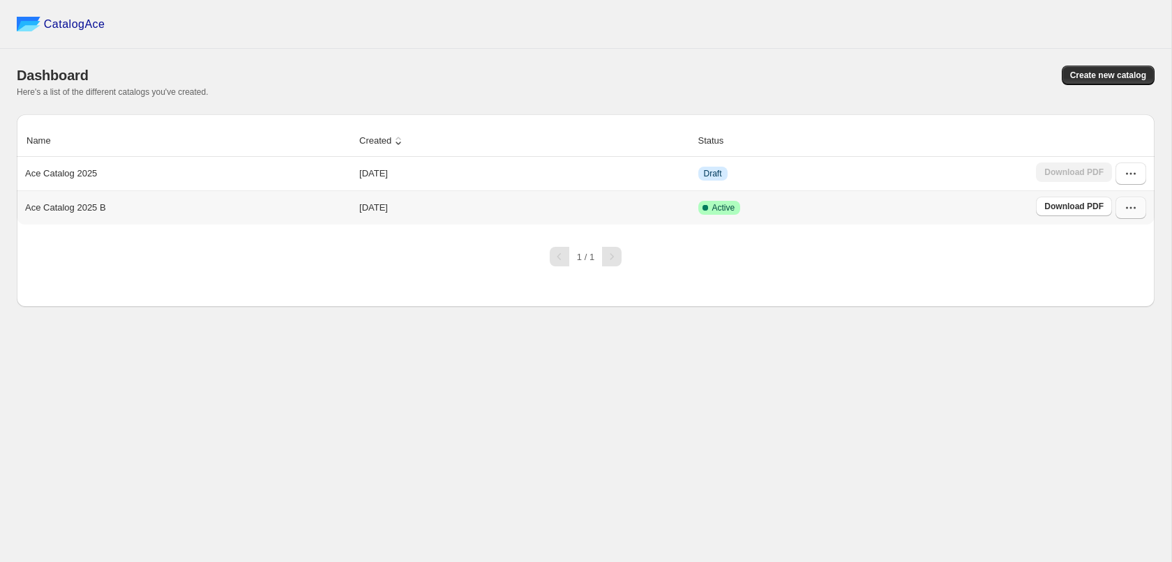
click at [1134, 208] on icon "button" at bounding box center [1131, 208] width 14 height 14
